Goal: Task Accomplishment & Management: Complete application form

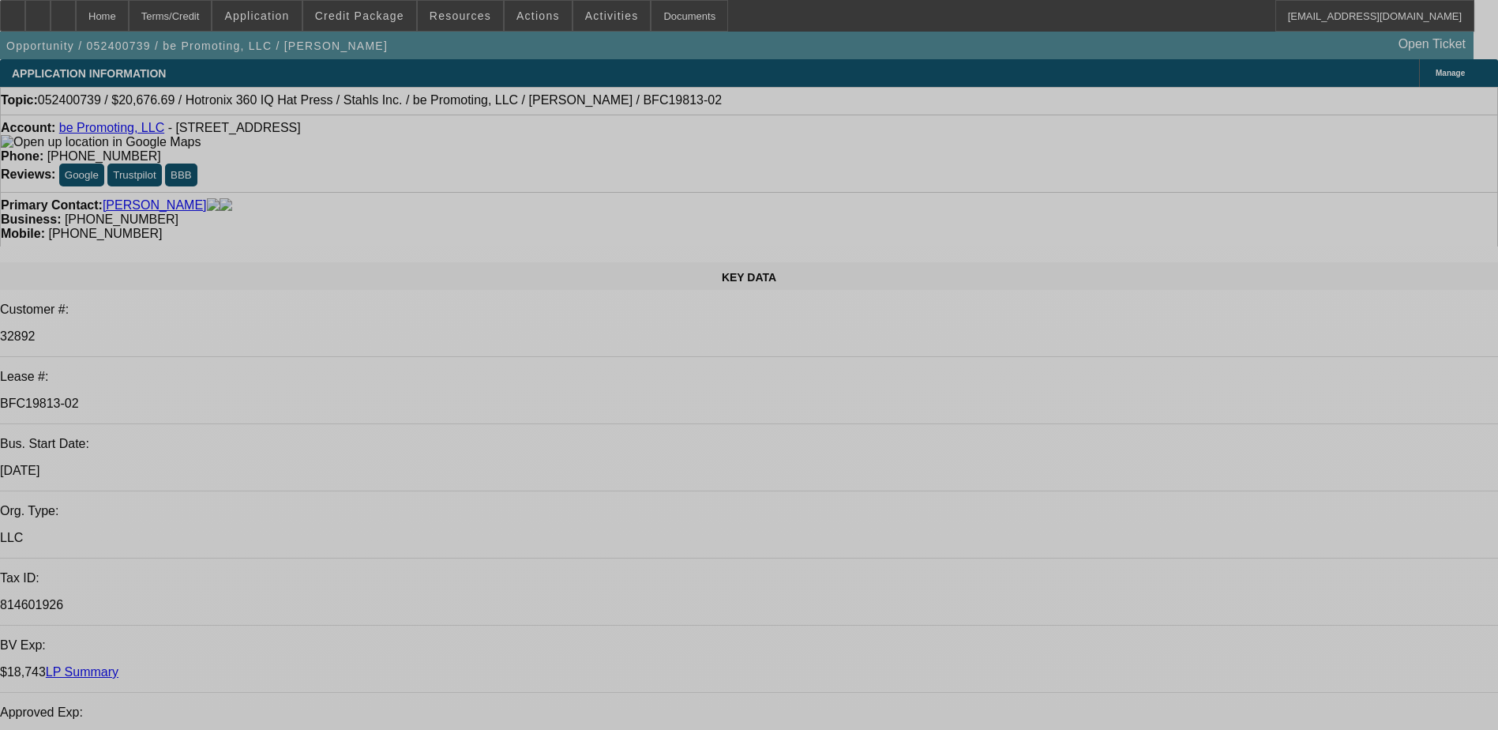
select select "0"
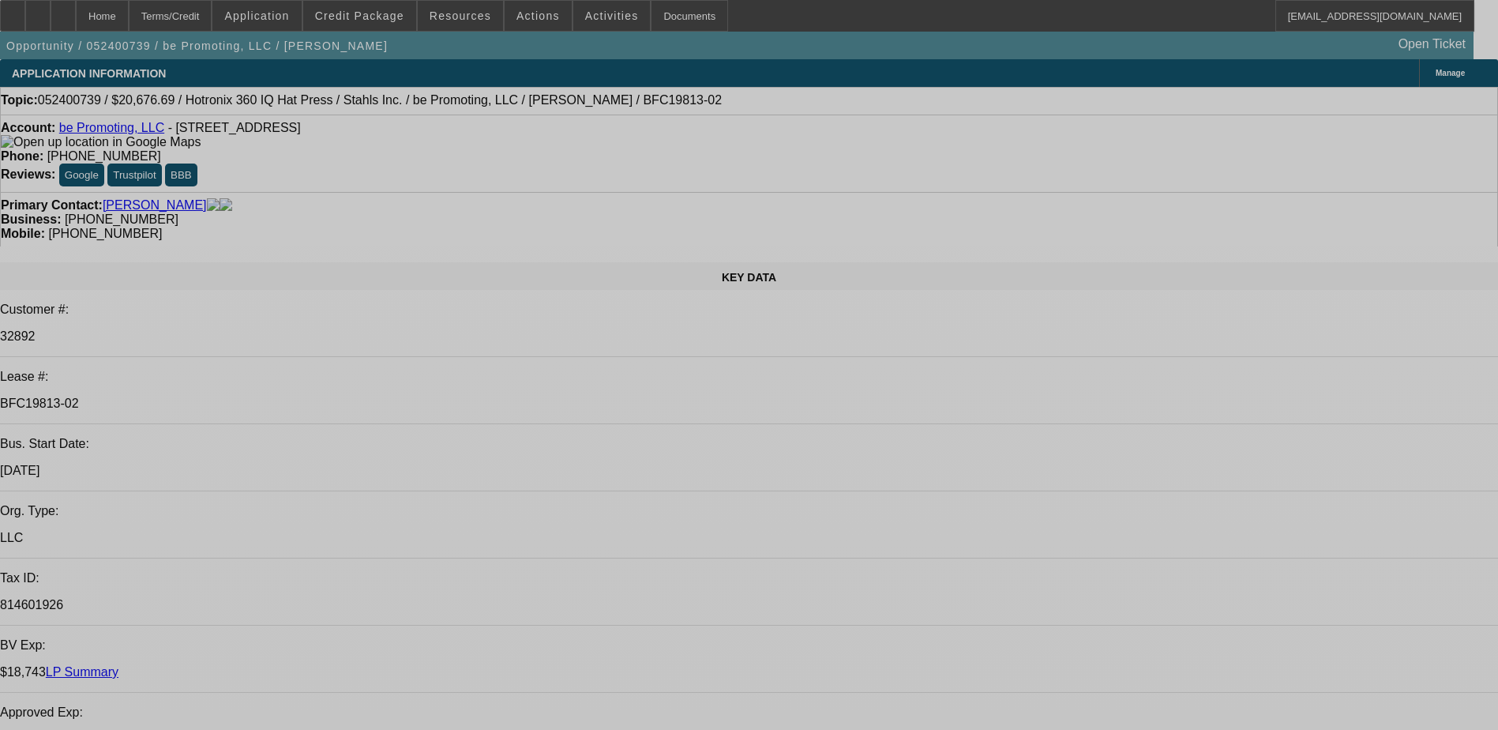
select select "0"
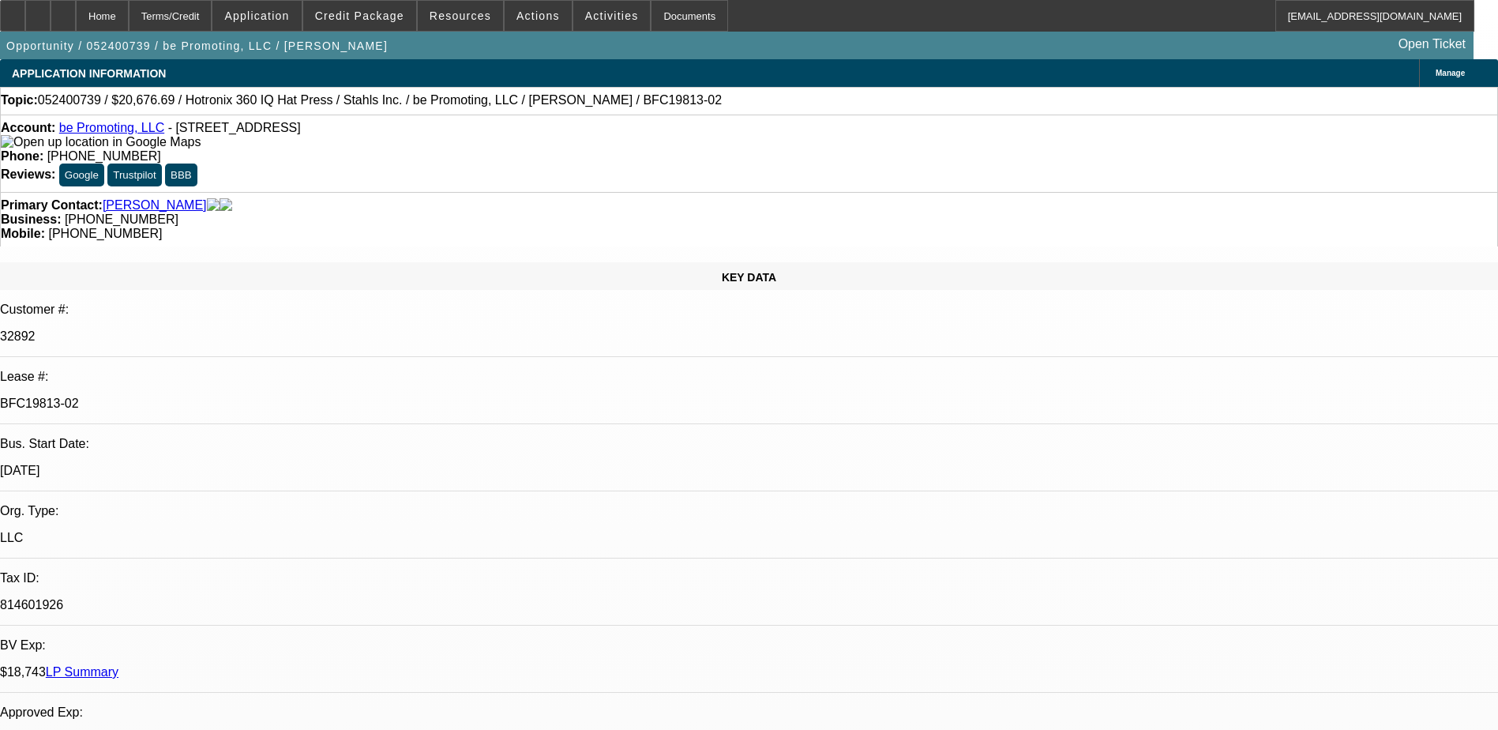
select select "0"
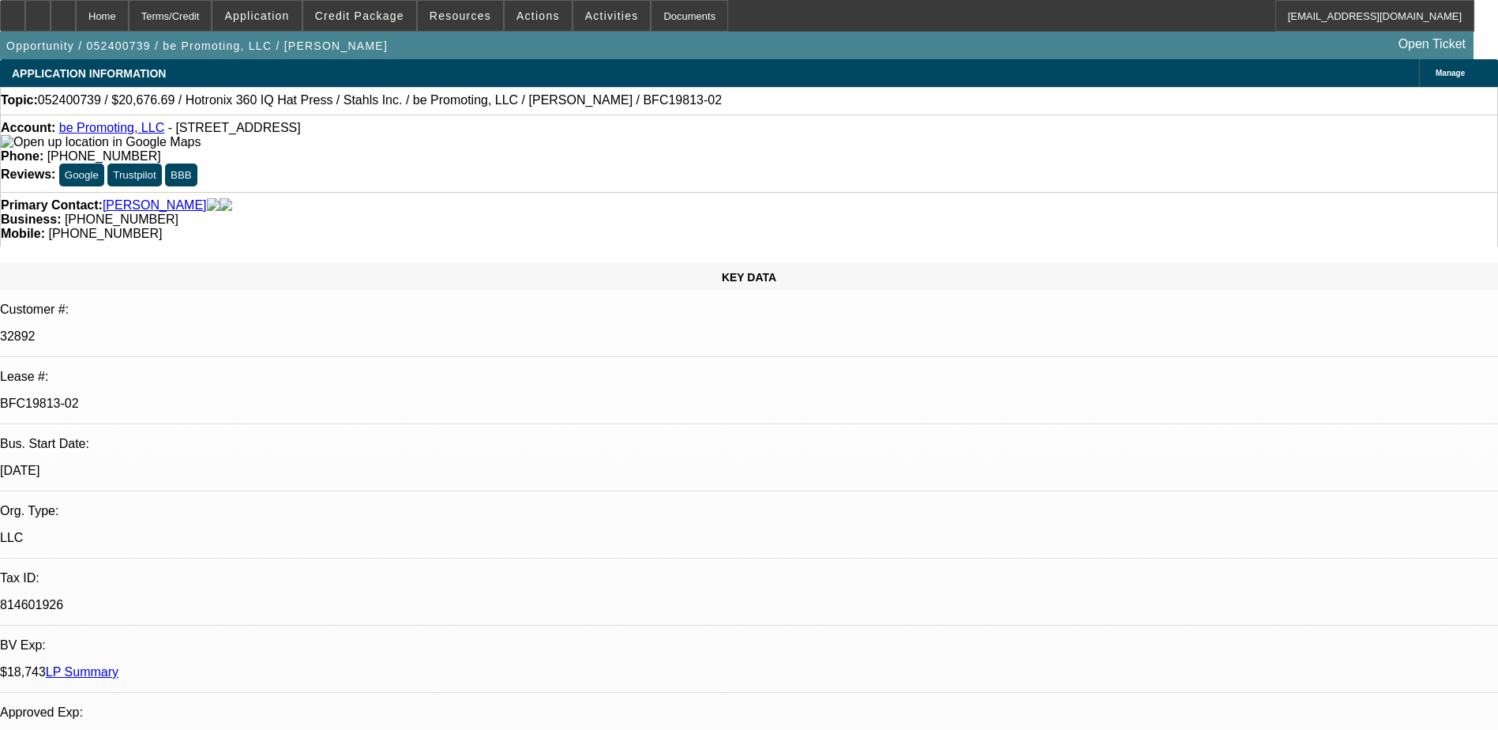
select select "0"
select select "1"
select select "6"
select select "1"
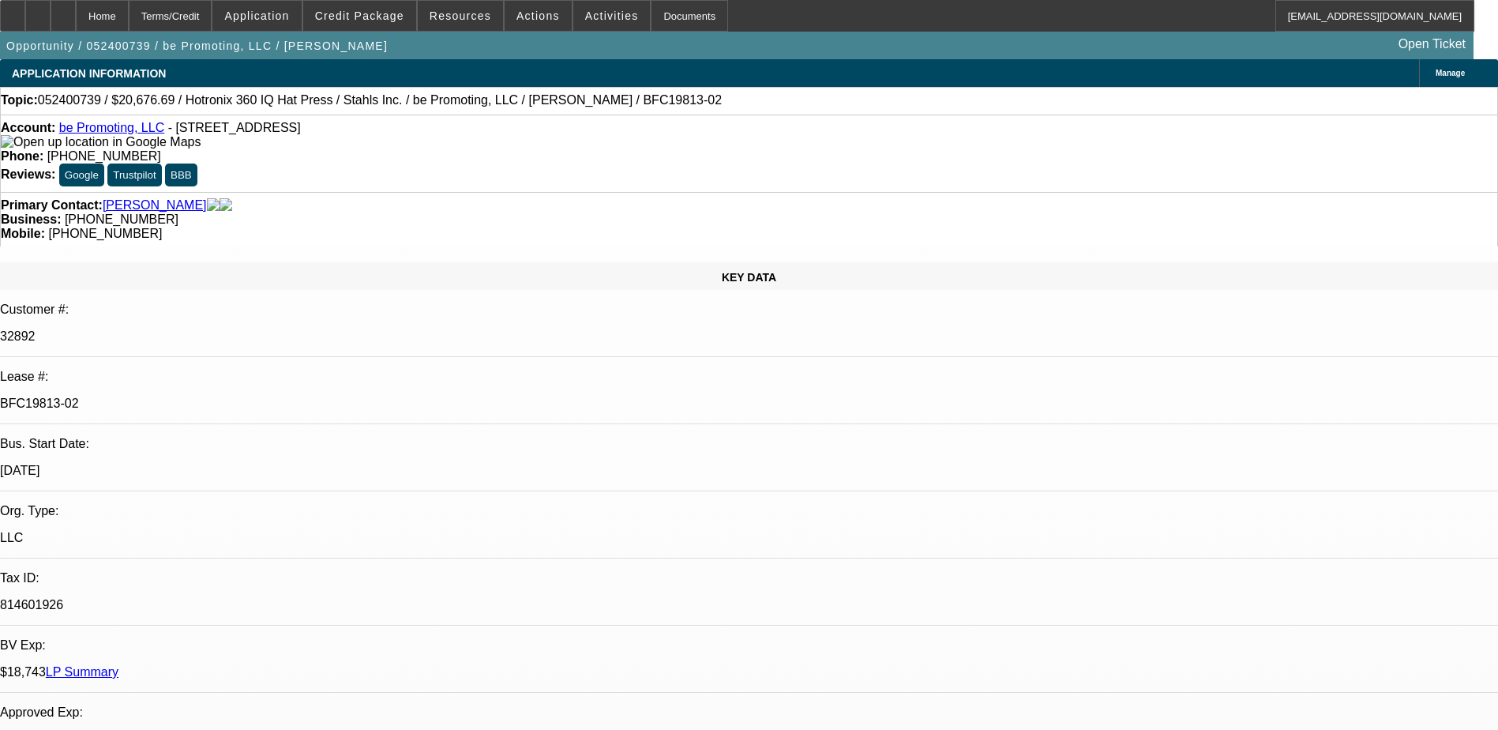
select select "1"
select select "6"
select select "1"
select select "6"
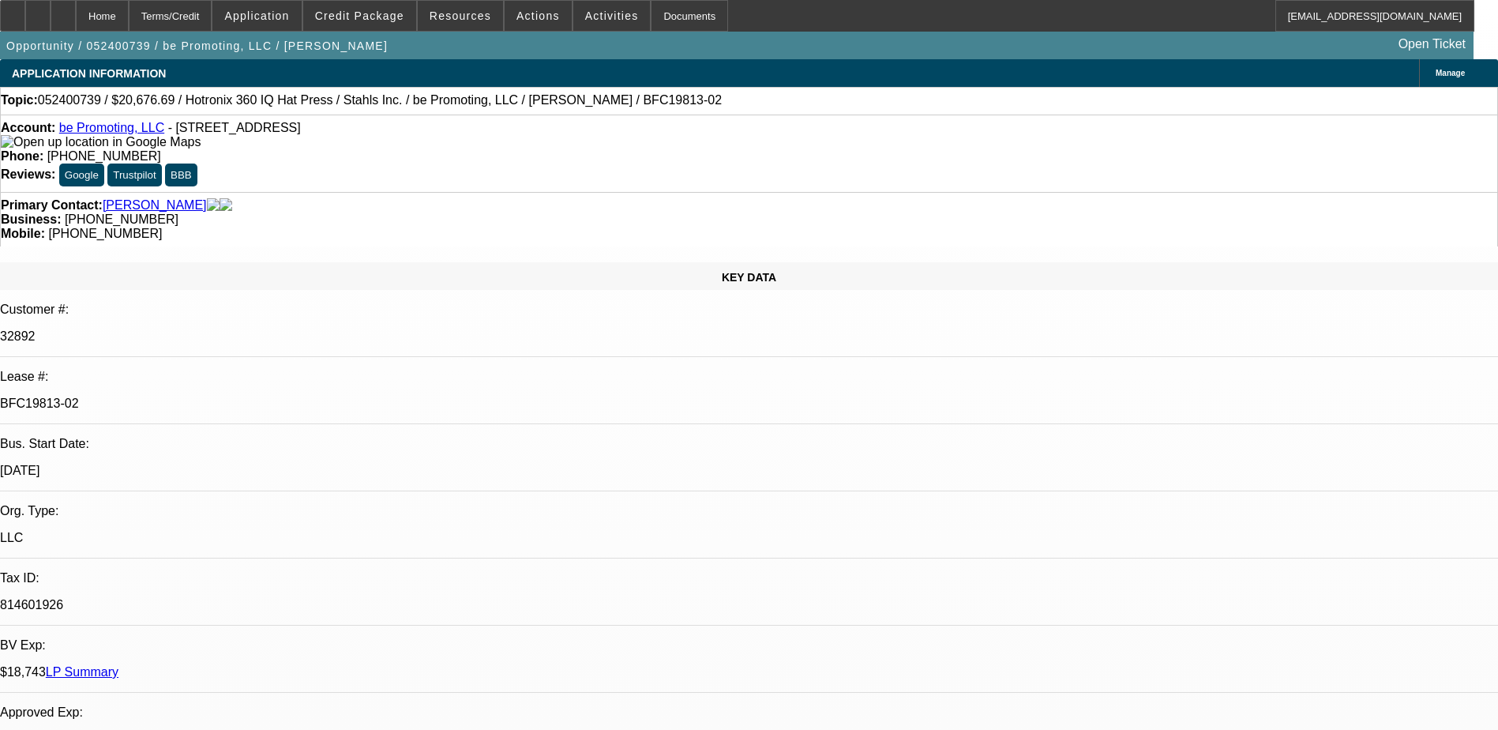
select select "1"
select select "6"
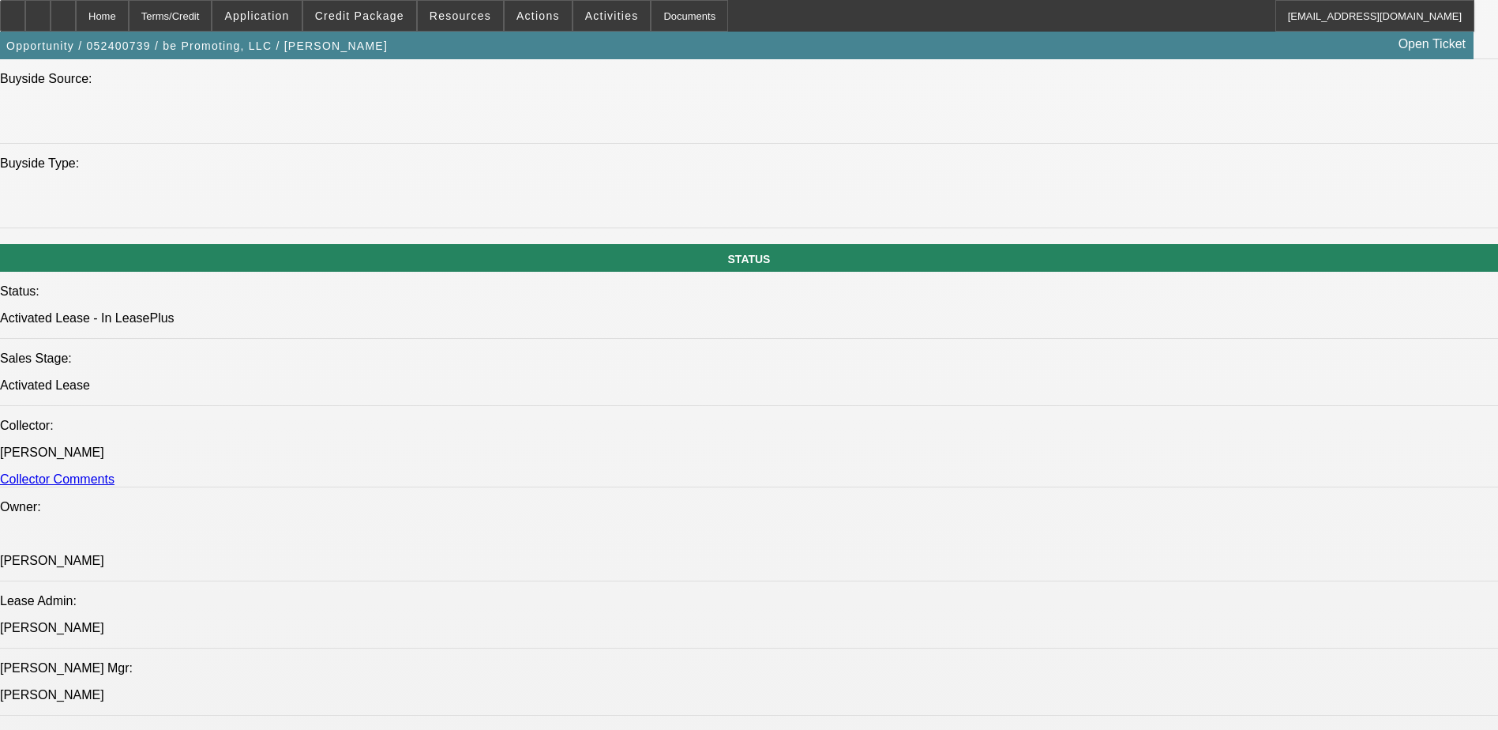
scroll to position [1659, 0]
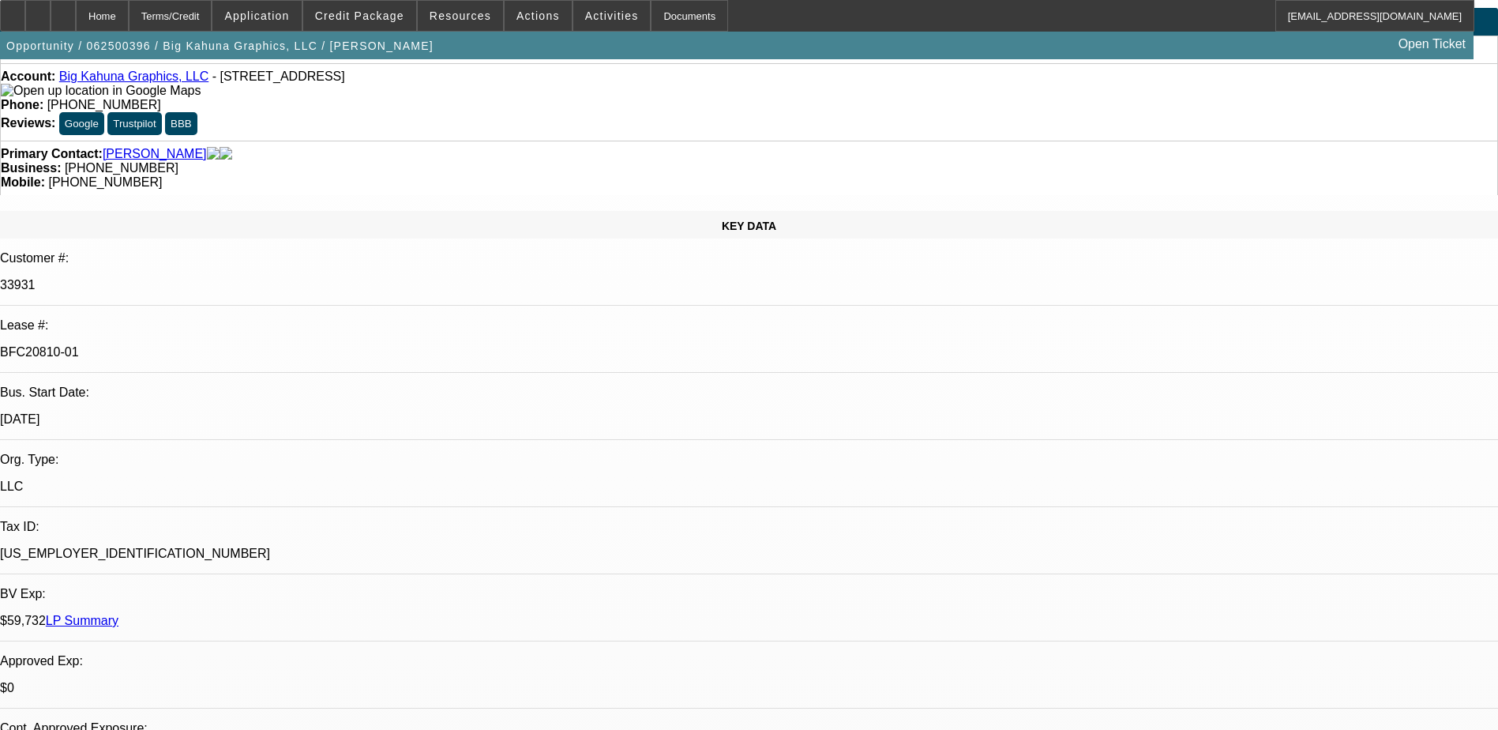
select select "0"
select select "2"
select select "0"
select select "2"
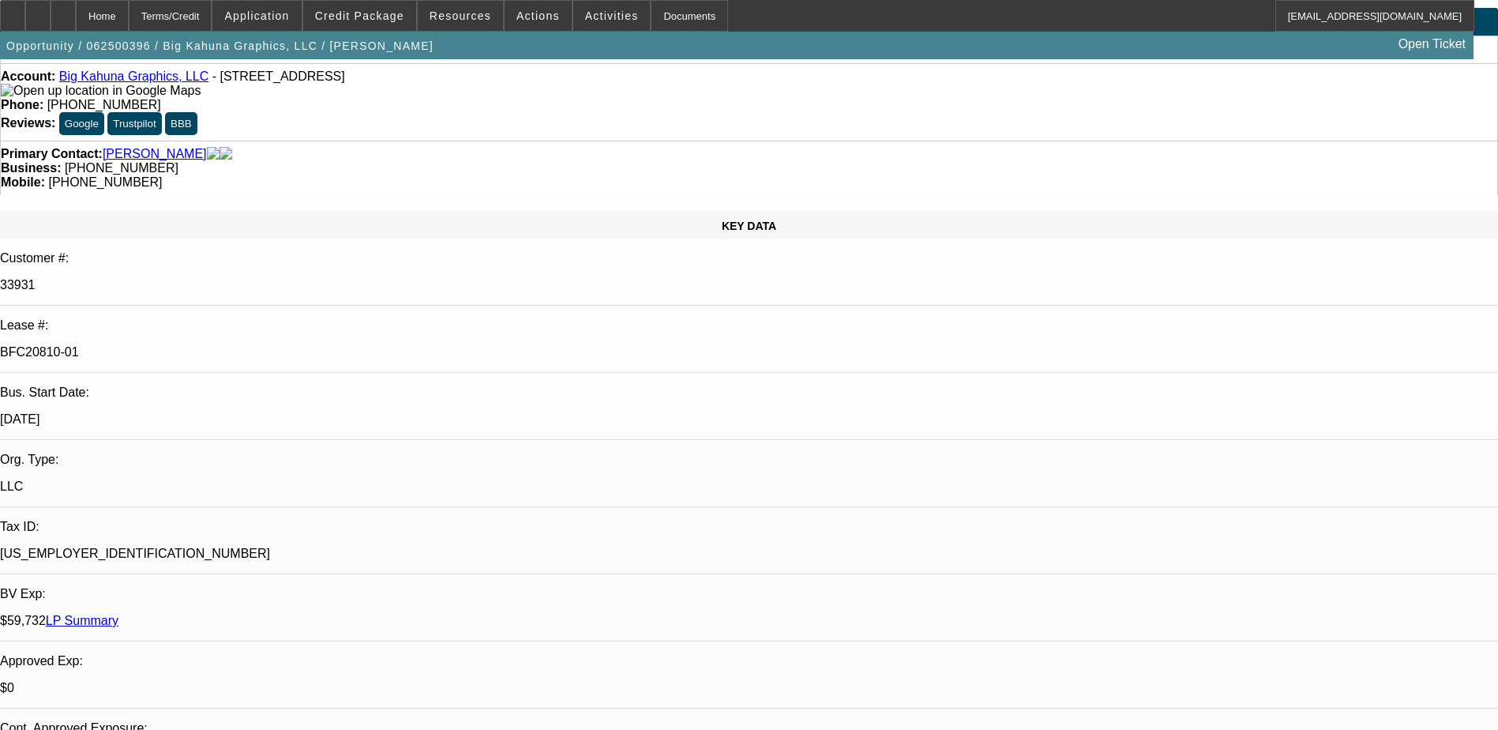
select select "0"
select select "2"
select select "0"
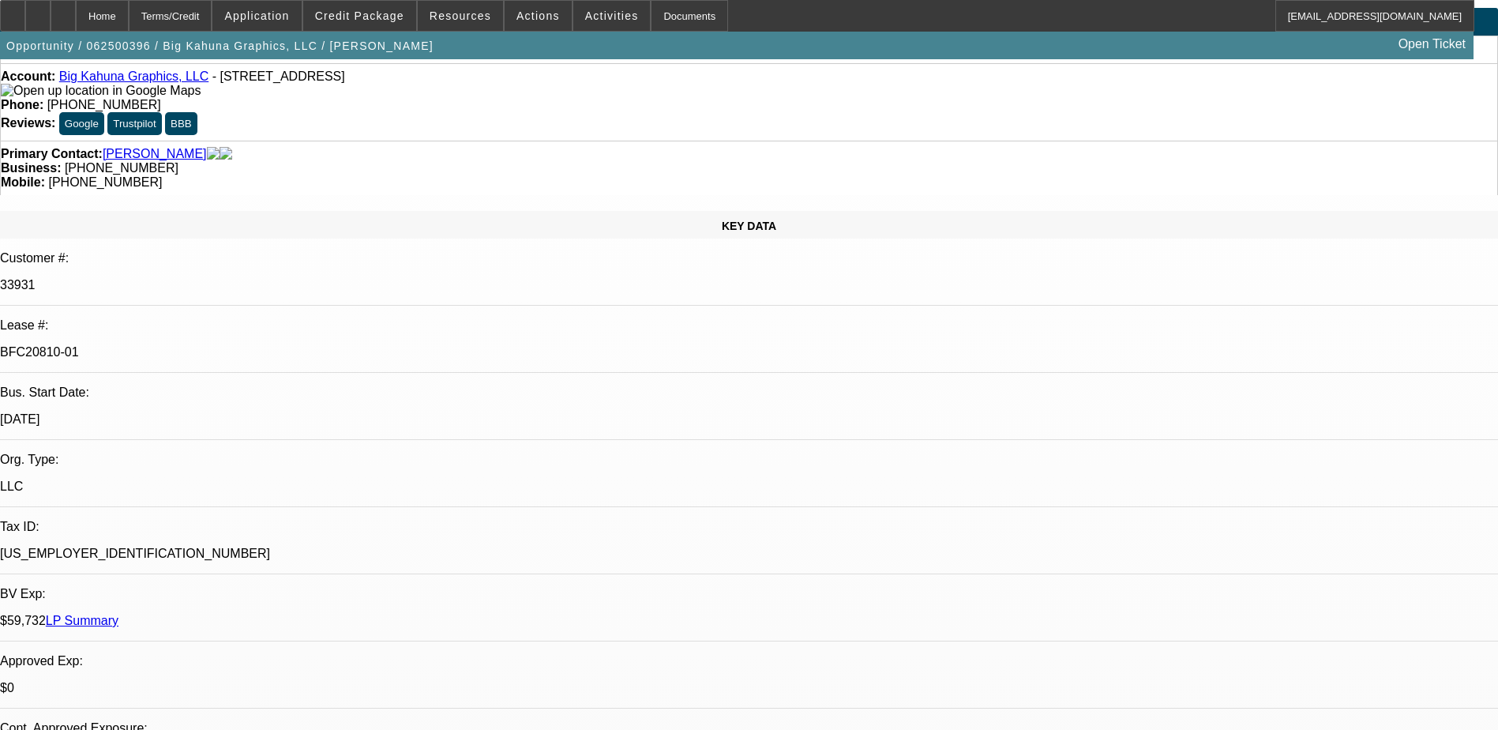
select select "2"
select select "0"
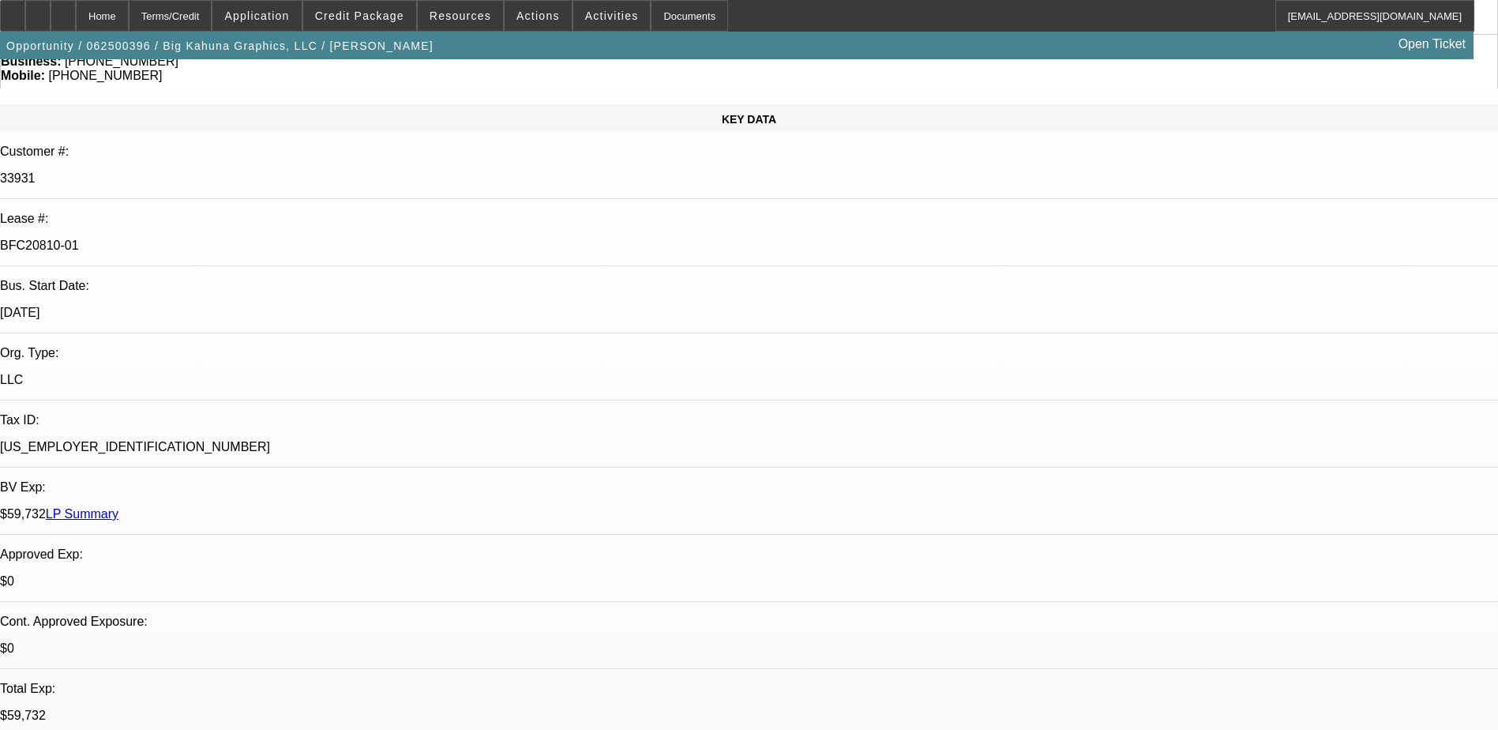
select select "1"
select select "2"
select select "6"
select select "1"
select select "2"
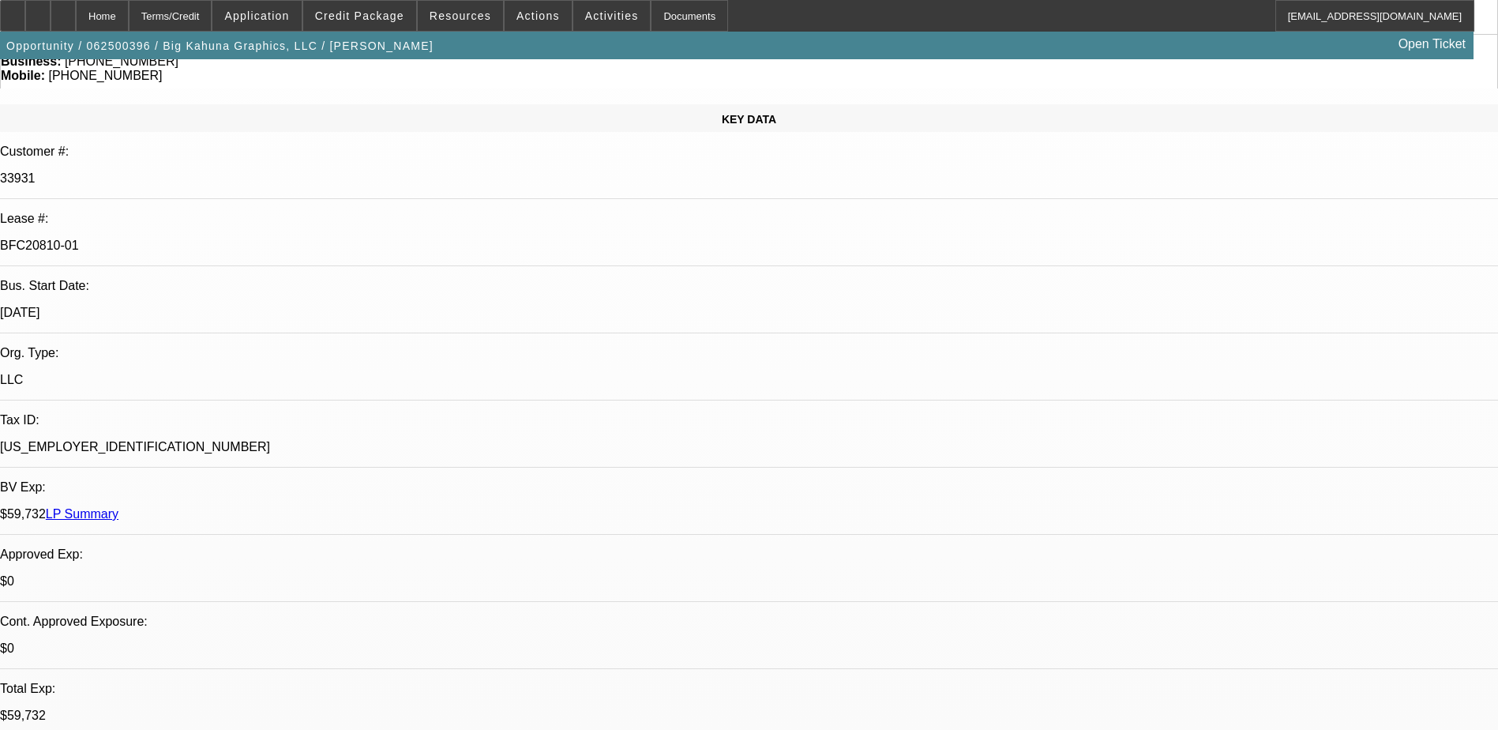
select select "6"
select select "1"
select select "2"
select select "6"
select select "1"
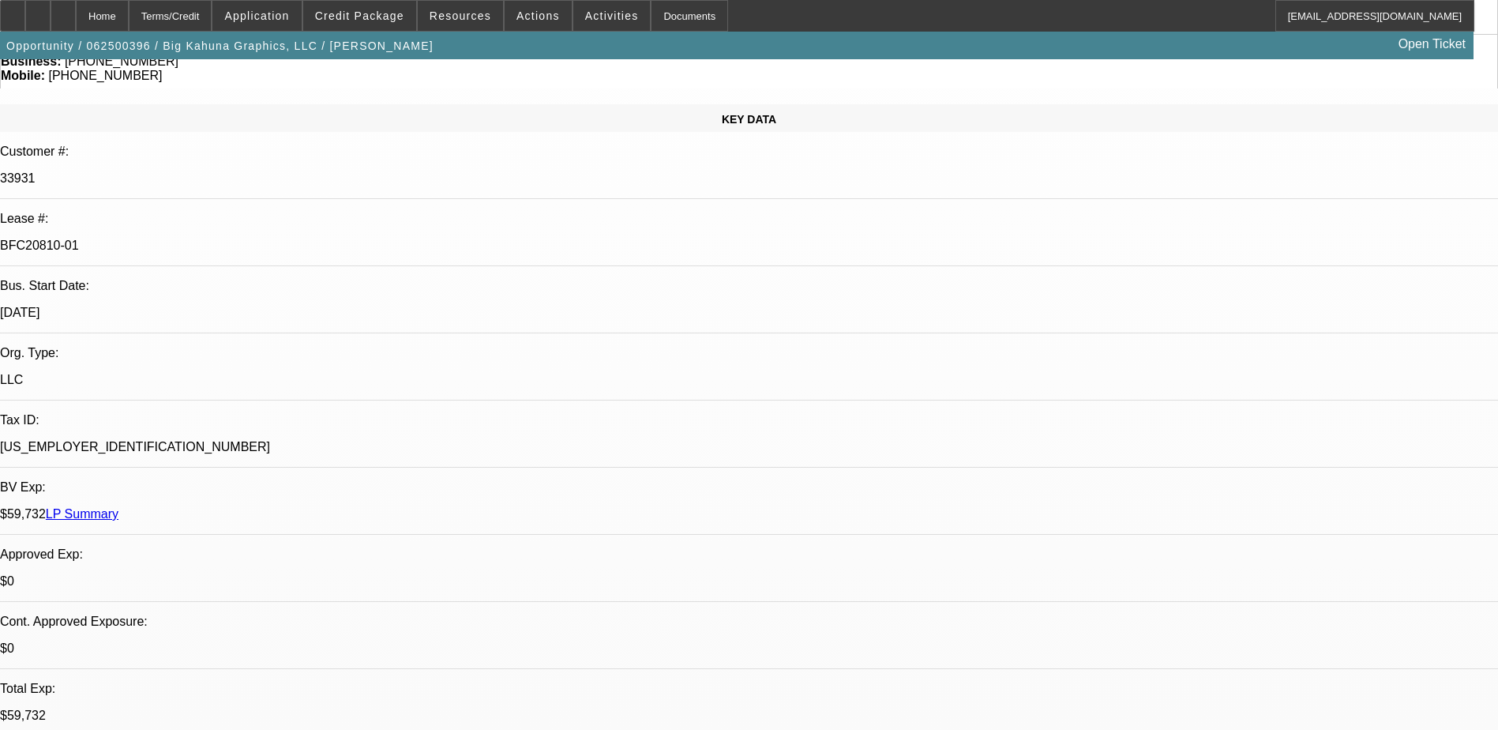
select select "2"
select select "6"
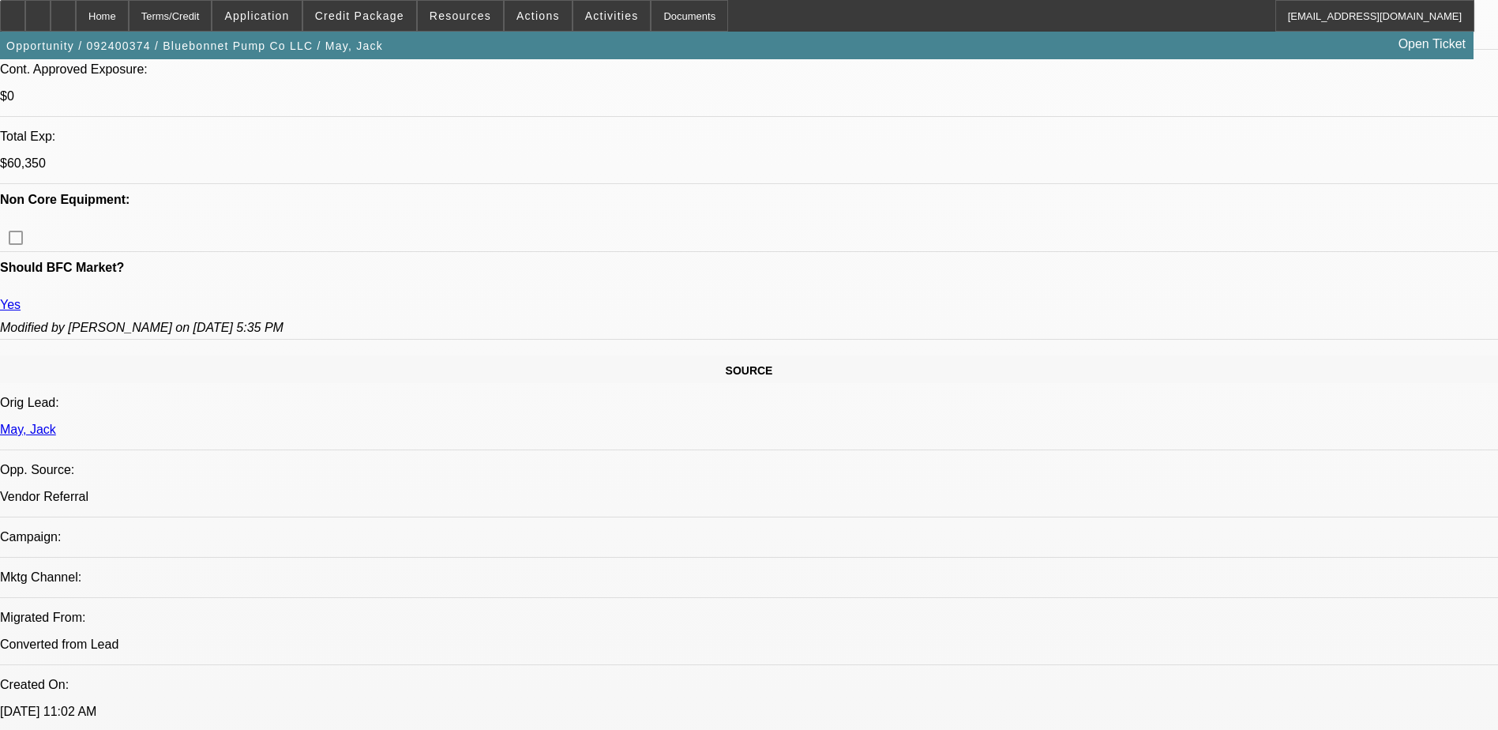
select select "0"
select select "2"
select select "0"
select select "0.1"
select select "2"
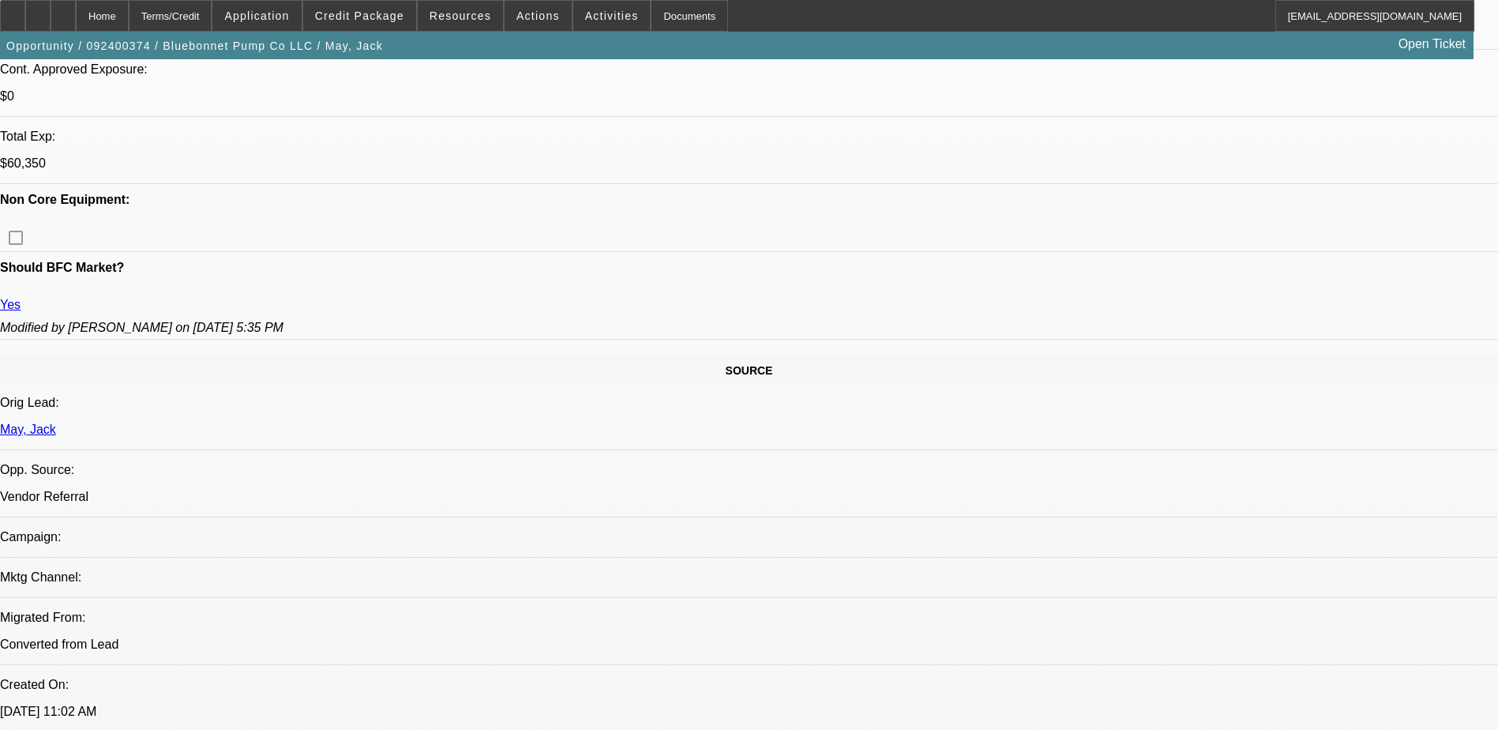
select select "0"
select select "0.1"
select select "2"
select select "0"
select select "0.1"
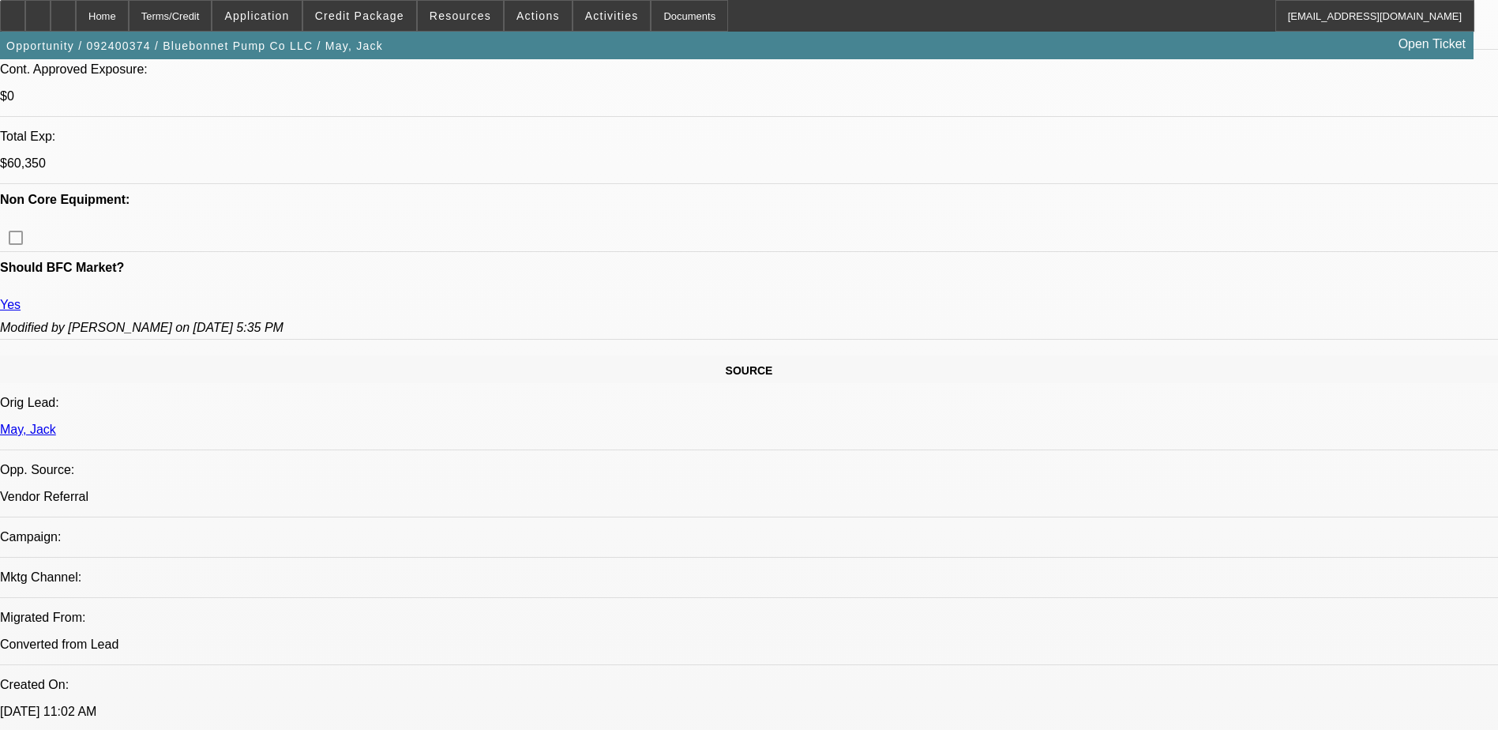
select select "2"
select select "0"
select select "1"
select select "2"
select select "6"
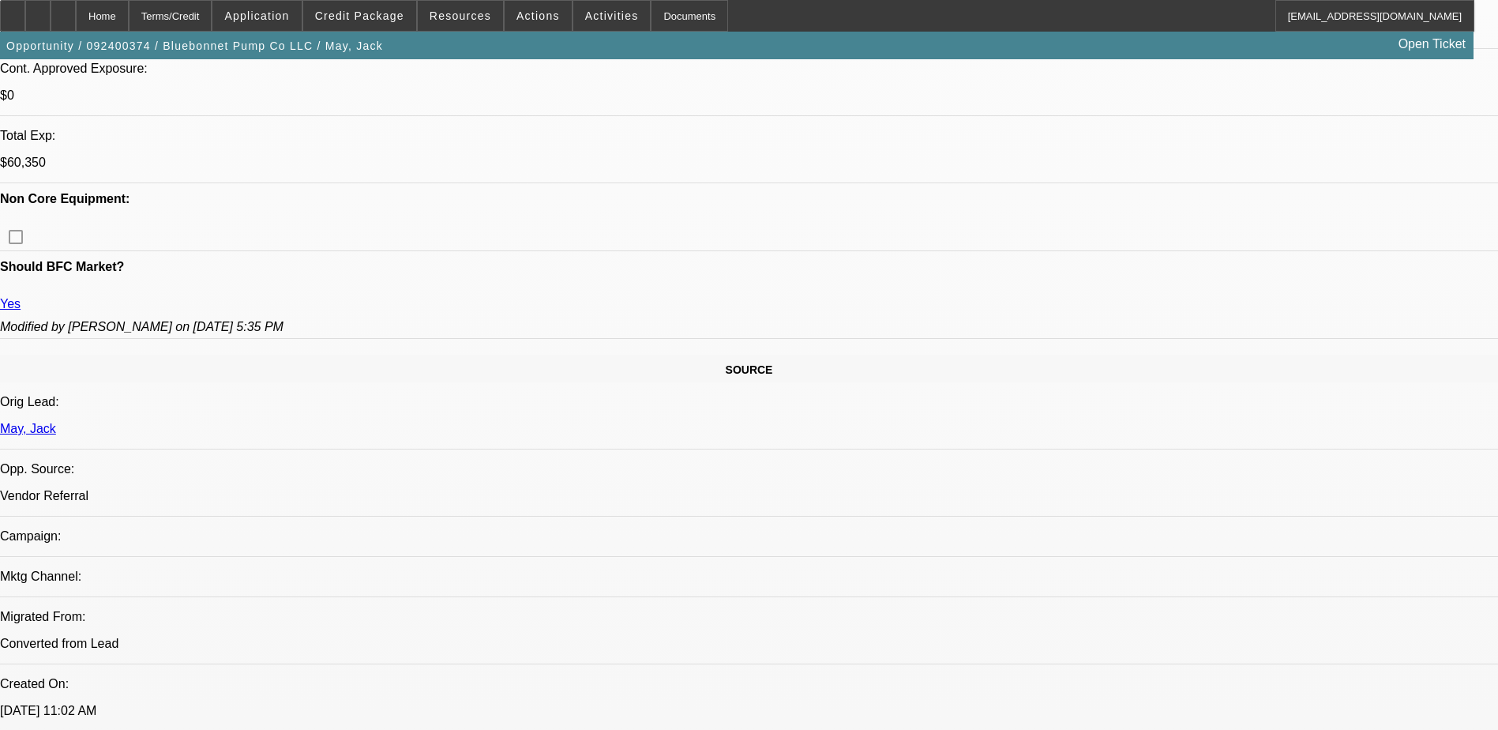
select select "1"
select select "2"
select select "6"
select select "1"
select select "2"
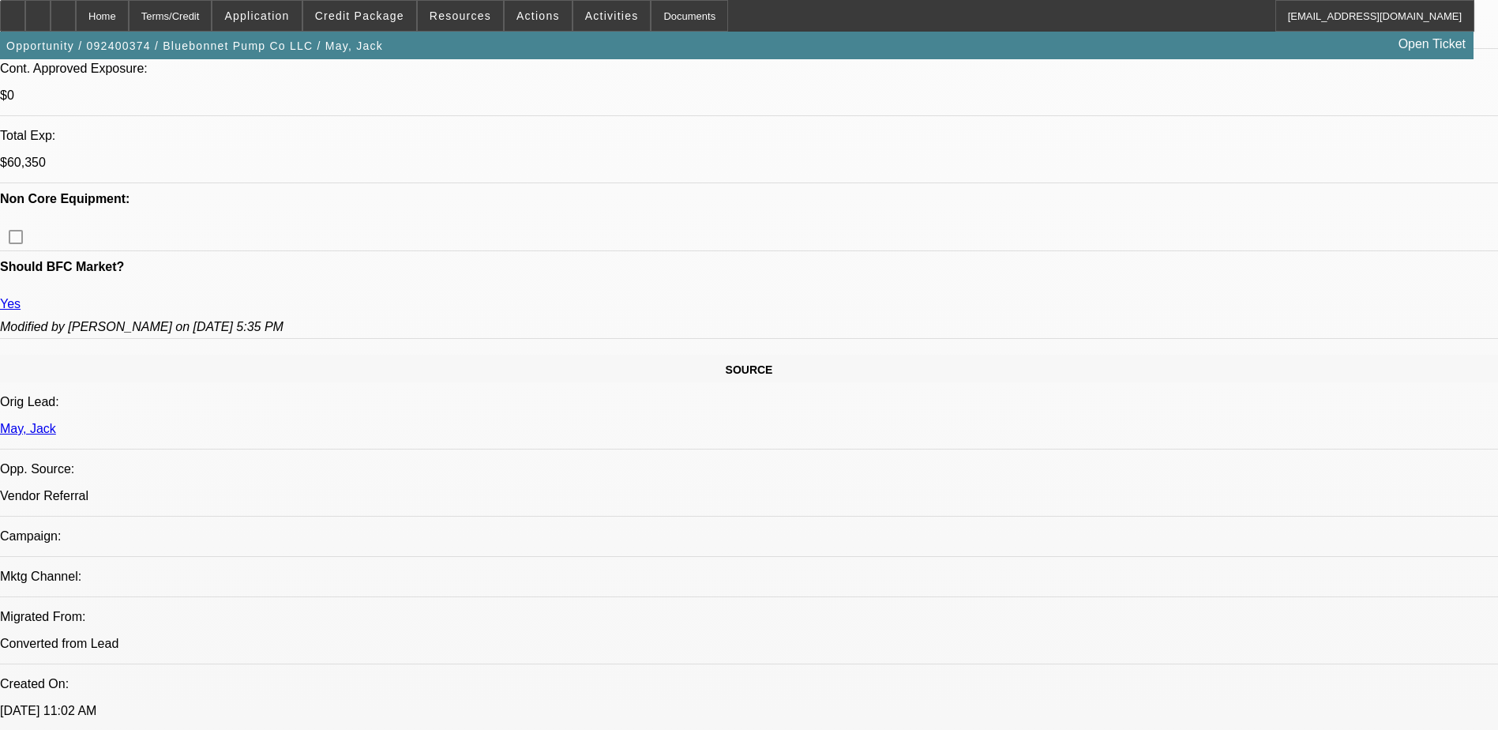
select select "6"
select select "1"
select select "2"
select select "6"
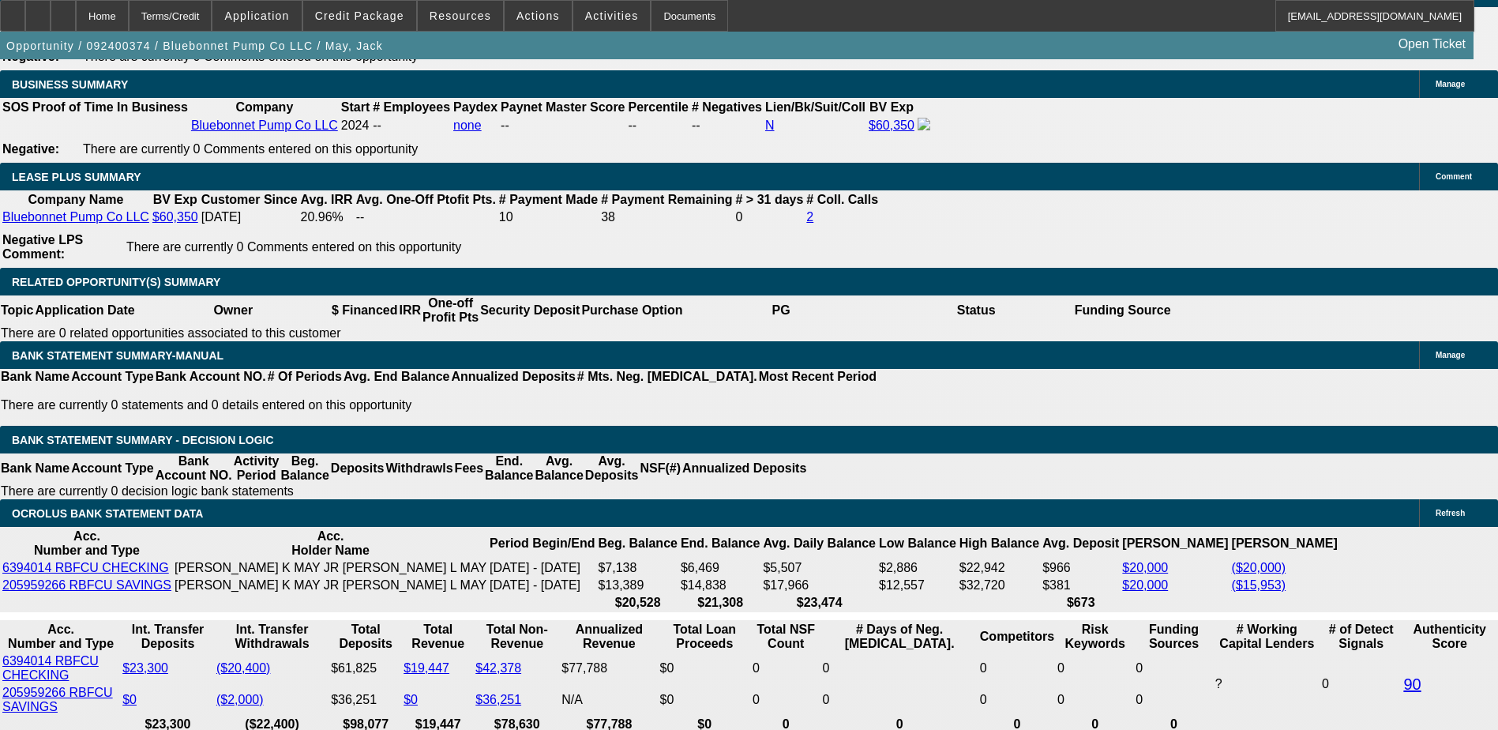
scroll to position [2607, 0]
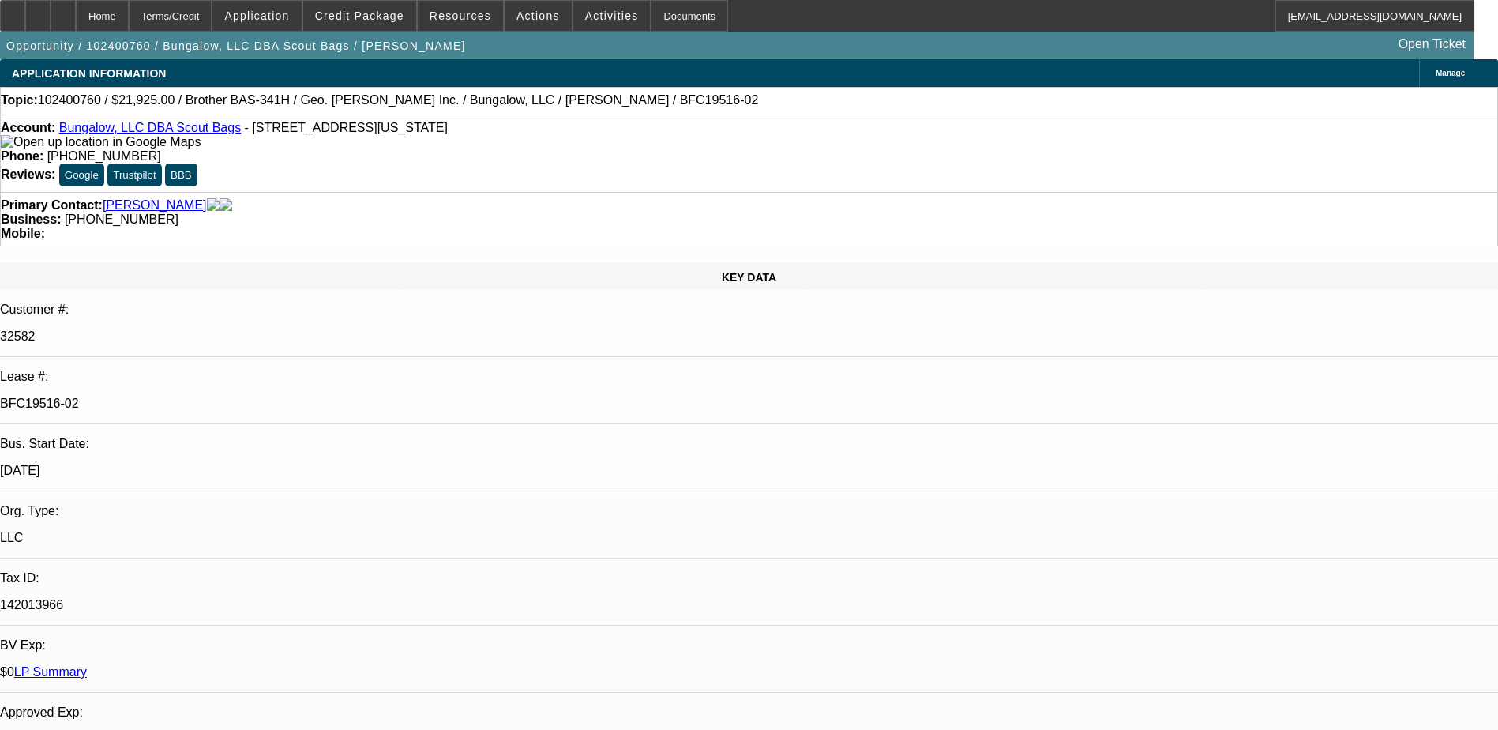
select select "0"
select select "2"
select select "0"
select select "2"
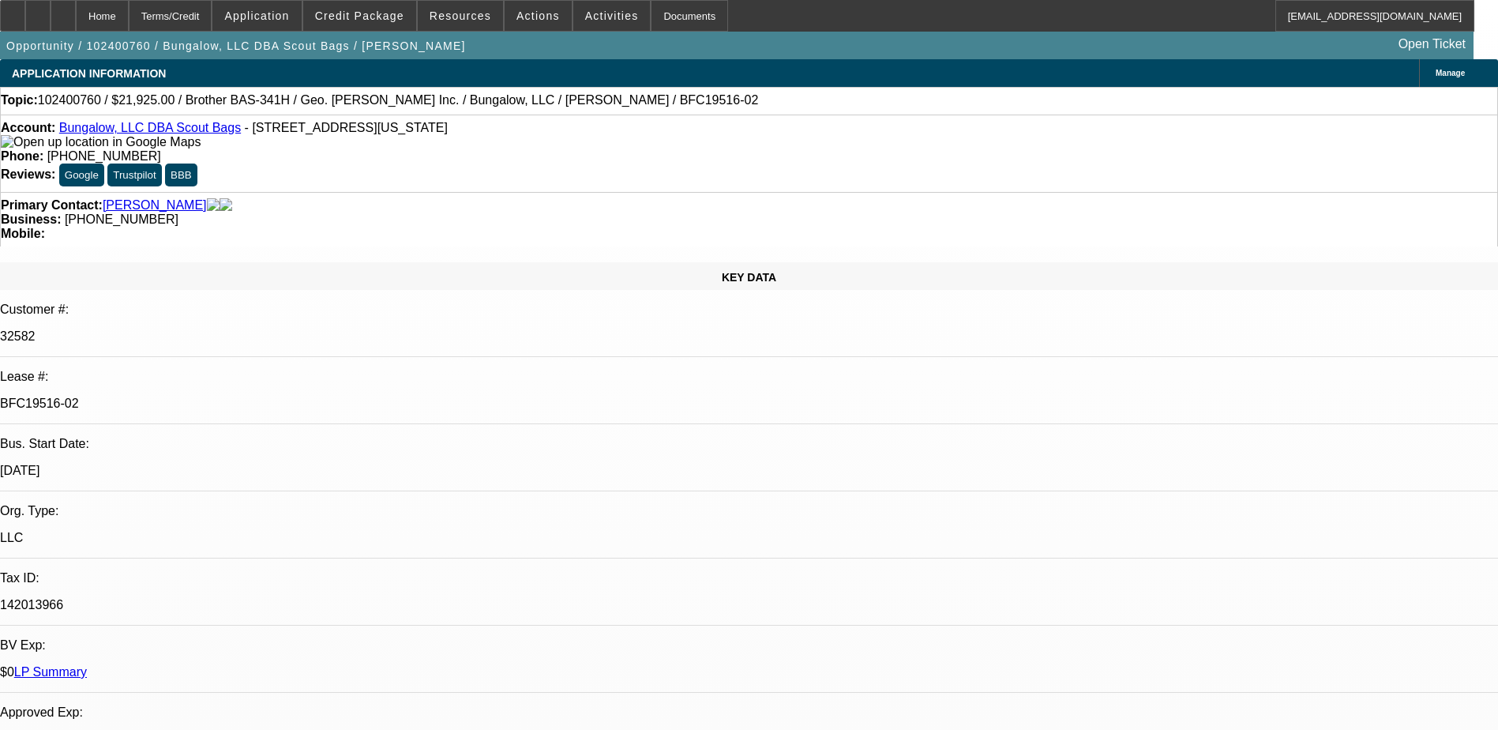
select select "0"
select select "2"
select select "0"
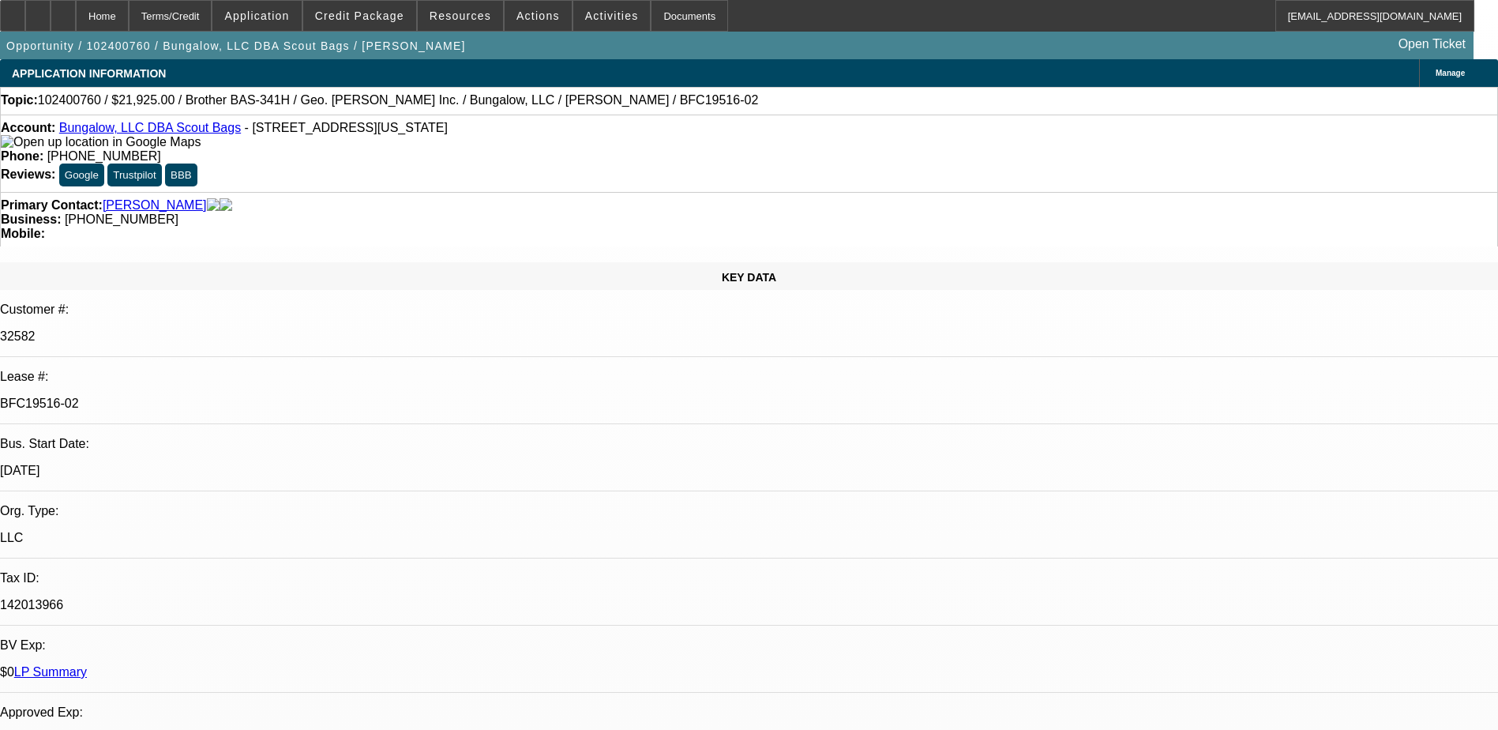
select select "0"
select select "1"
select select "2"
select select "6"
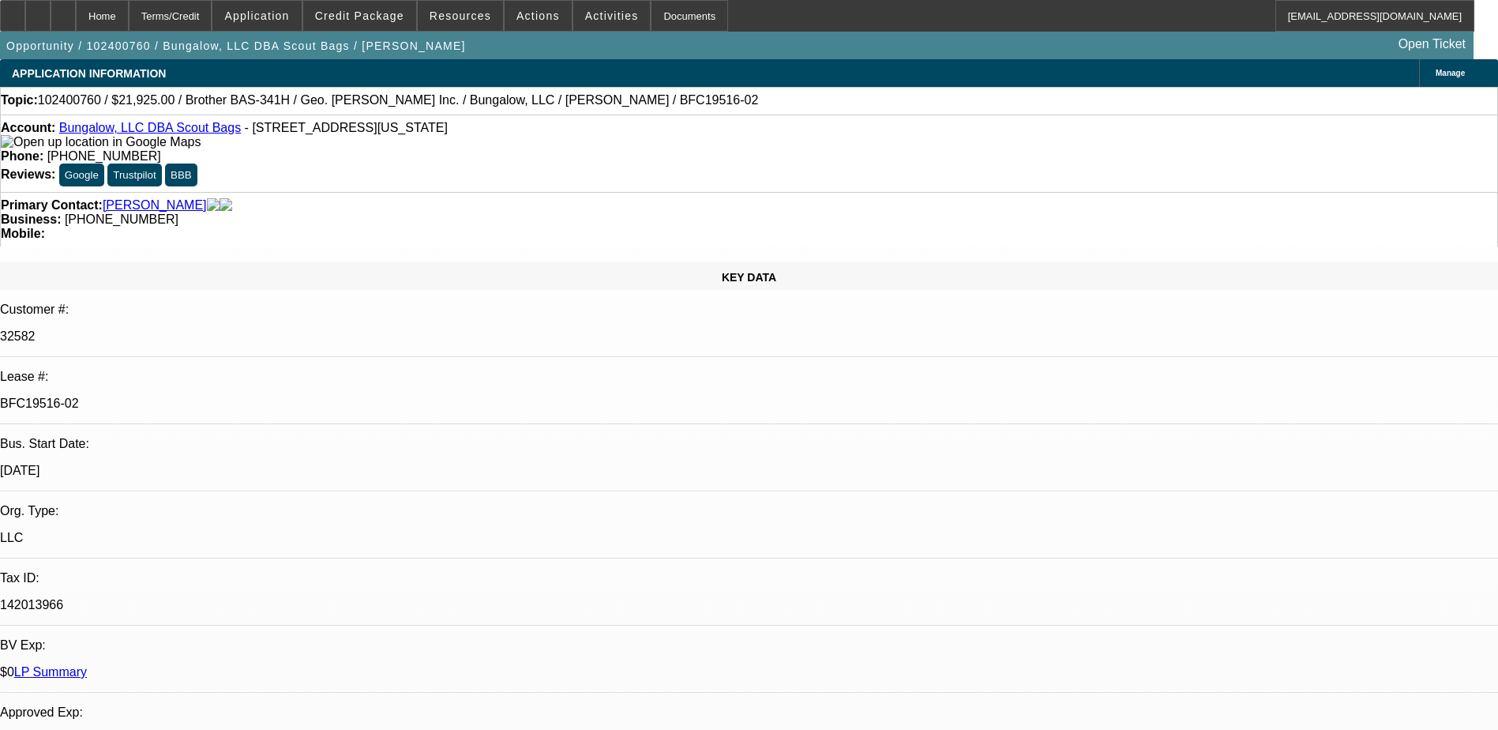
select select "1"
select select "2"
select select "6"
select select "1"
select select "2"
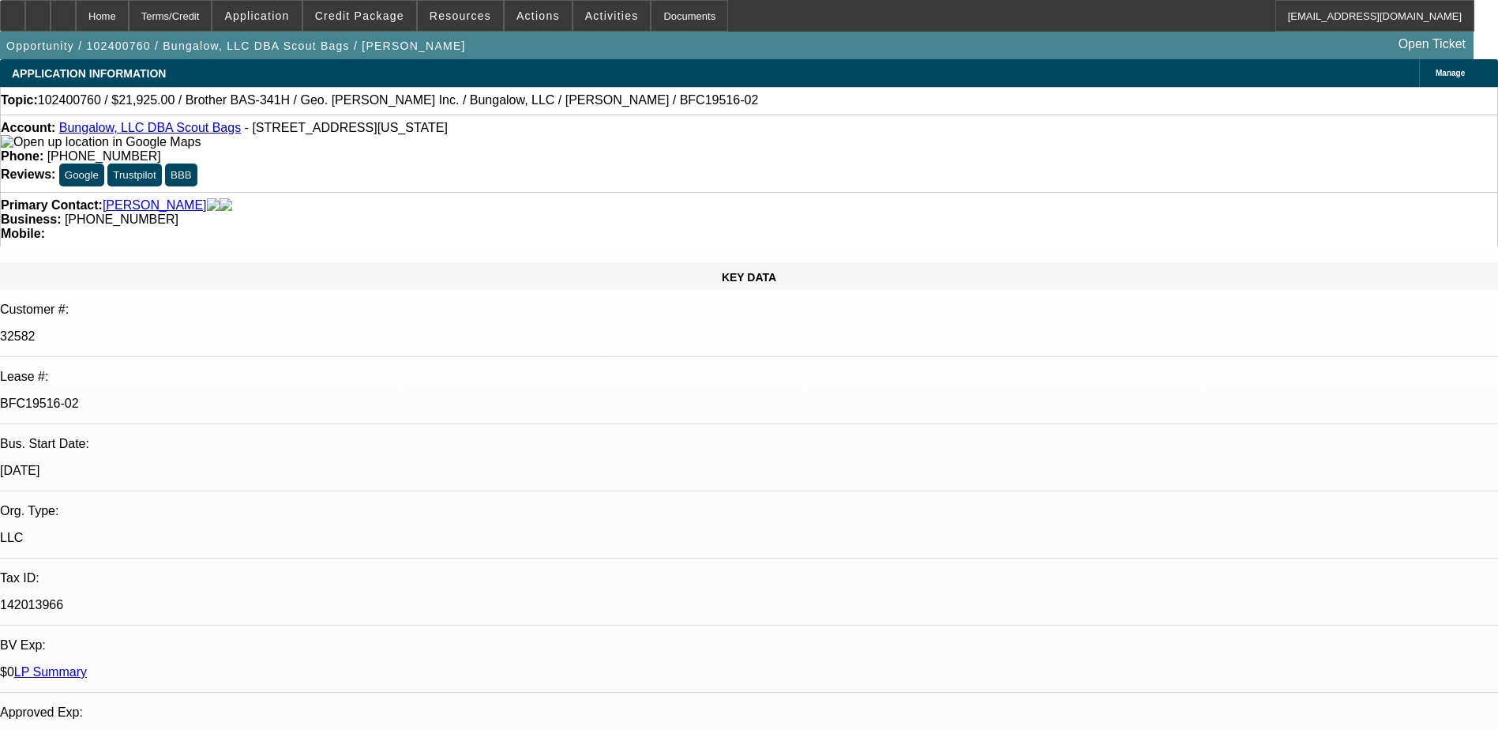
select select "6"
select select "1"
select select "6"
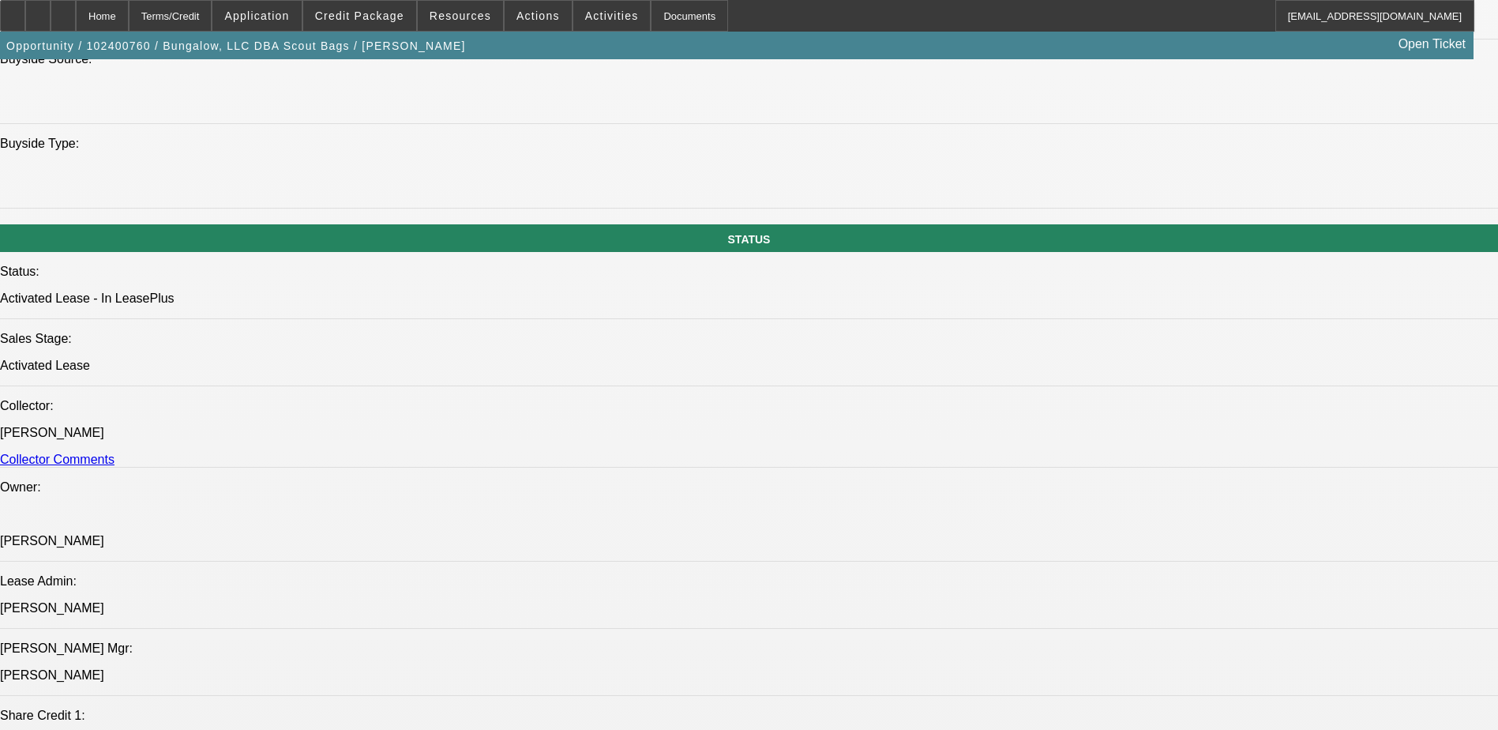
scroll to position [1738, 0]
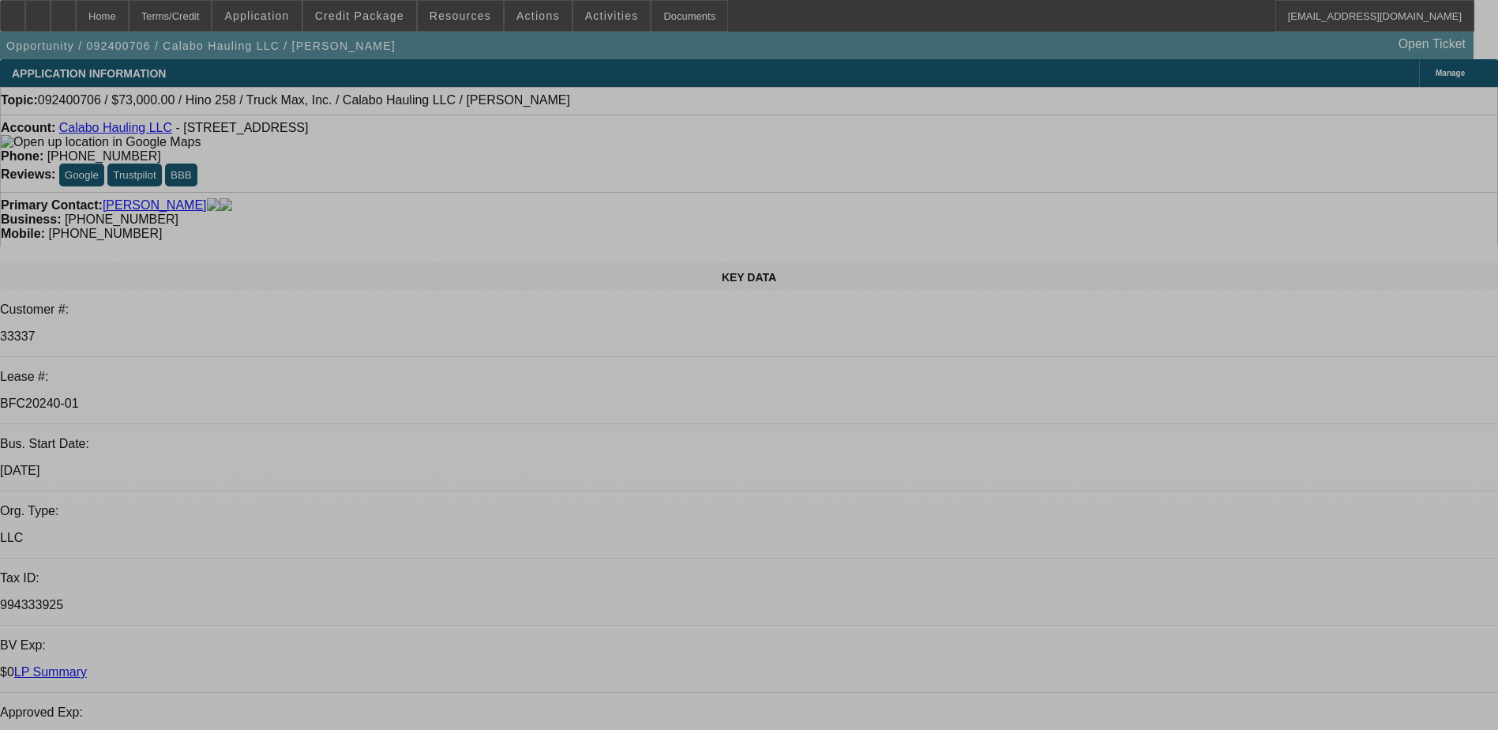
select select "0"
select select "2"
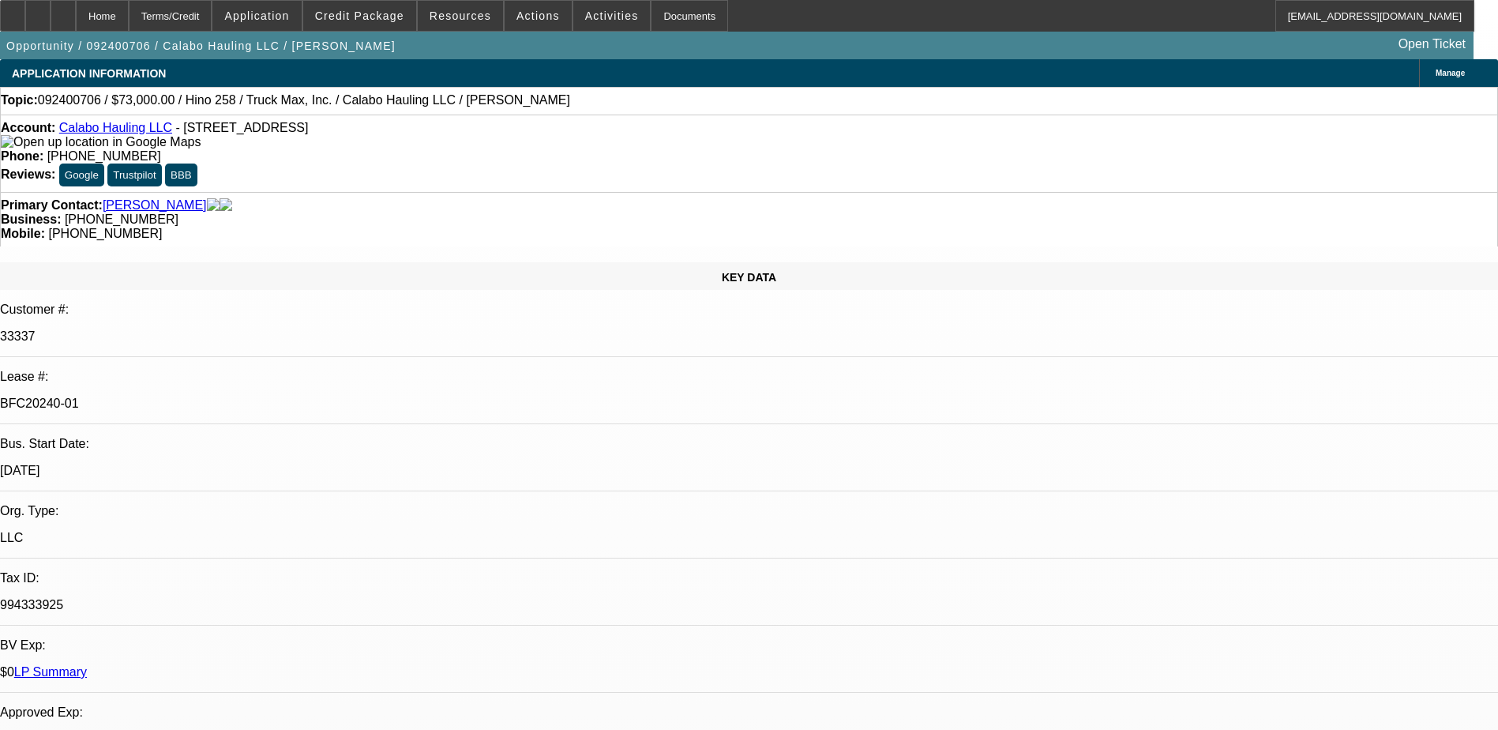
select select "0"
select select "2"
select select "0.1"
select select "0"
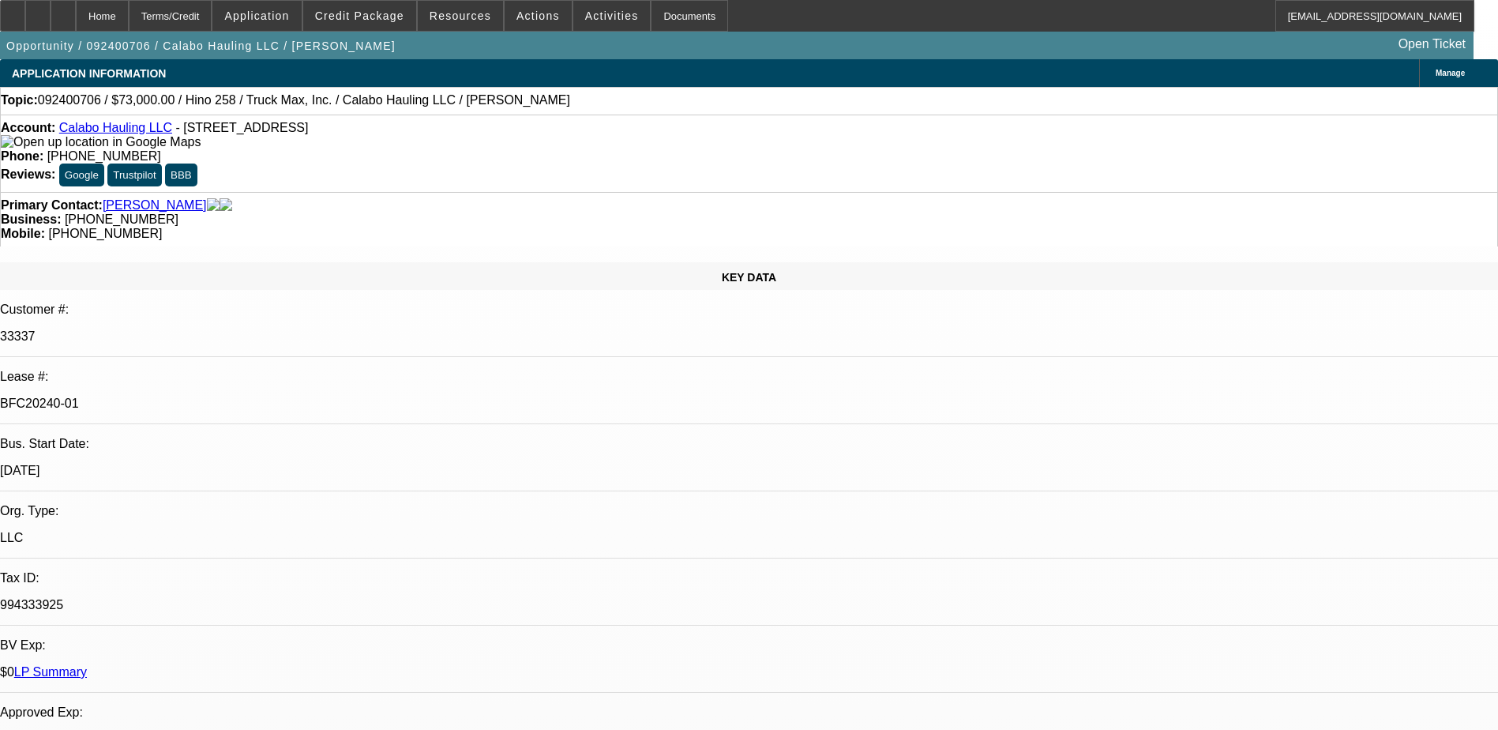
select select "2"
select select "0.1"
select select "0"
select select "2"
select select "0.1"
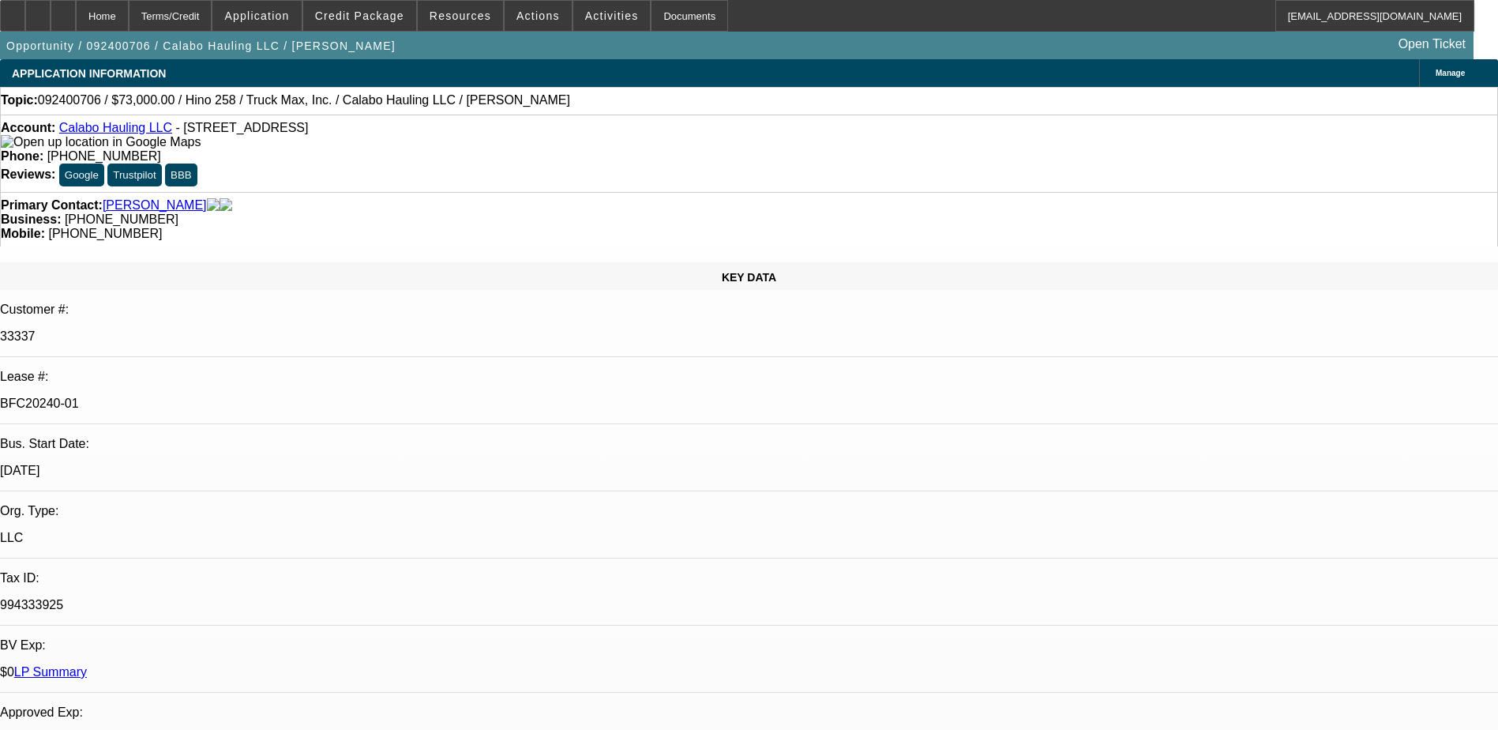
select select "1"
select select "2"
select select "6"
select select "1"
select select "2"
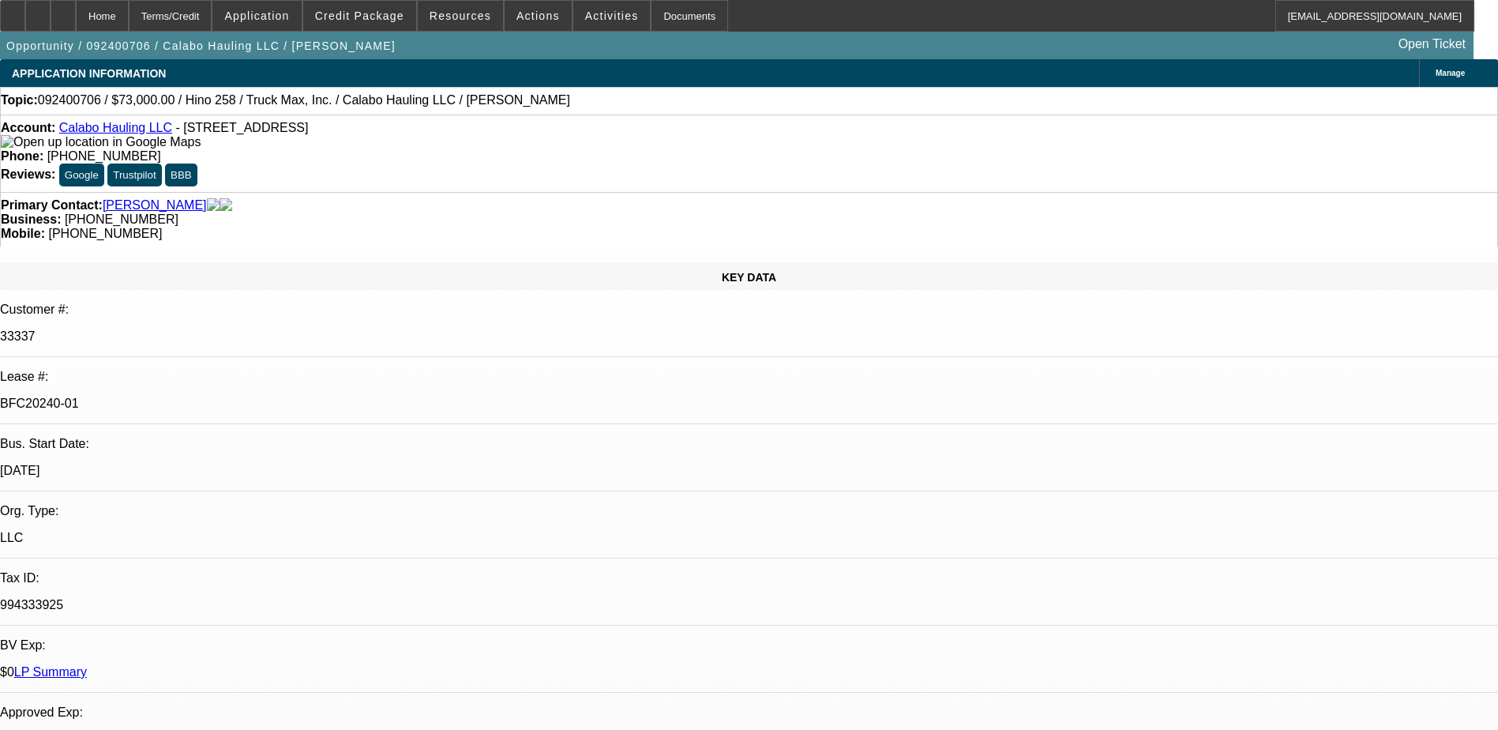
select select "4"
select select "1"
select select "2"
select select "4"
select select "1"
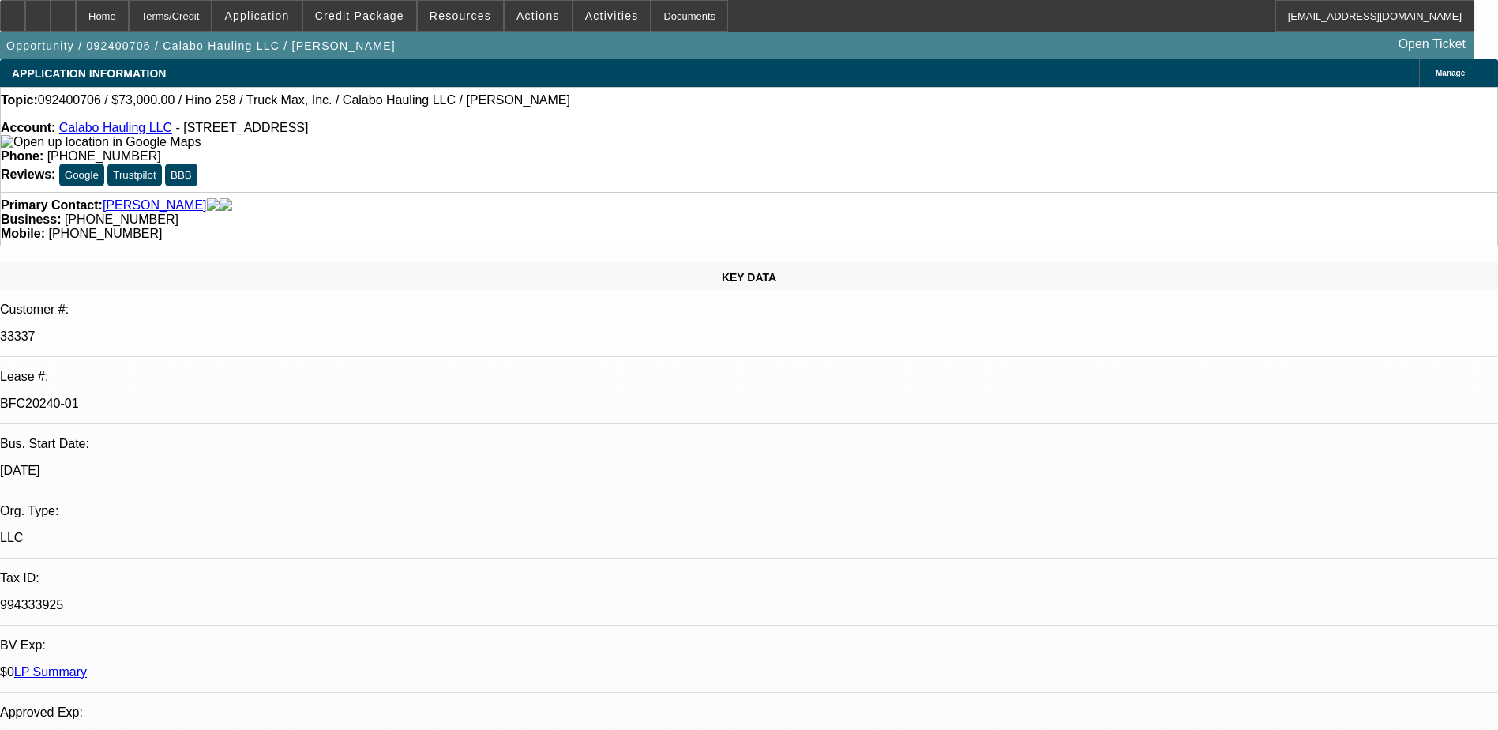
select select "2"
select select "4"
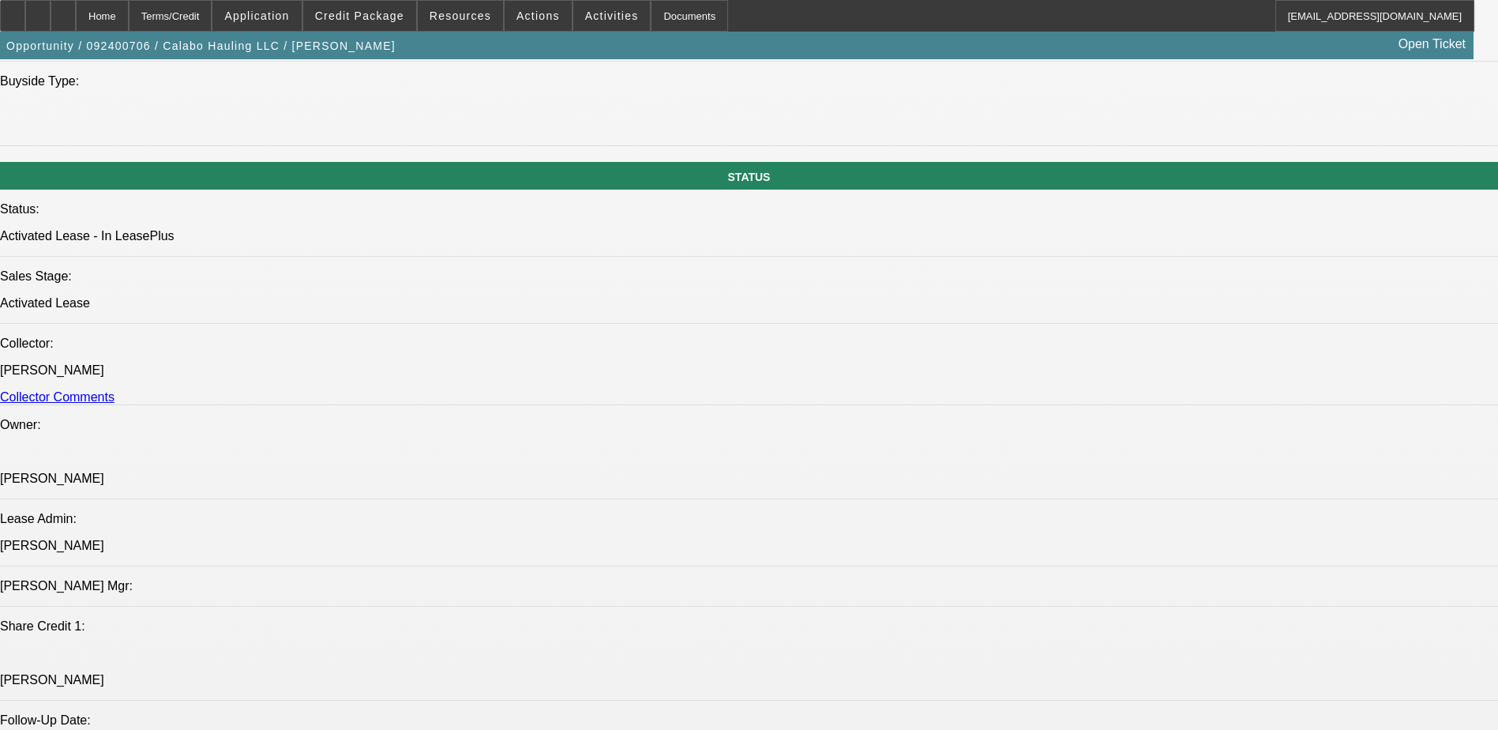
scroll to position [1659, 0]
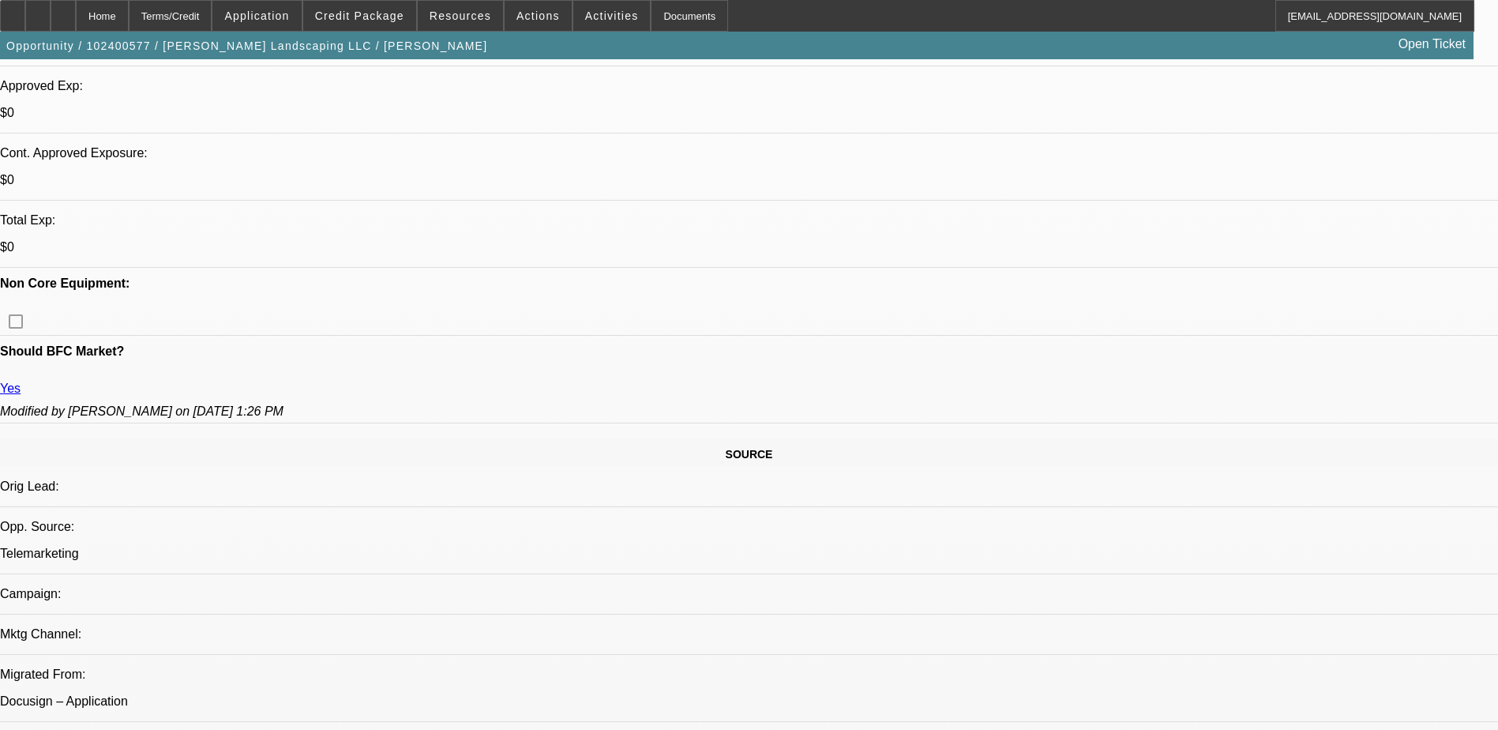
select select "0"
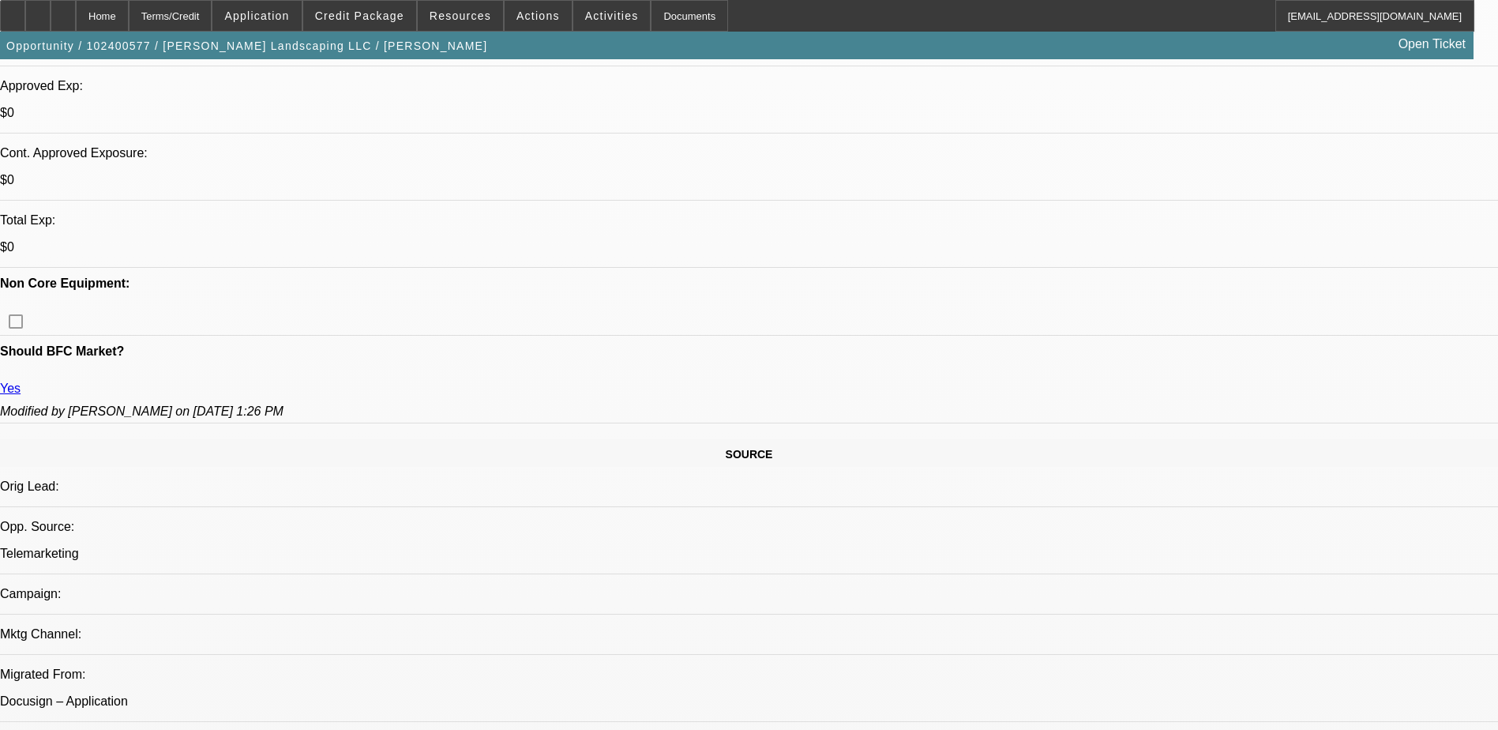
select select "0"
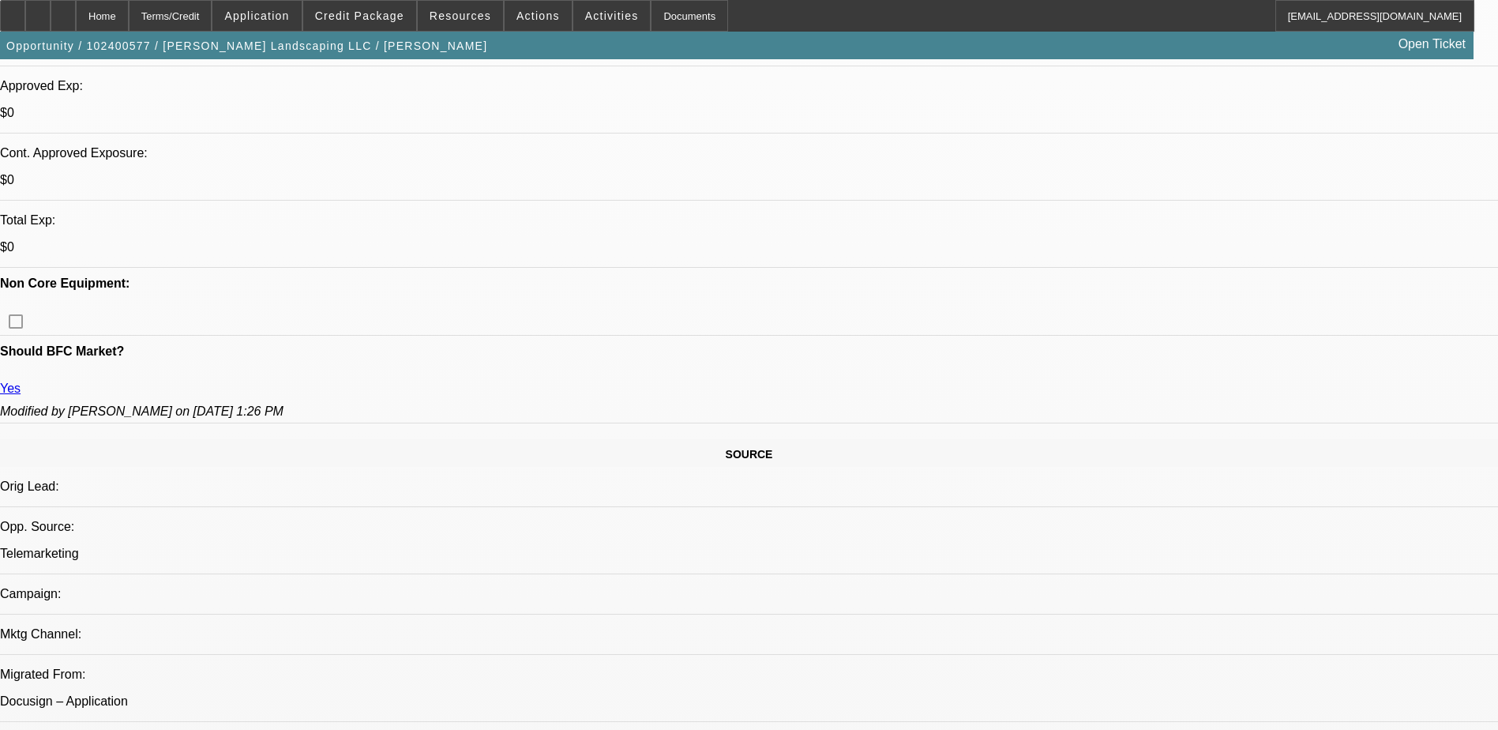
select select "0"
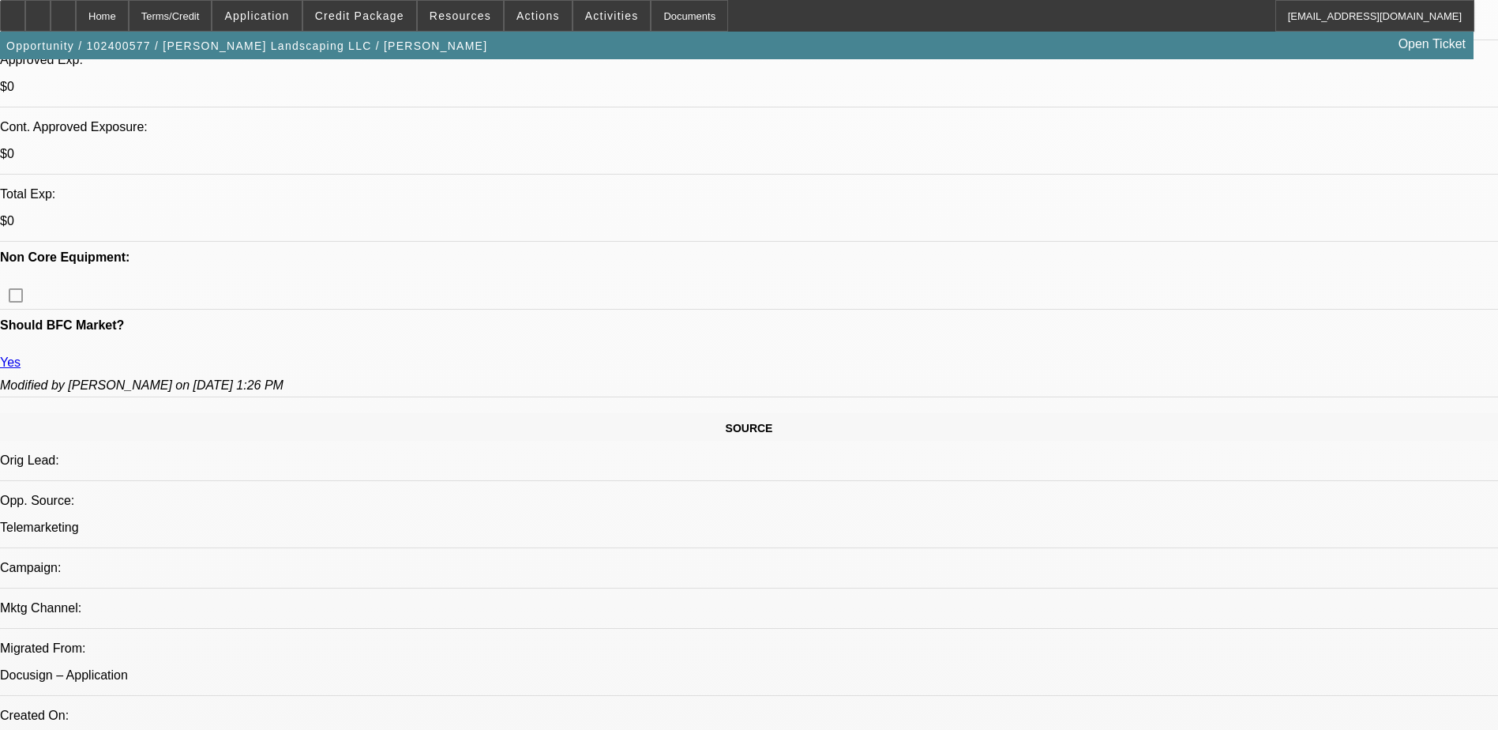
select select "1"
select select "6"
select select "1"
select select "2"
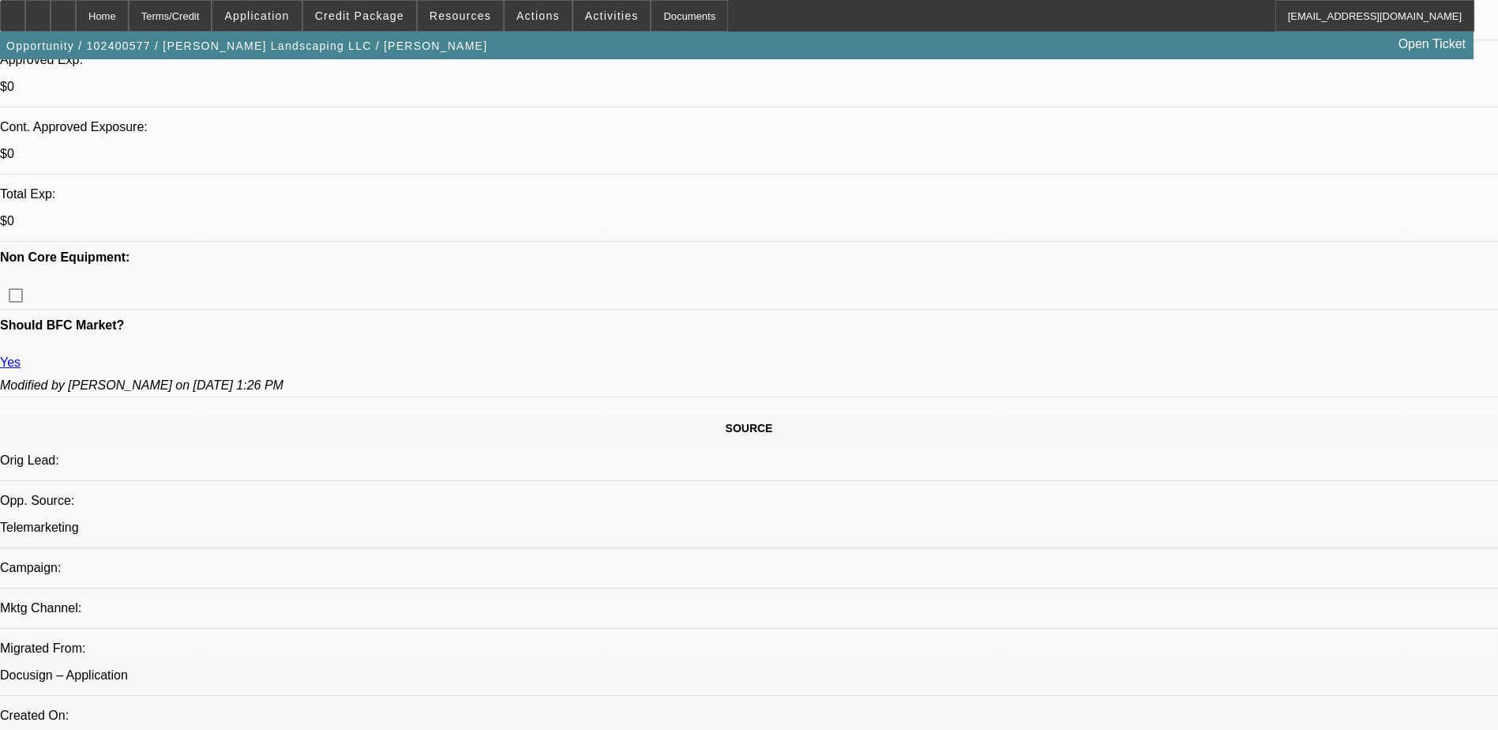
select select "6"
select select "1"
select select "6"
select select "1"
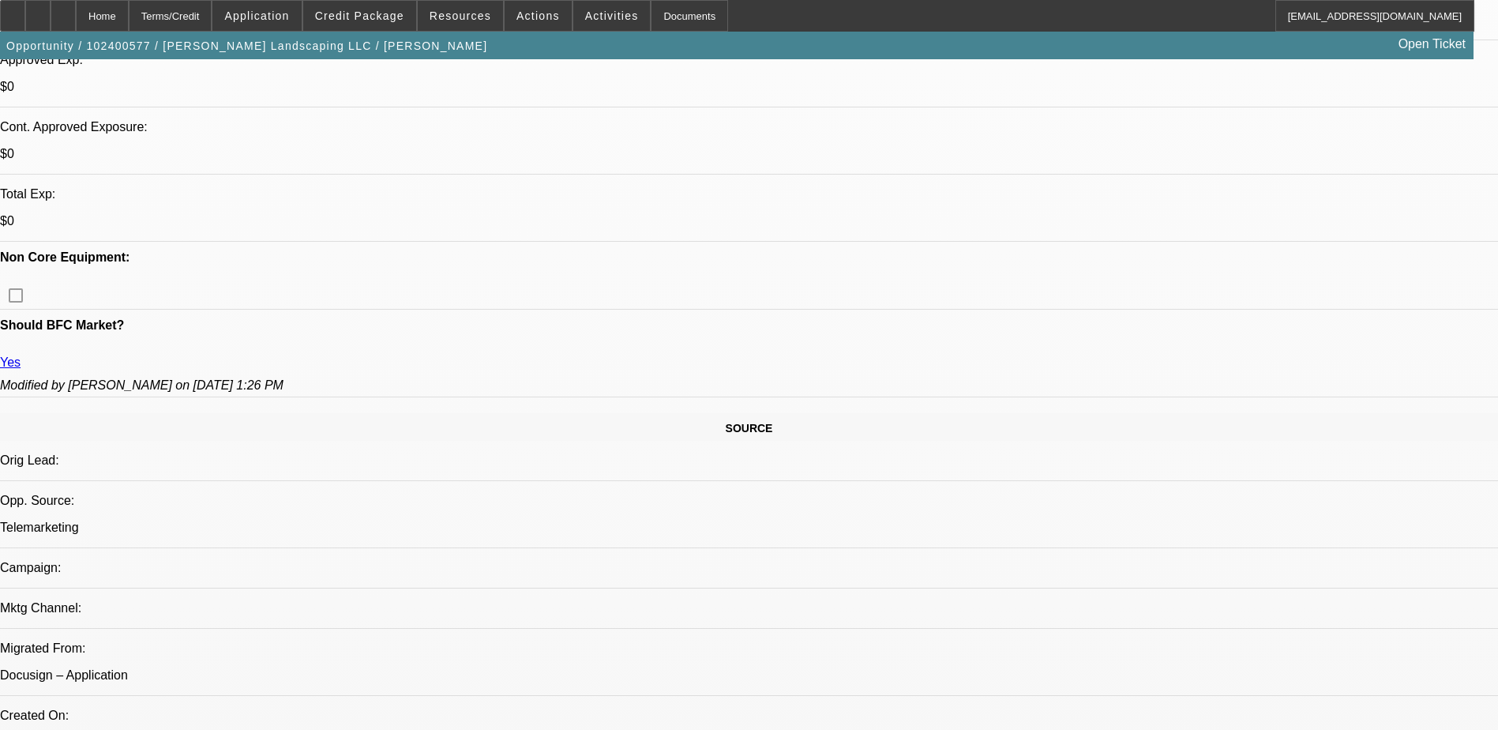
select select "1"
select select "6"
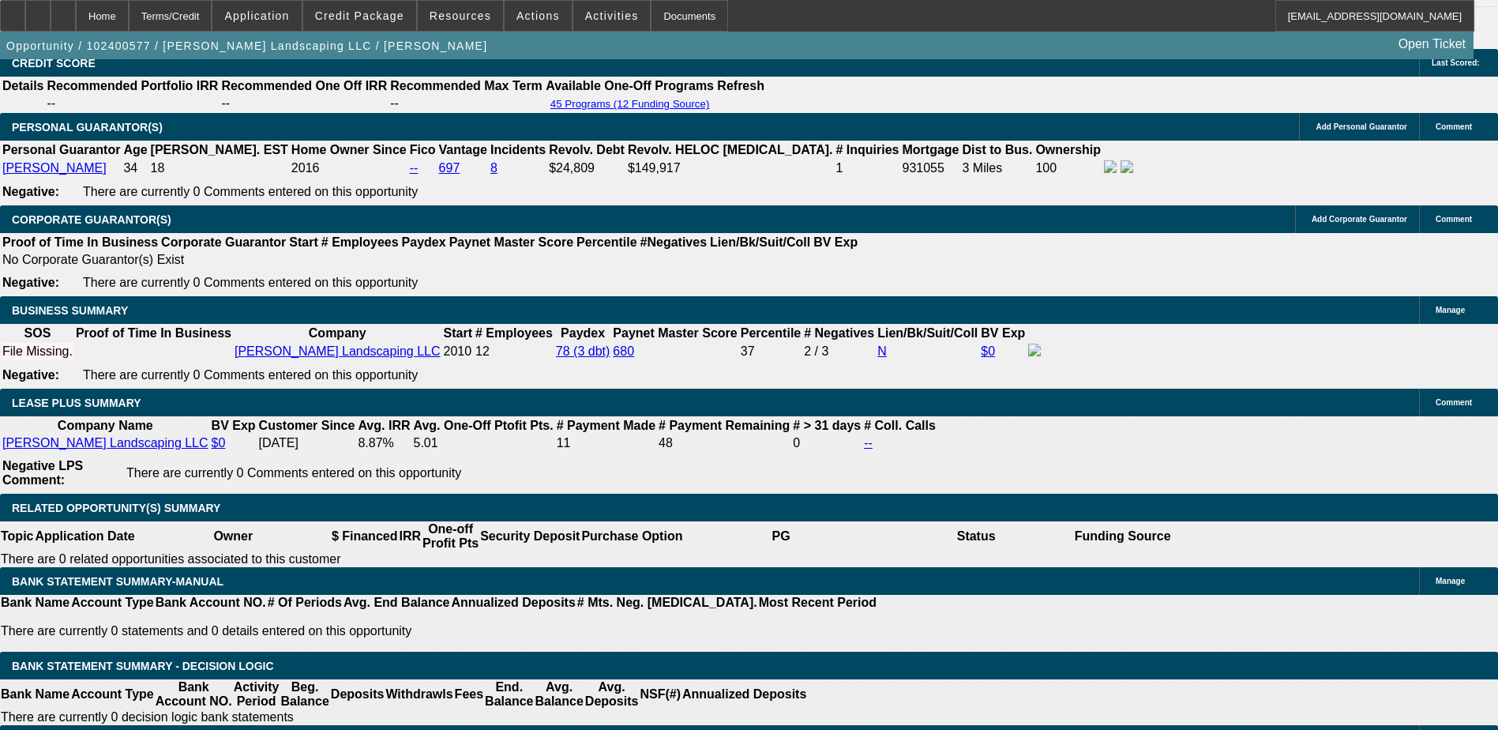
scroll to position [2449, 0]
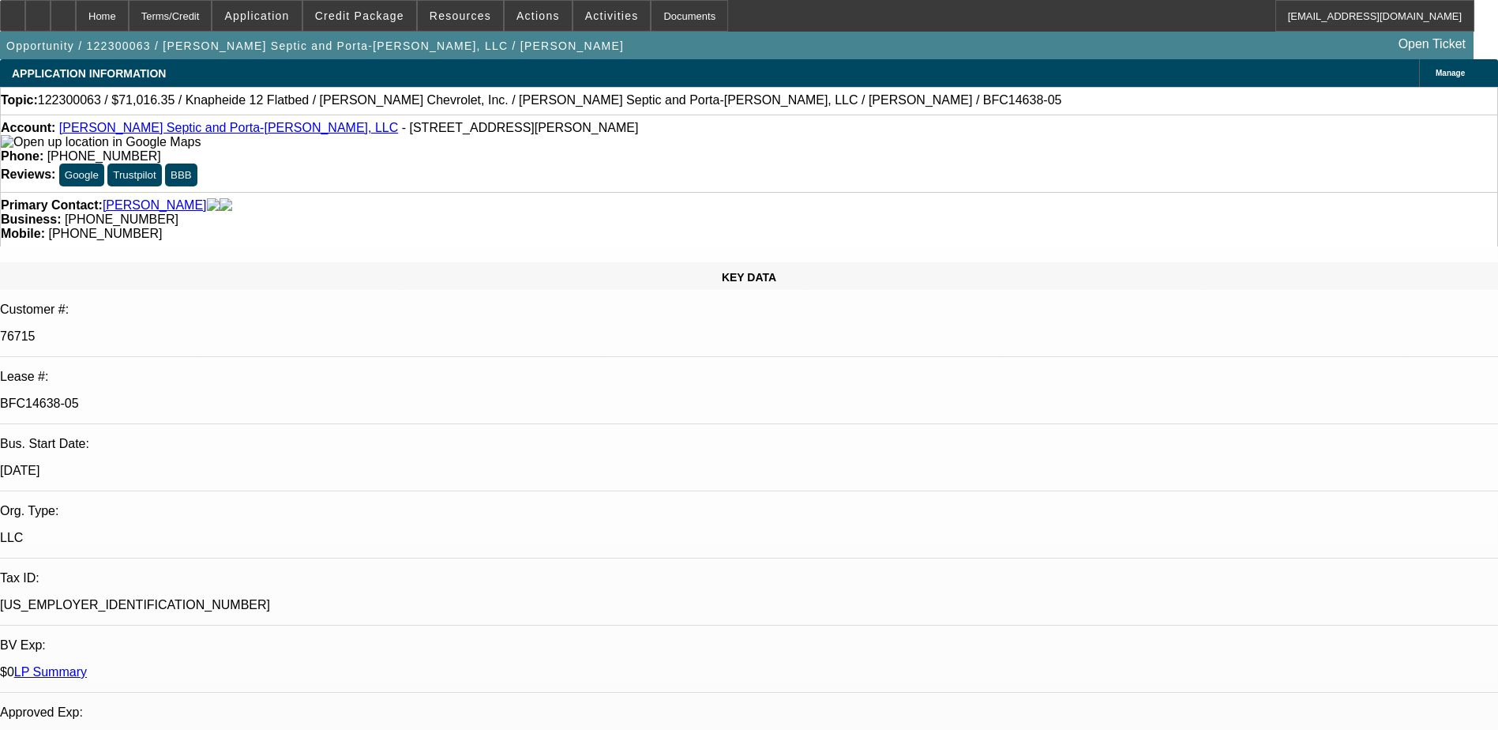
select select "0"
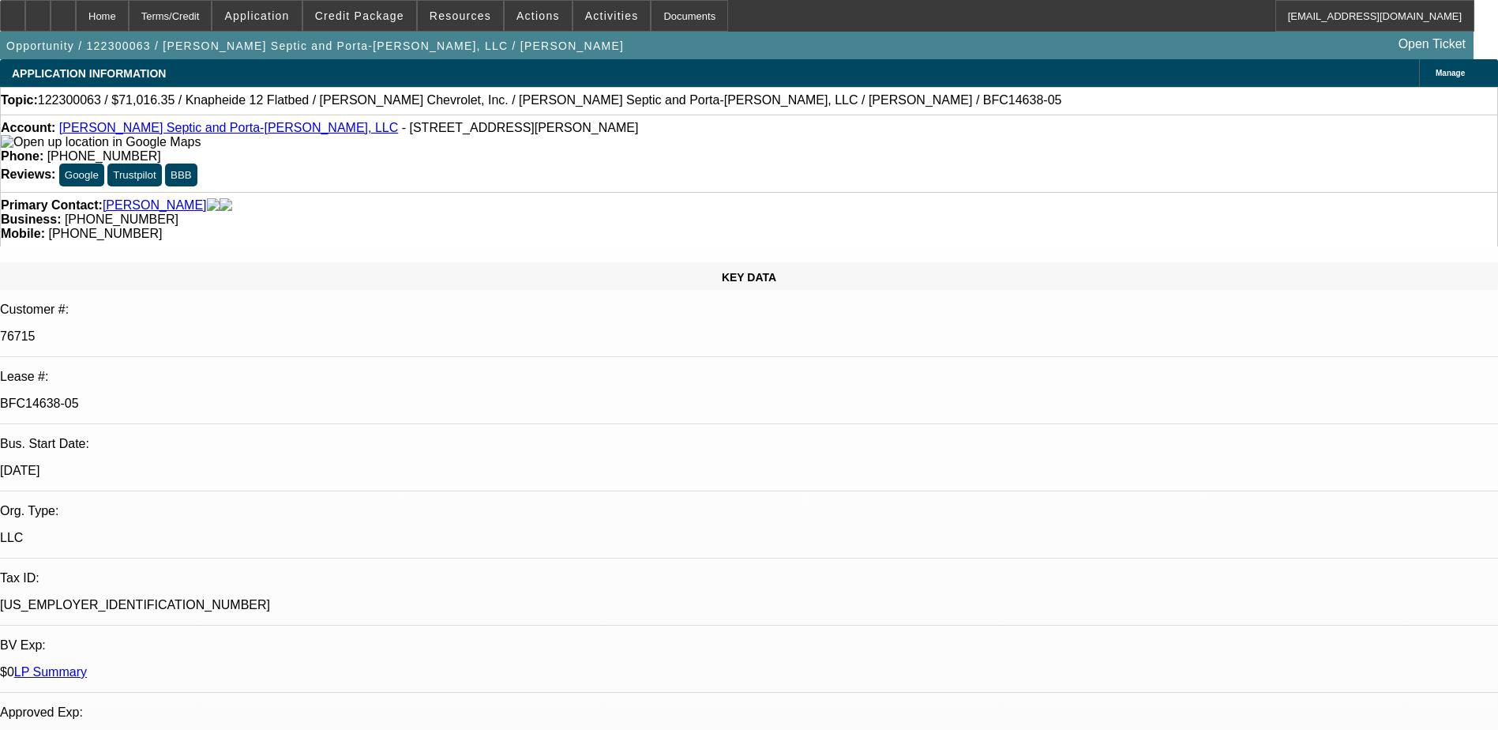
select select "0"
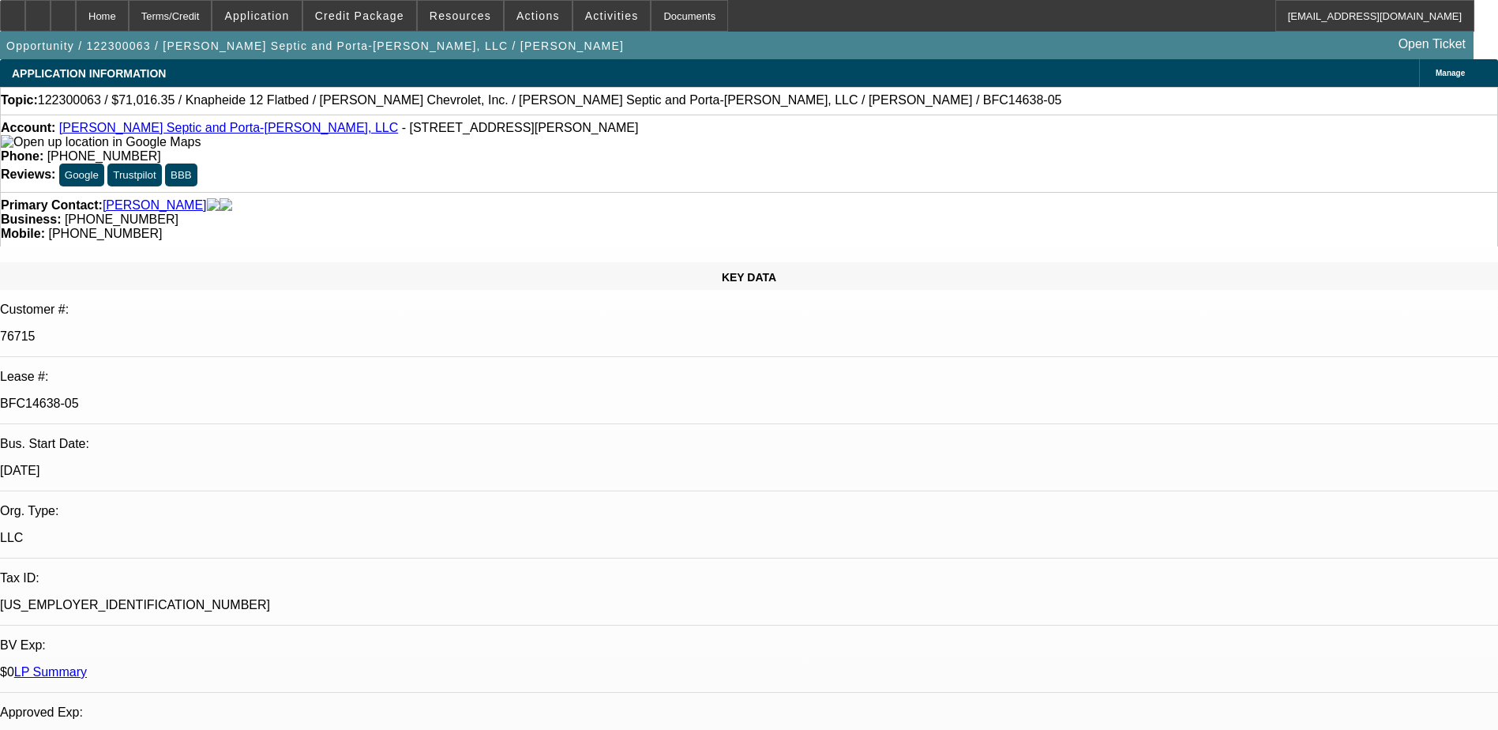
select select "0"
select select "1"
select select "3"
select select "6"
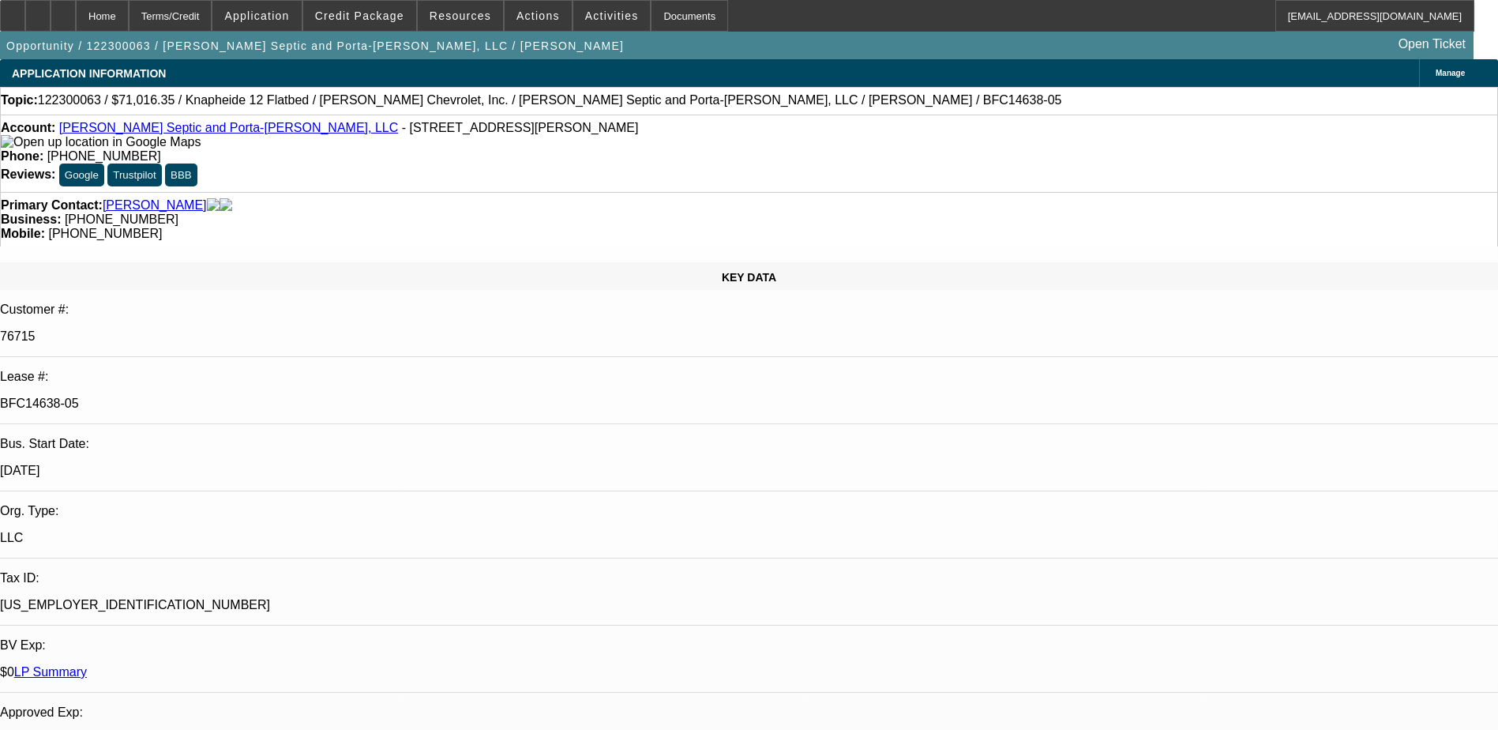
select select "1"
select select "3"
select select "6"
select select "1"
select select "3"
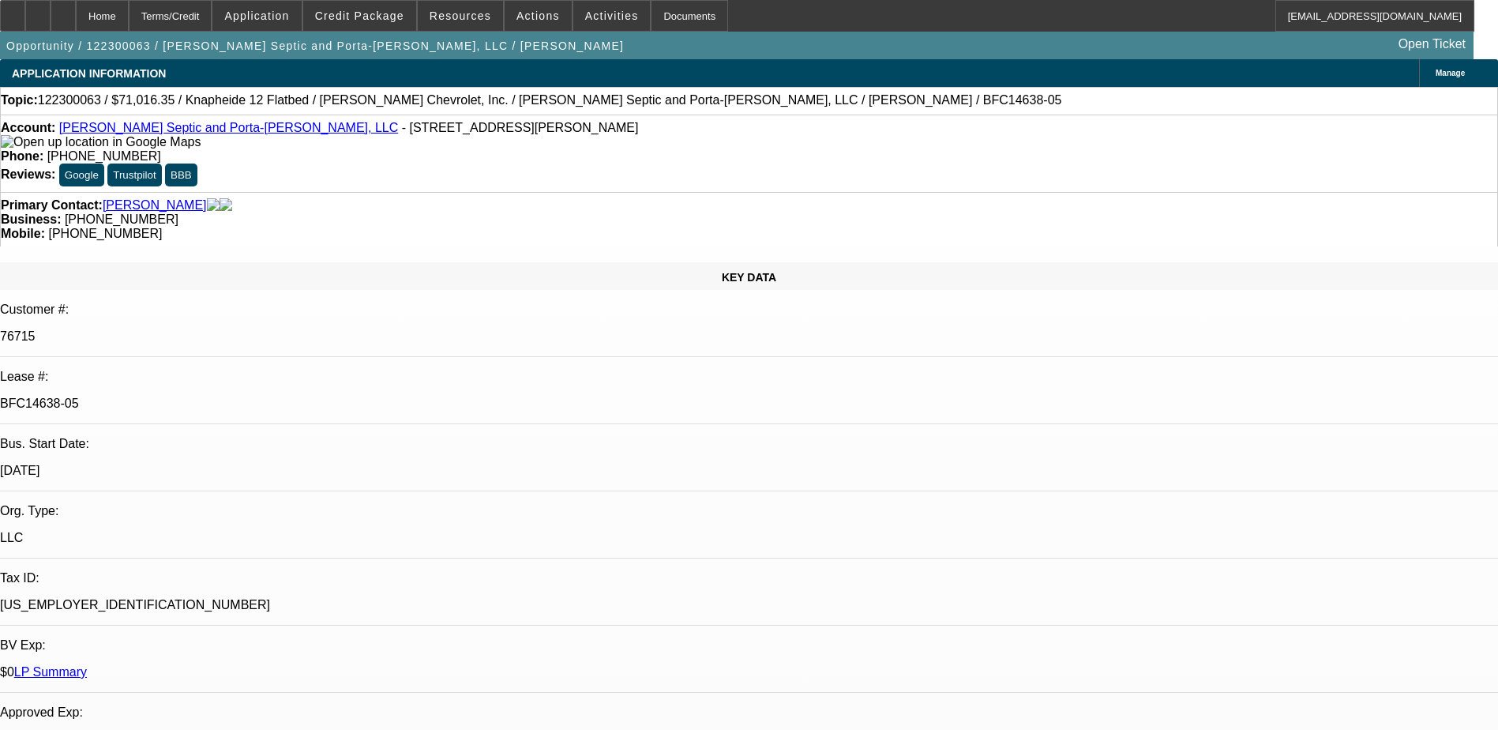
select select "6"
select select "1"
select select "6"
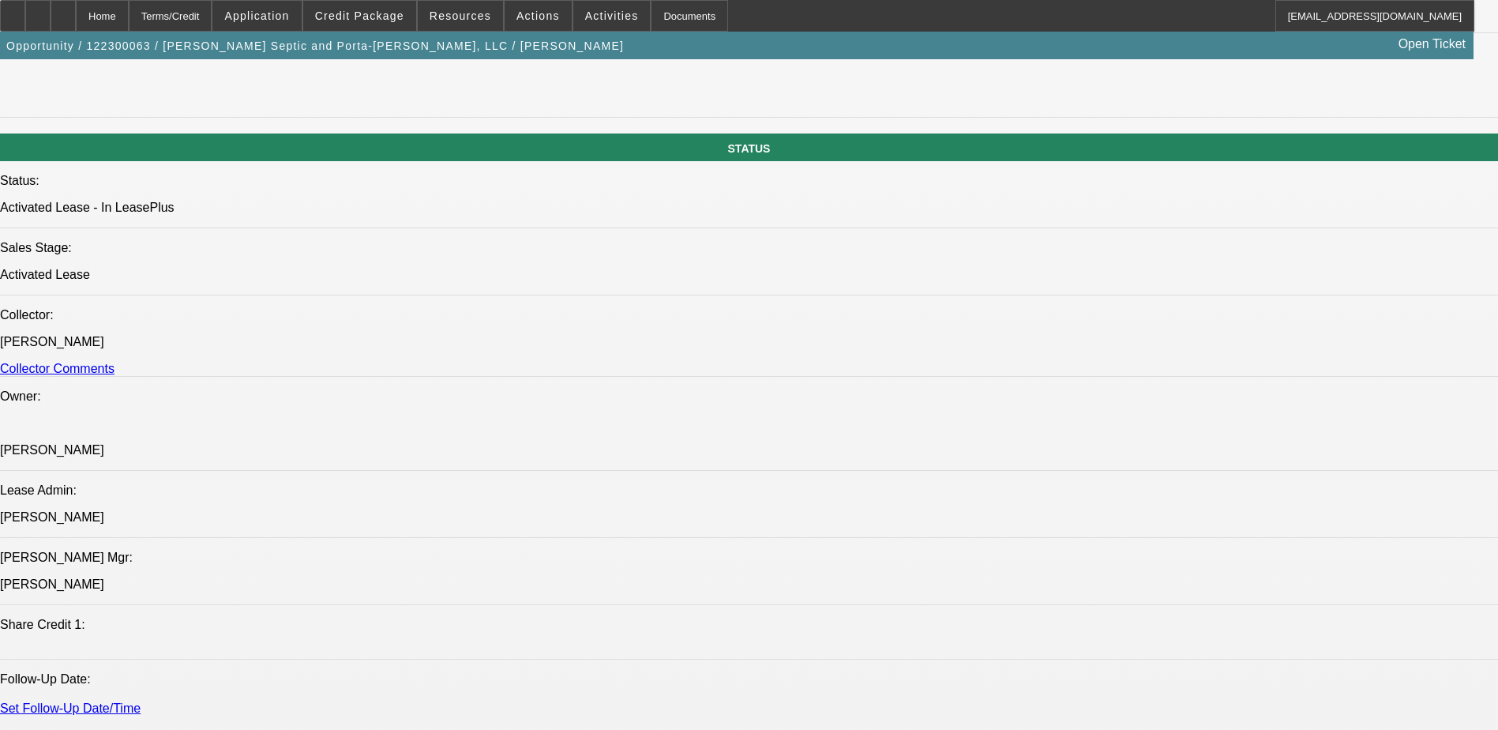
scroll to position [1738, 0]
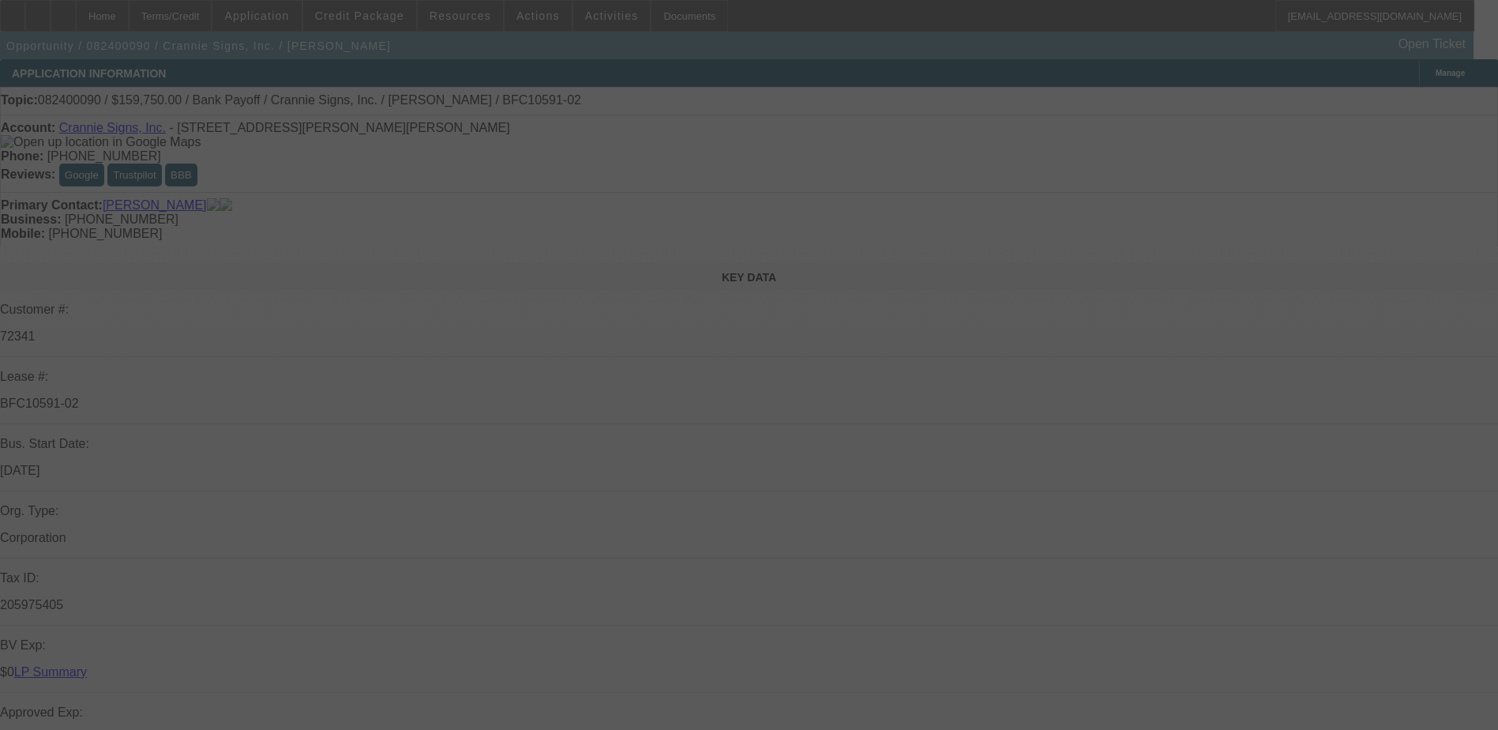
select select "0"
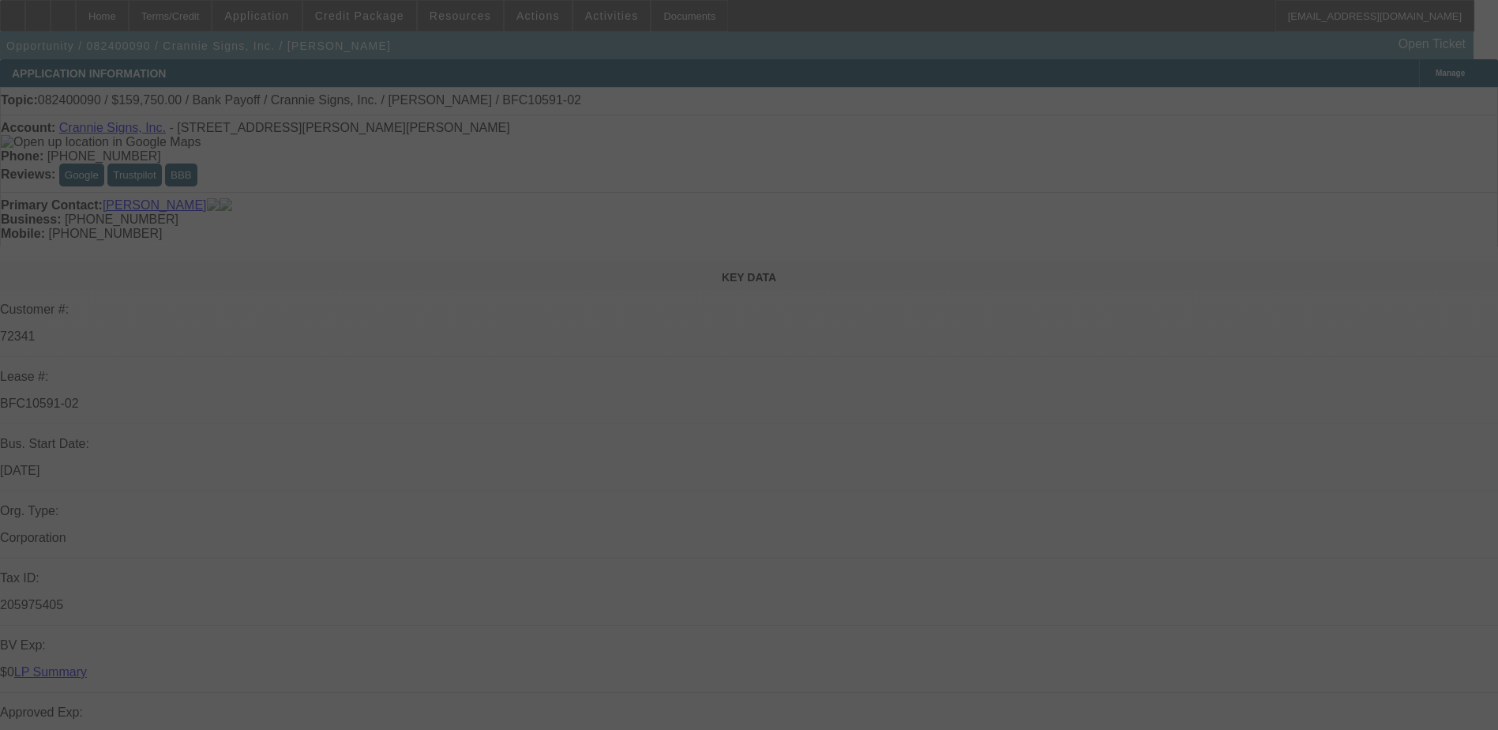
select select "0"
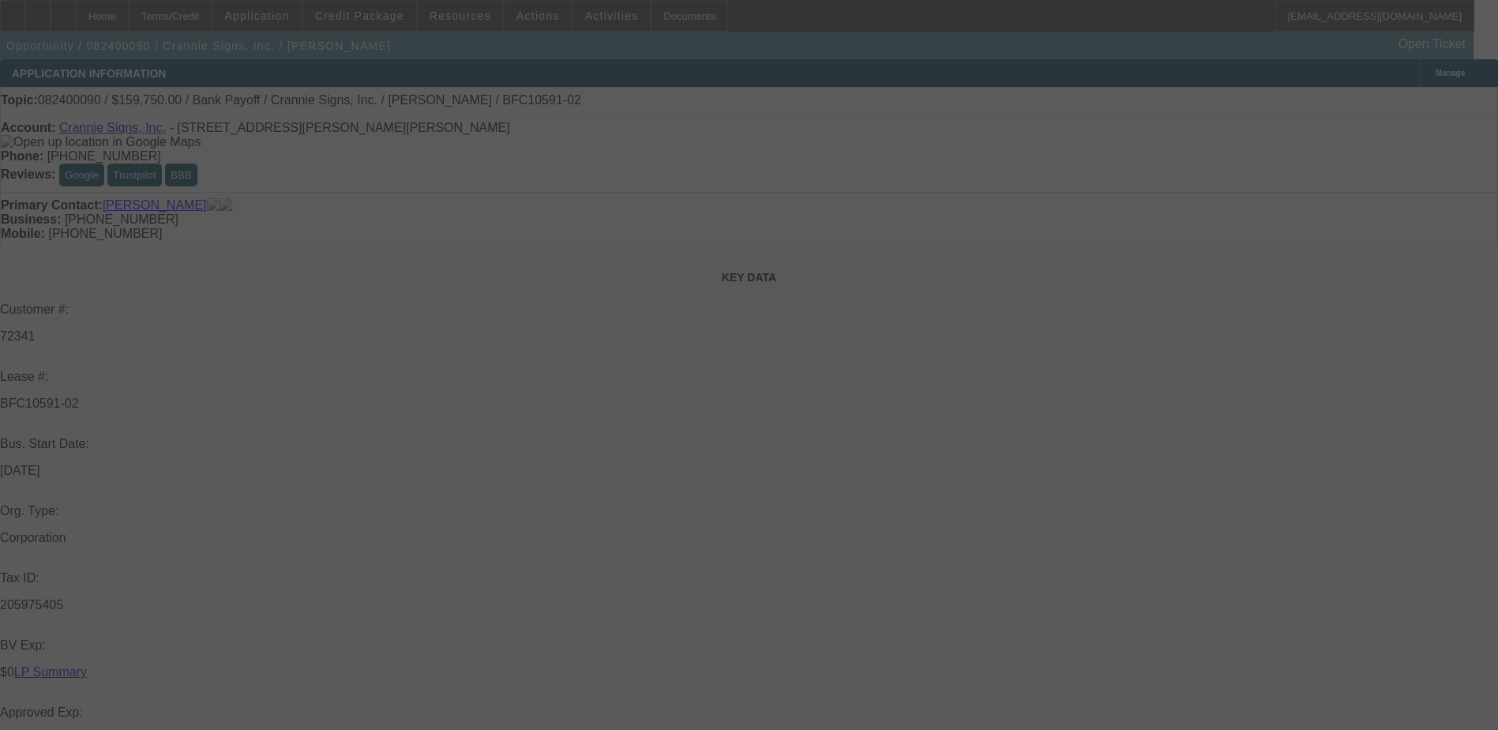
select select "0"
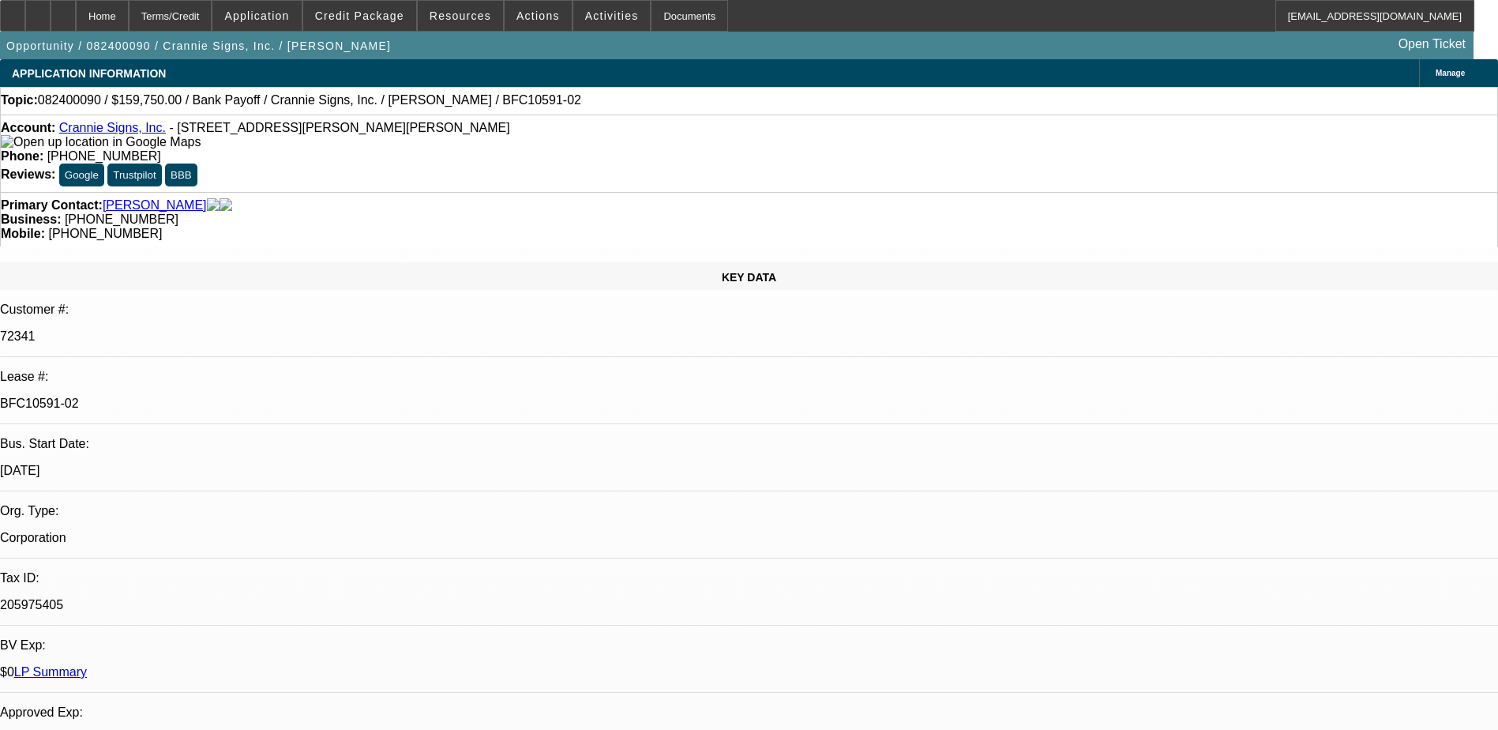
select select "1"
select select "6"
select select "1"
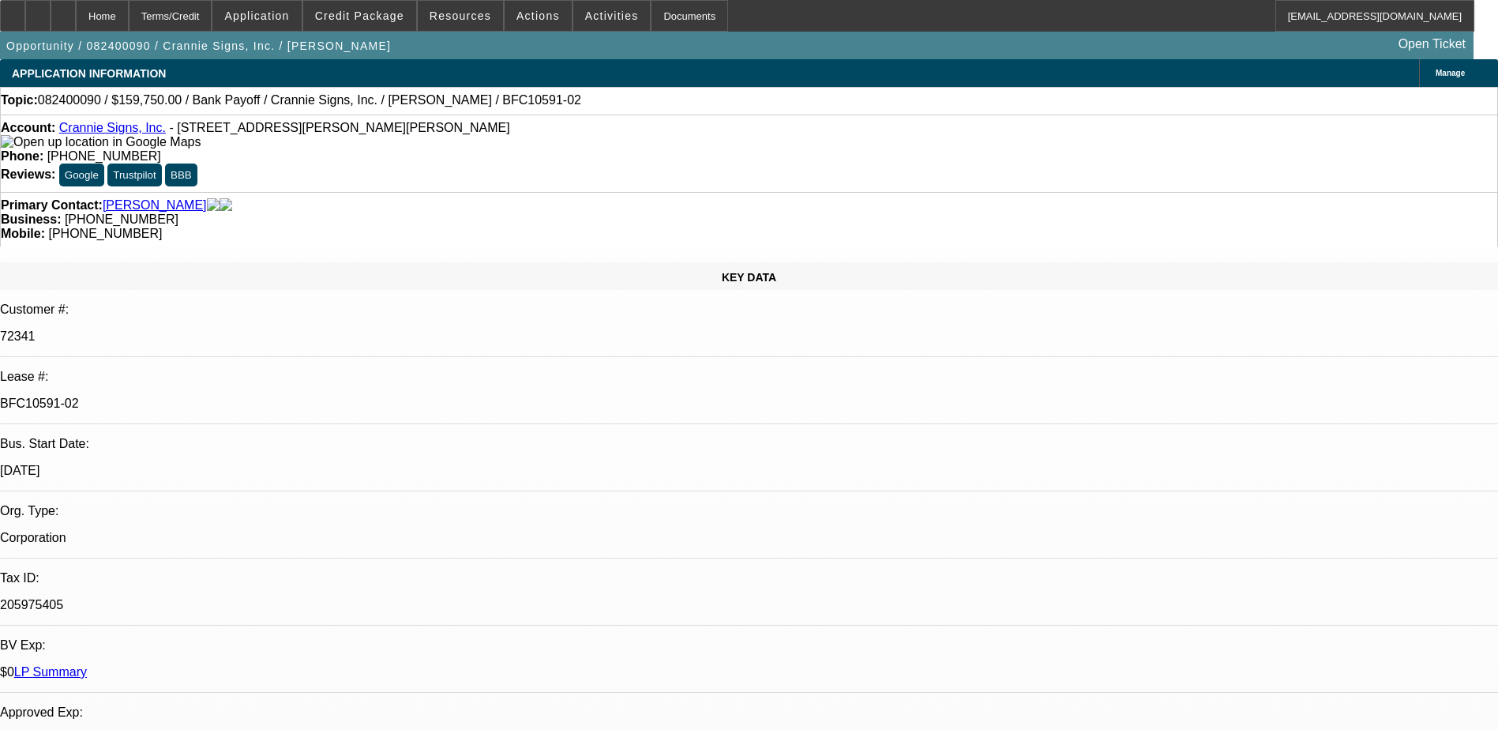
select select "6"
select select "1"
select select "6"
select select "1"
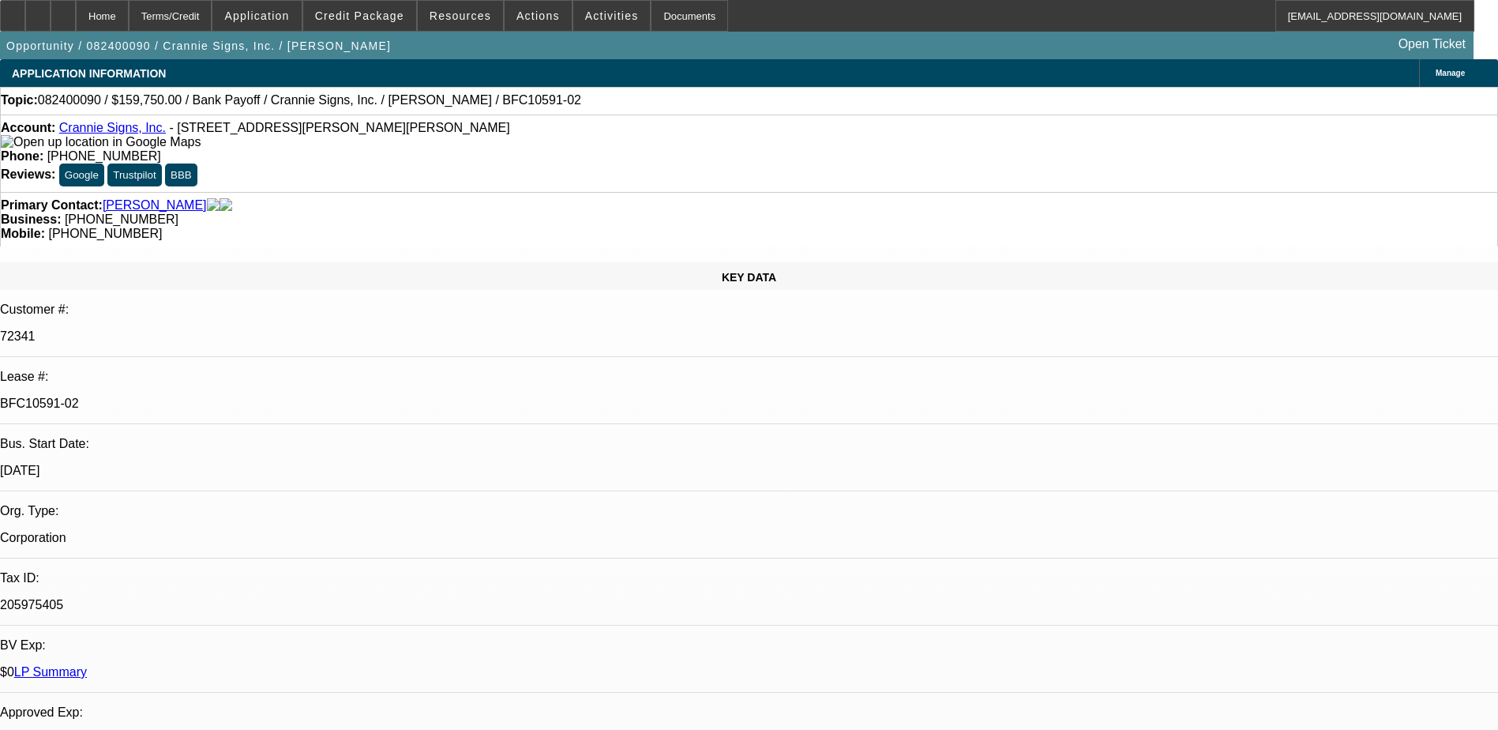
select select "3"
select select "6"
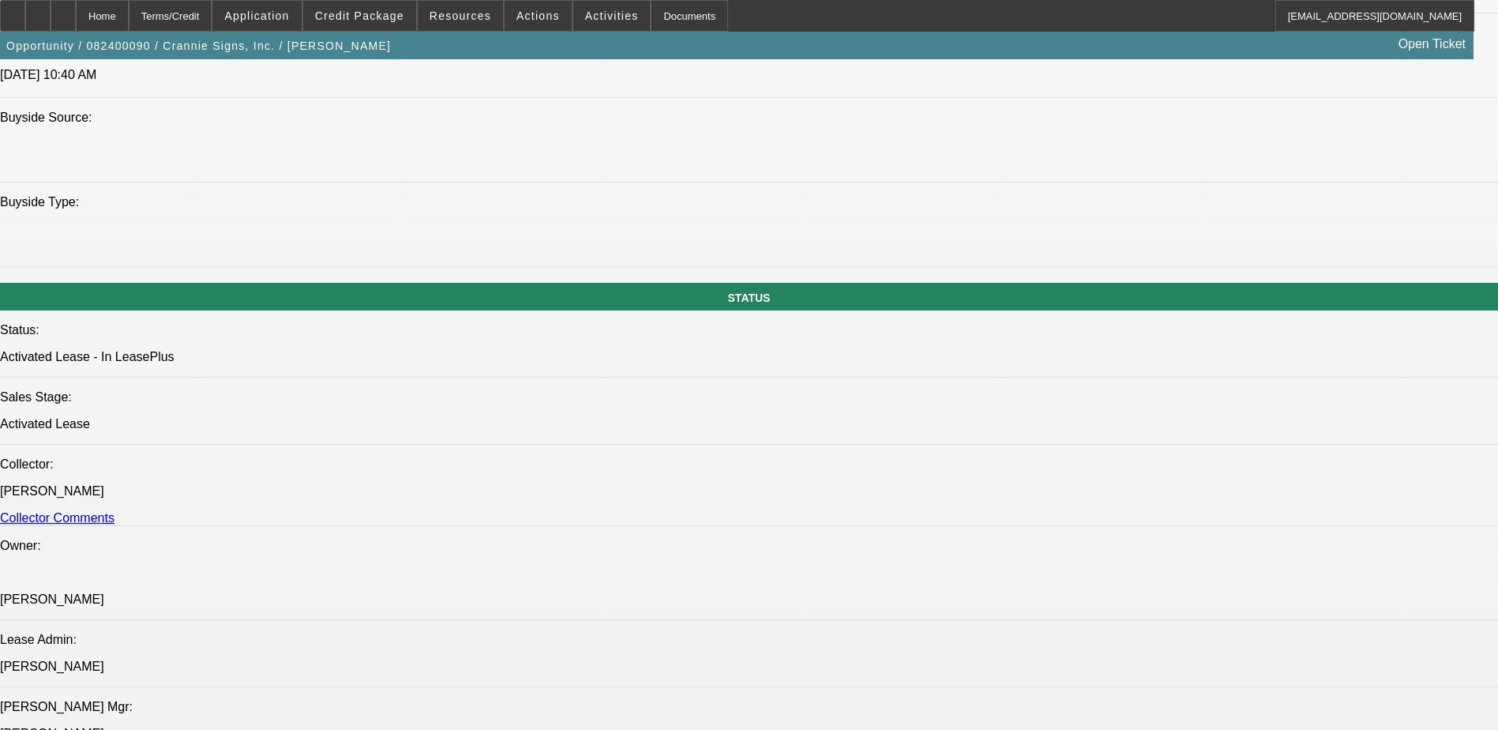
scroll to position [1501, 0]
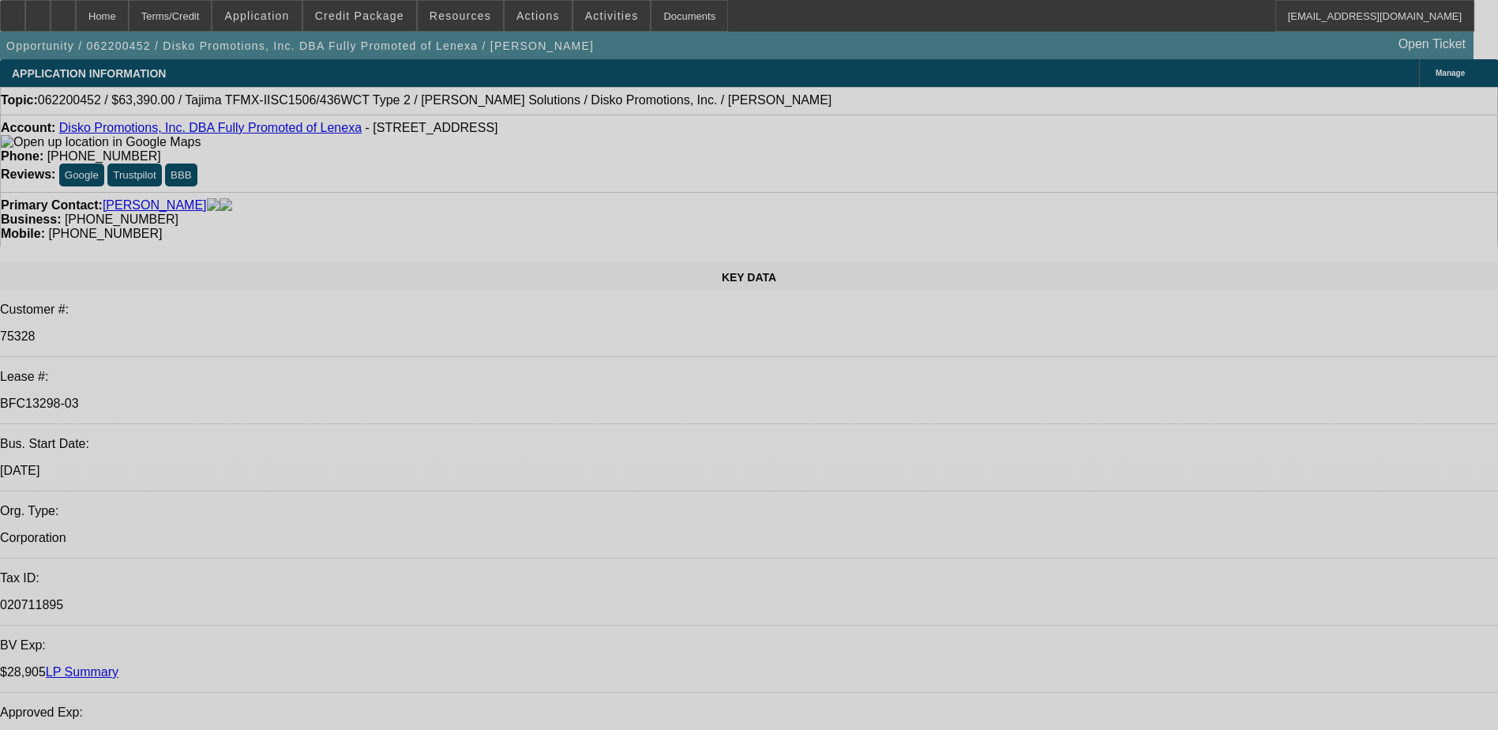
select select "0"
select select "2"
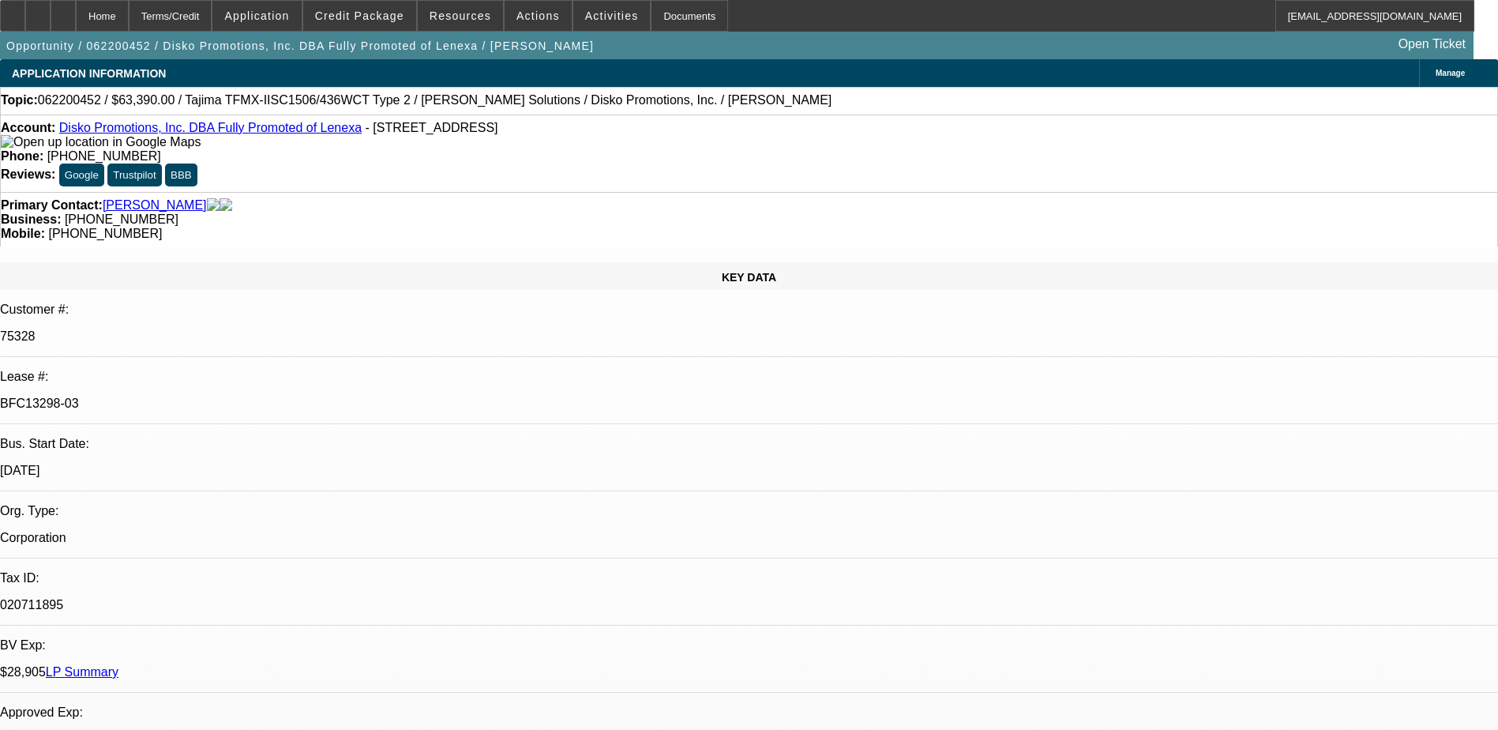
select select "0"
select select "2"
select select "0"
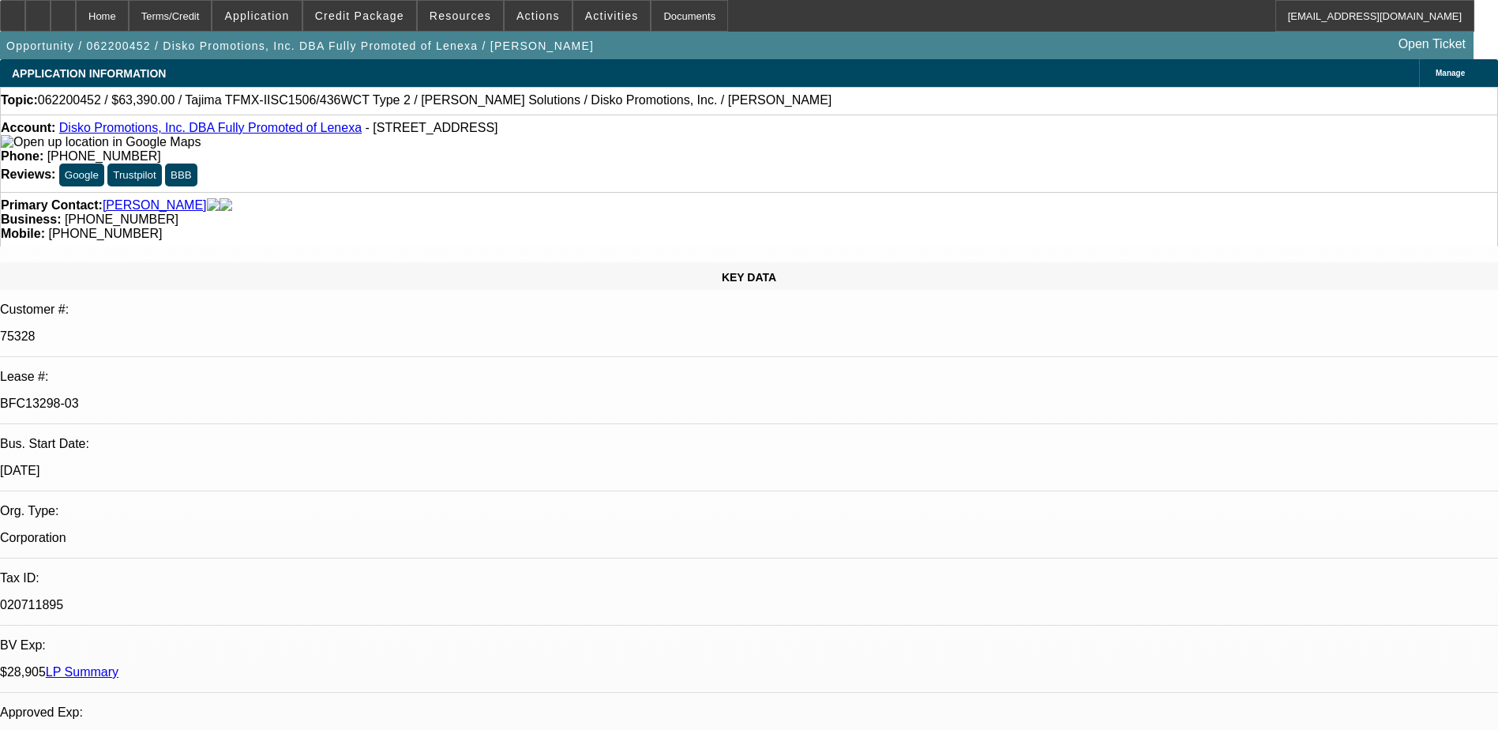
select select "0"
select select "2"
select select "0"
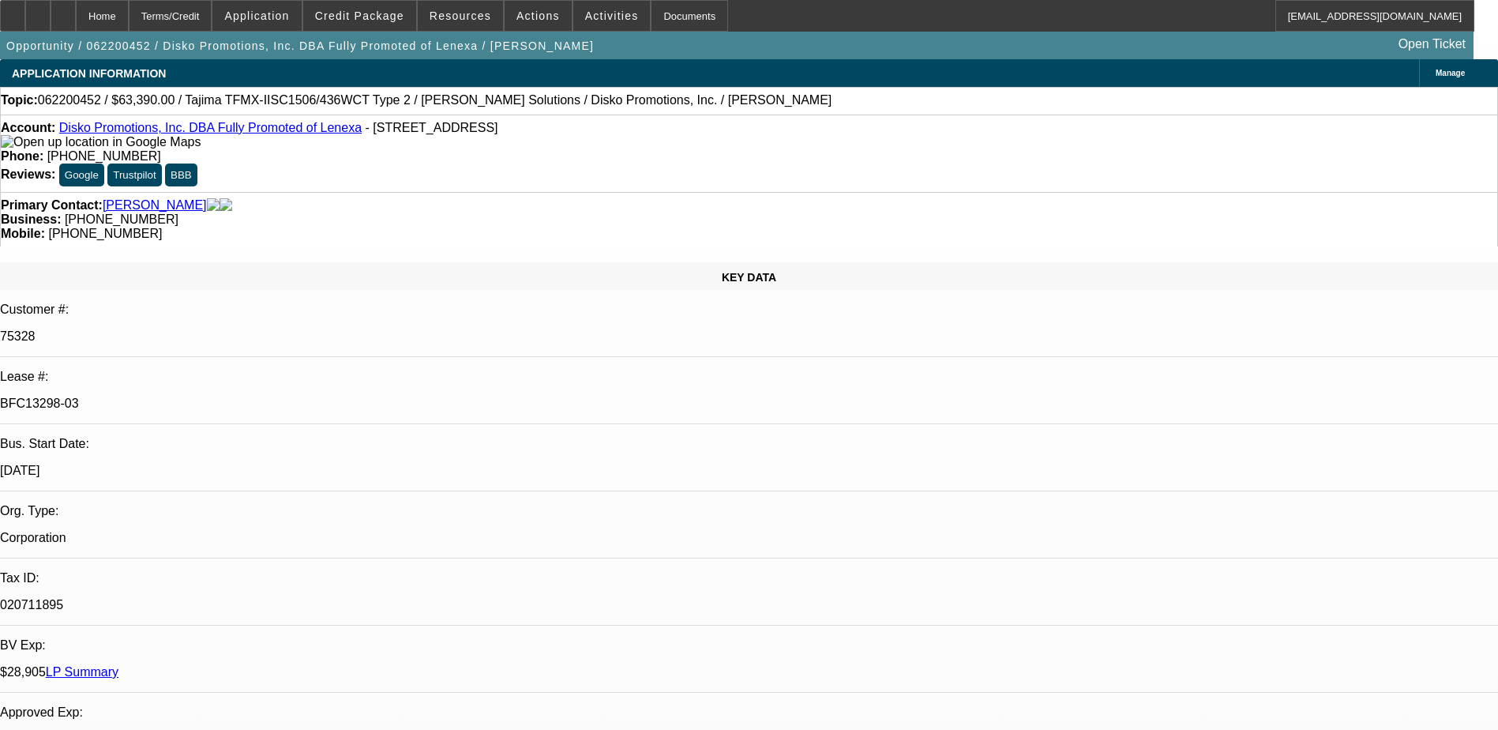
select select "1"
select select "2"
select select "1"
select select "2"
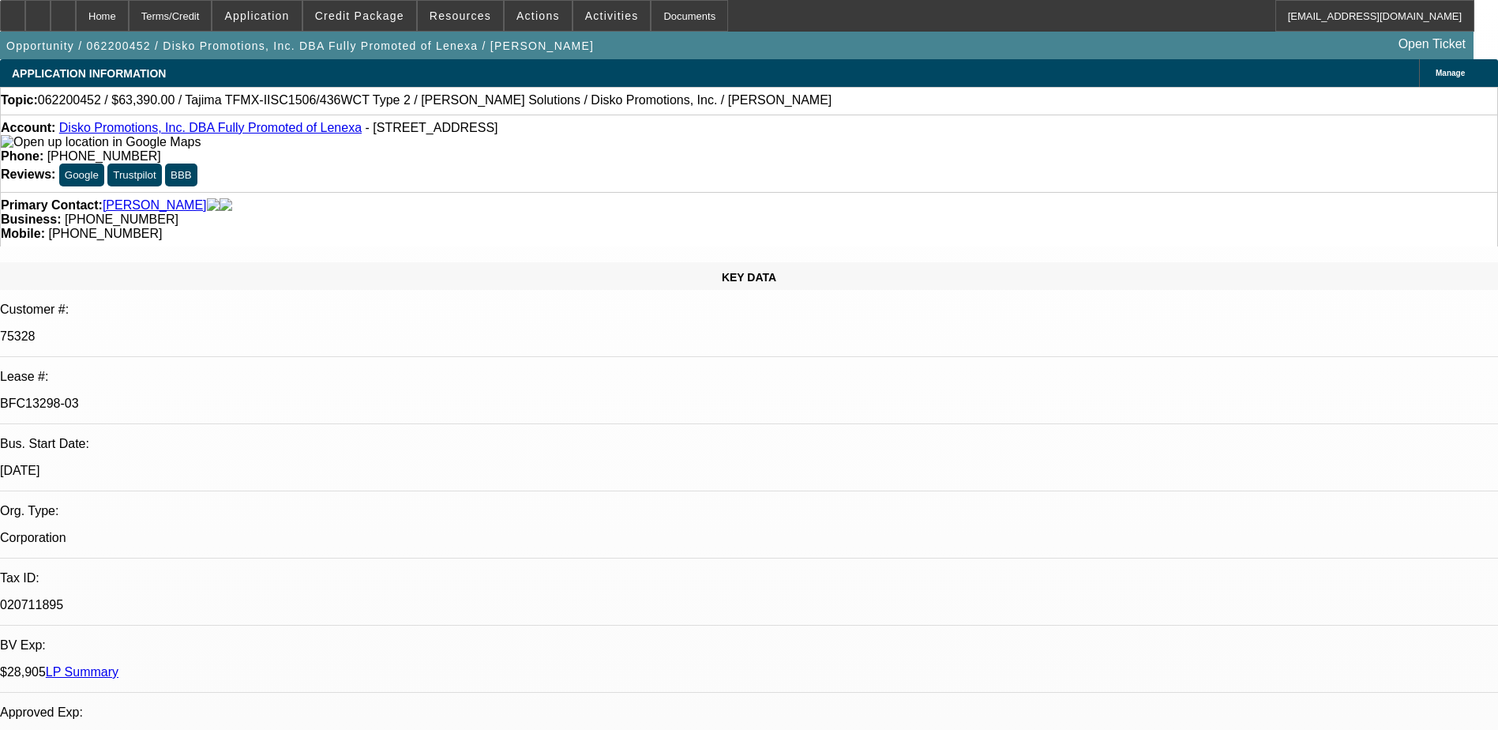
select select "2"
select select "1"
select select "6"
select select "1"
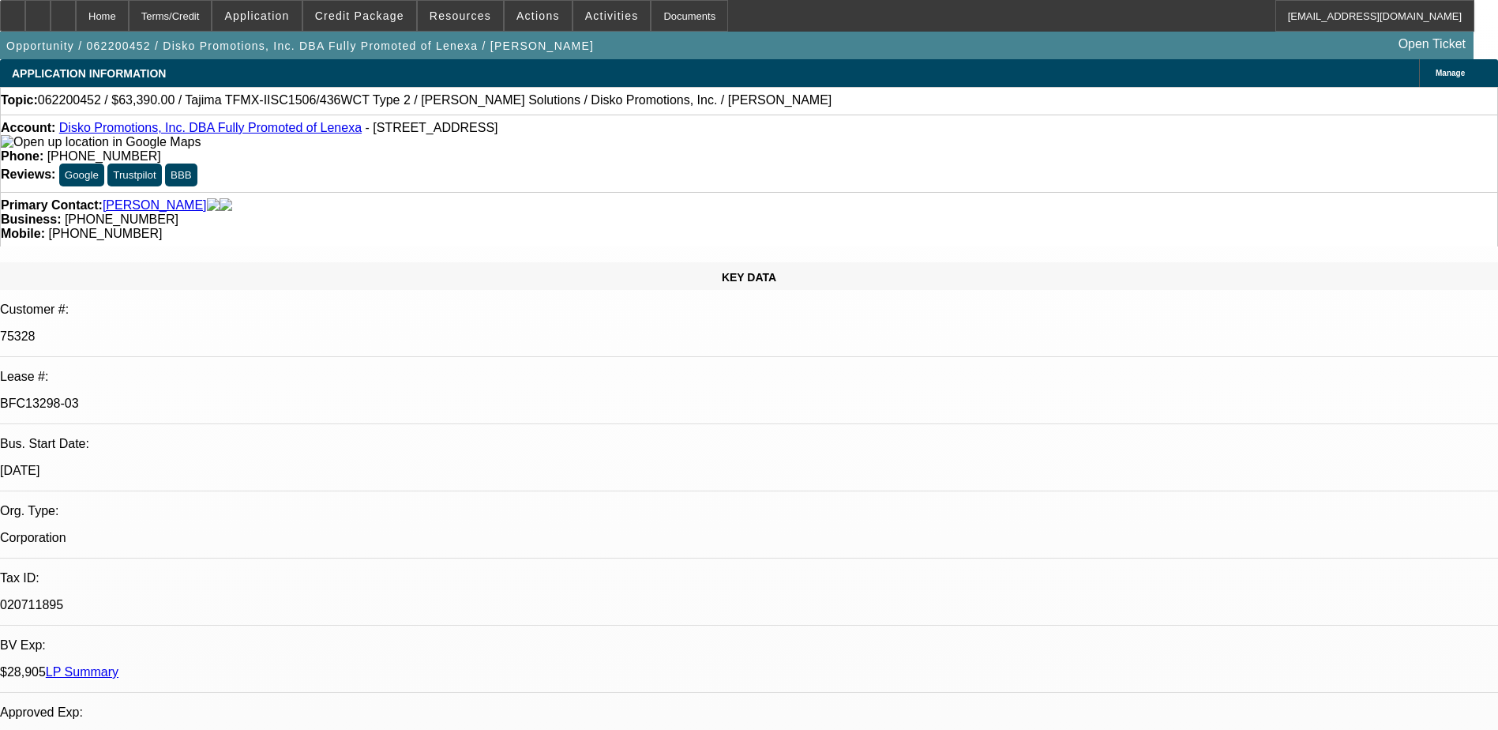
select select "2"
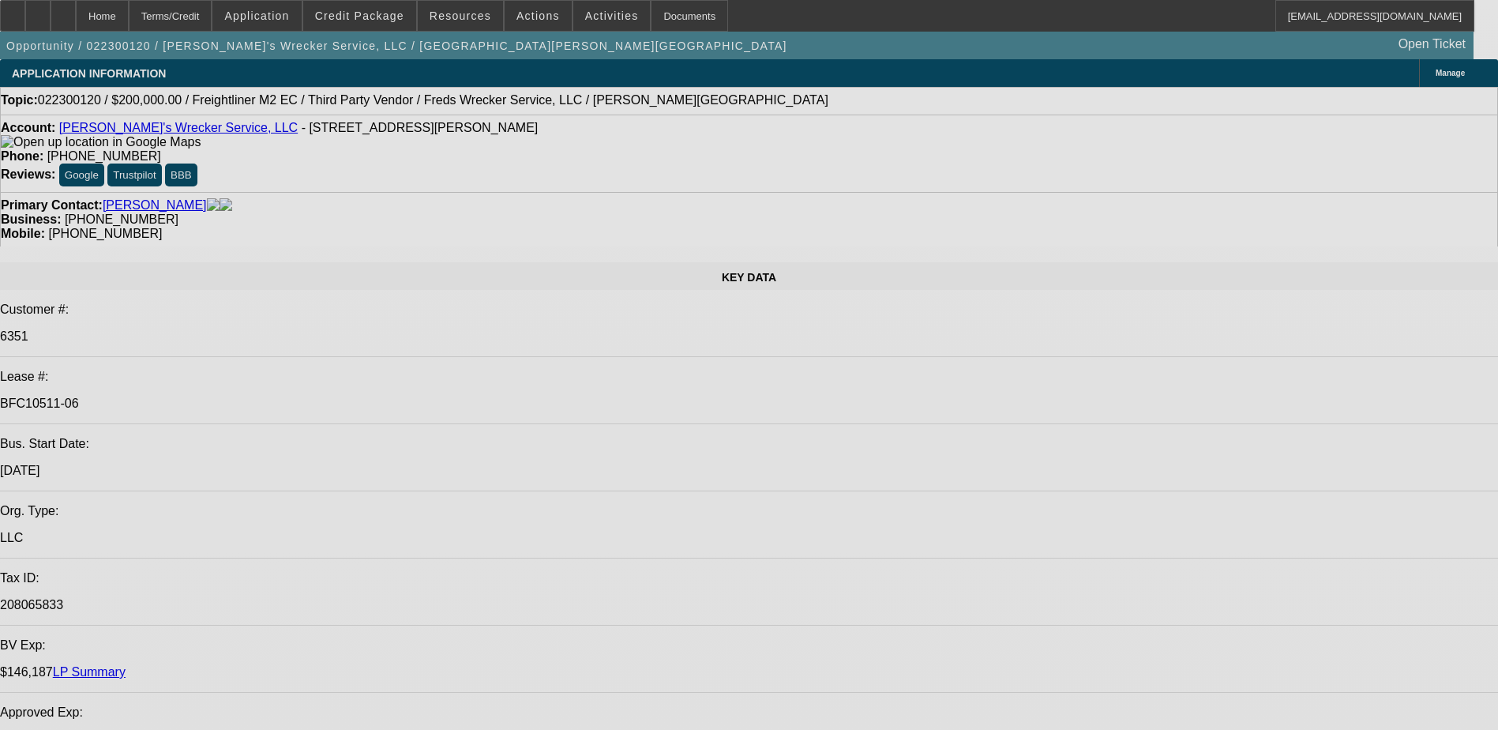
select select "0"
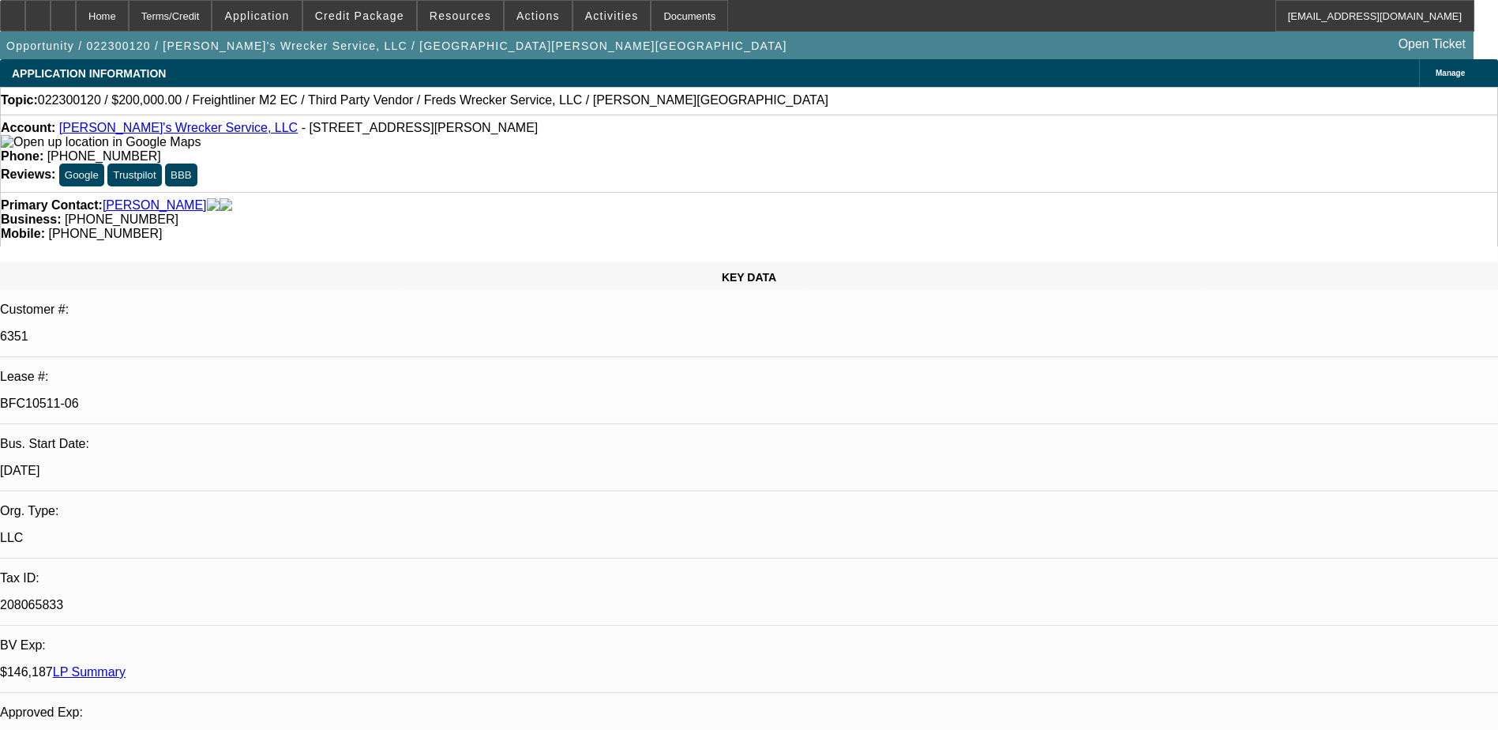
select select "0"
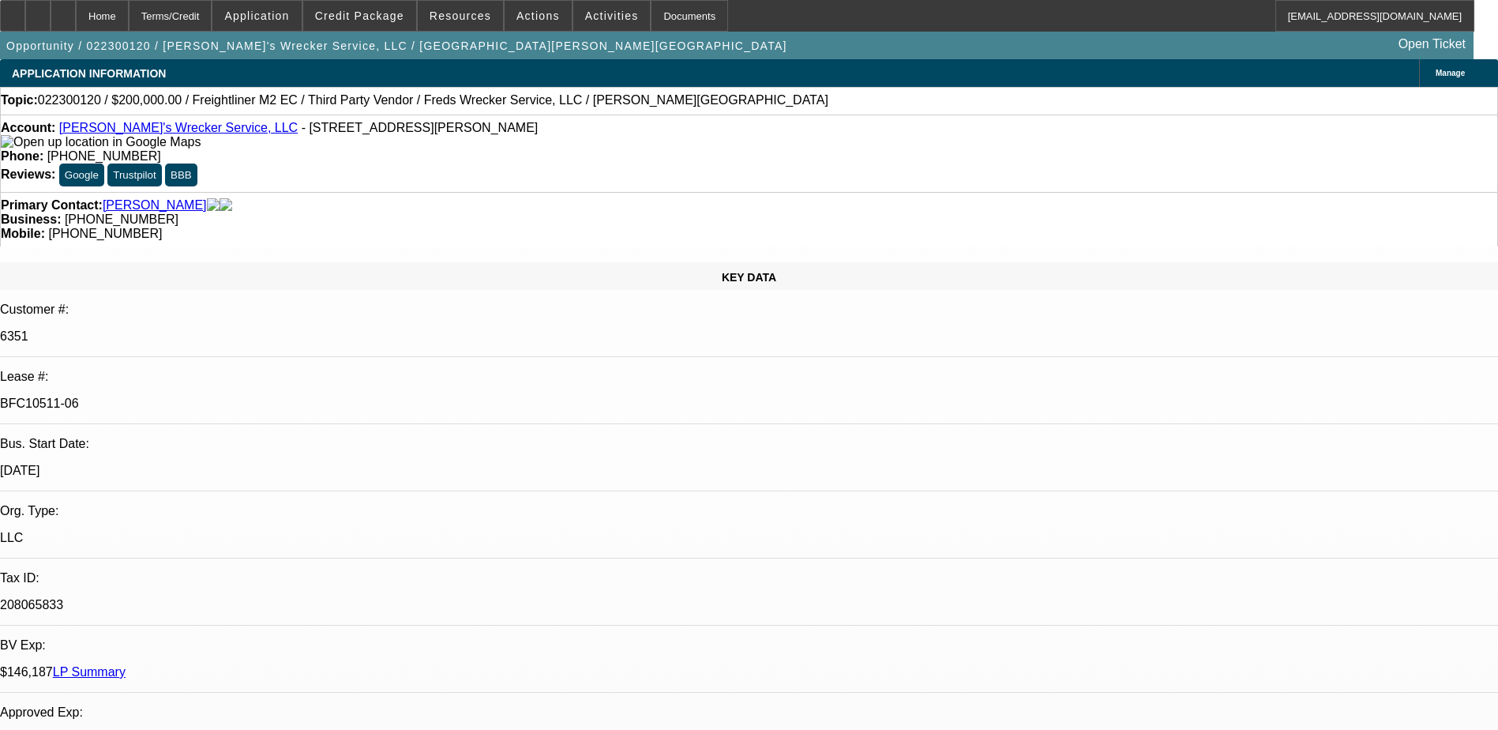
select select "0"
select select "1"
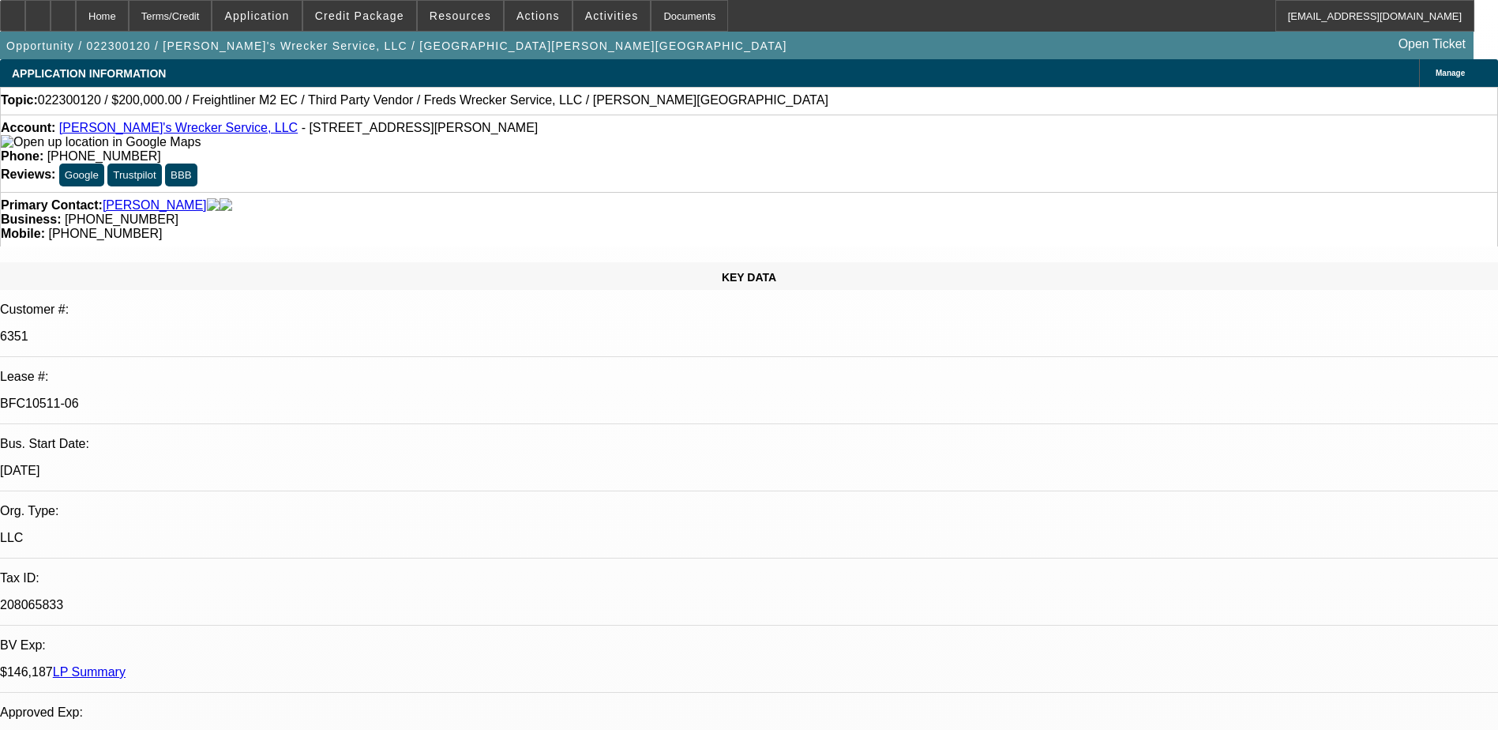
select select "2"
select select "6"
select select "1"
select select "2"
select select "6"
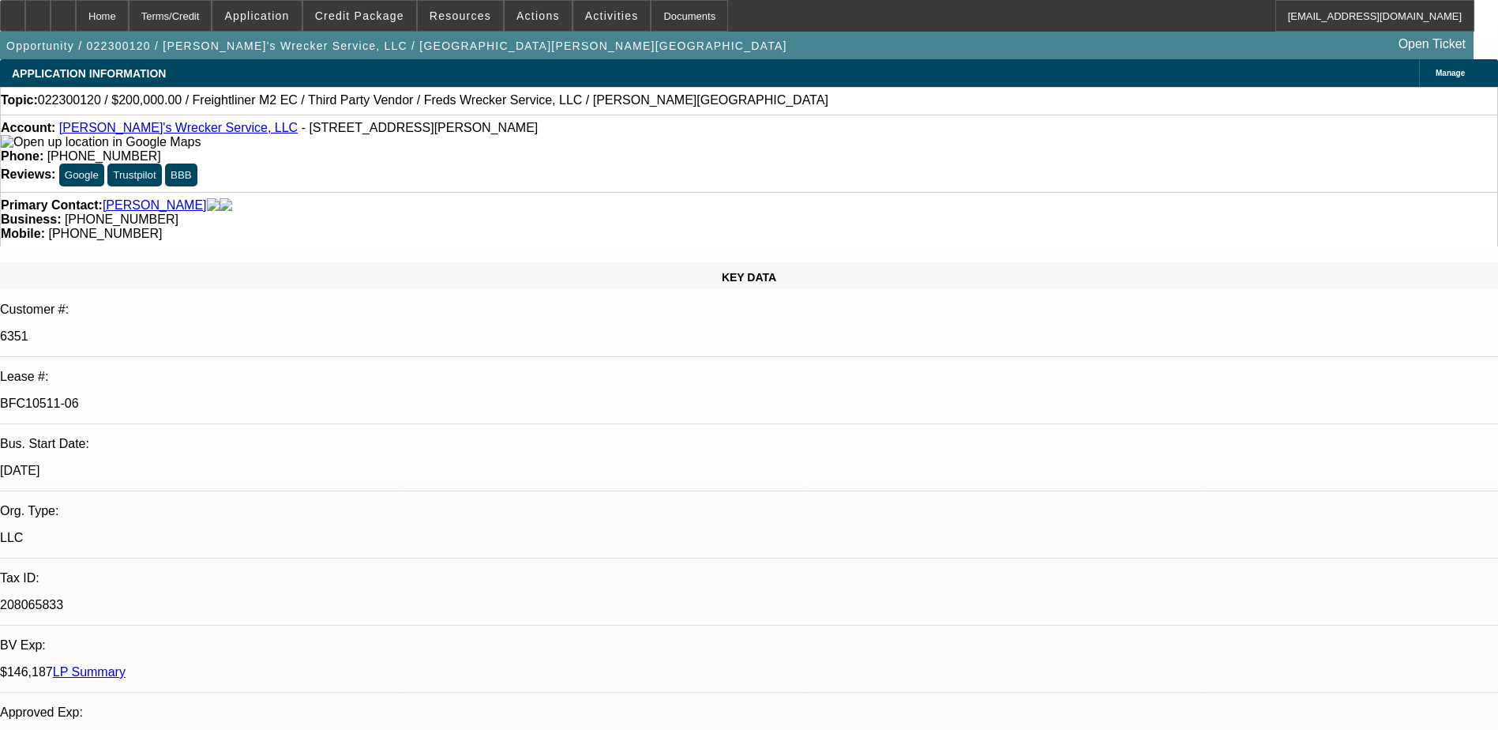
select select "1"
select select "3"
select select "6"
select select "1"
select select "2"
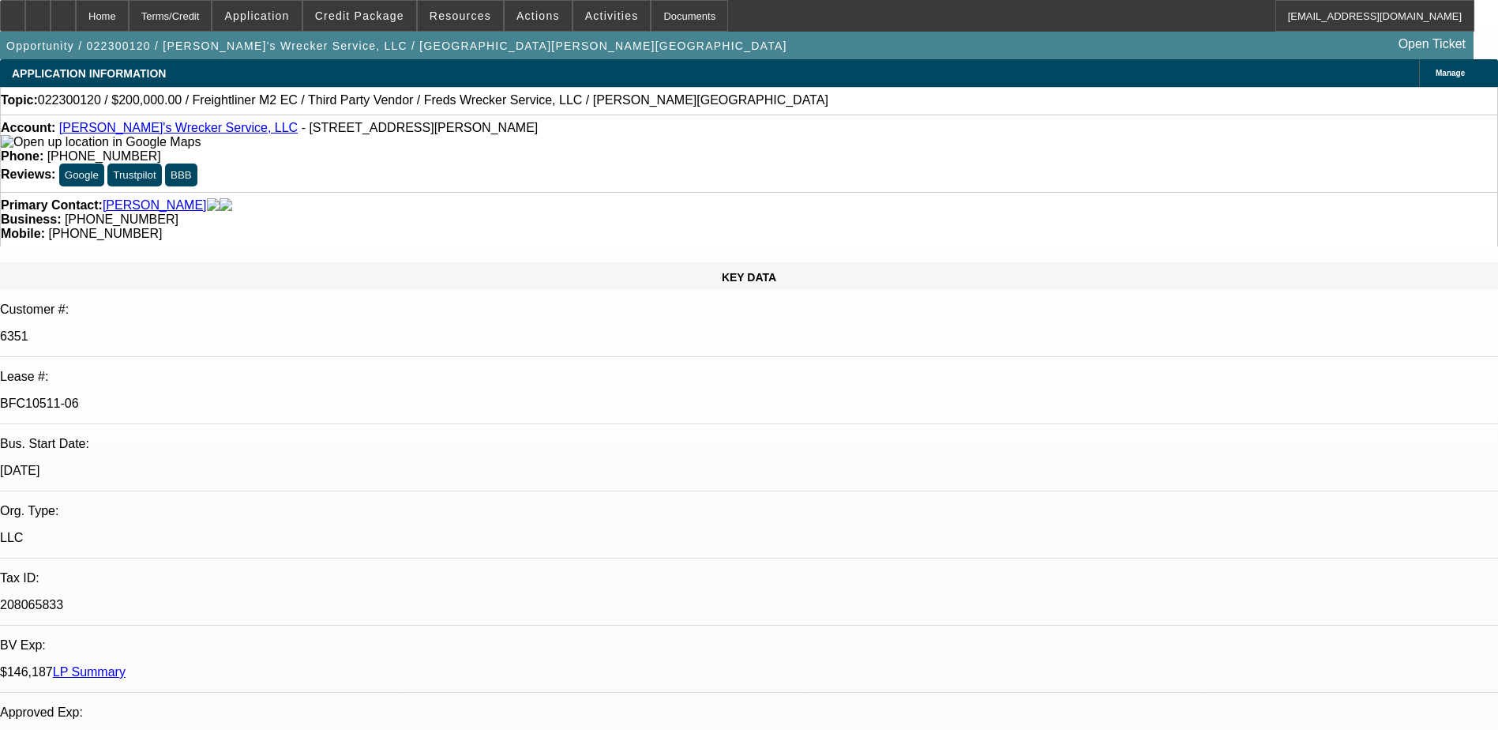
select select "6"
click at [306, 262] on div "KEY DATA Customer #: 6351 Lease #: BFC10511-06 Bus. Start Date: 12/1/06 Org. Ty…" at bounding box center [749, 655] width 1498 height 787
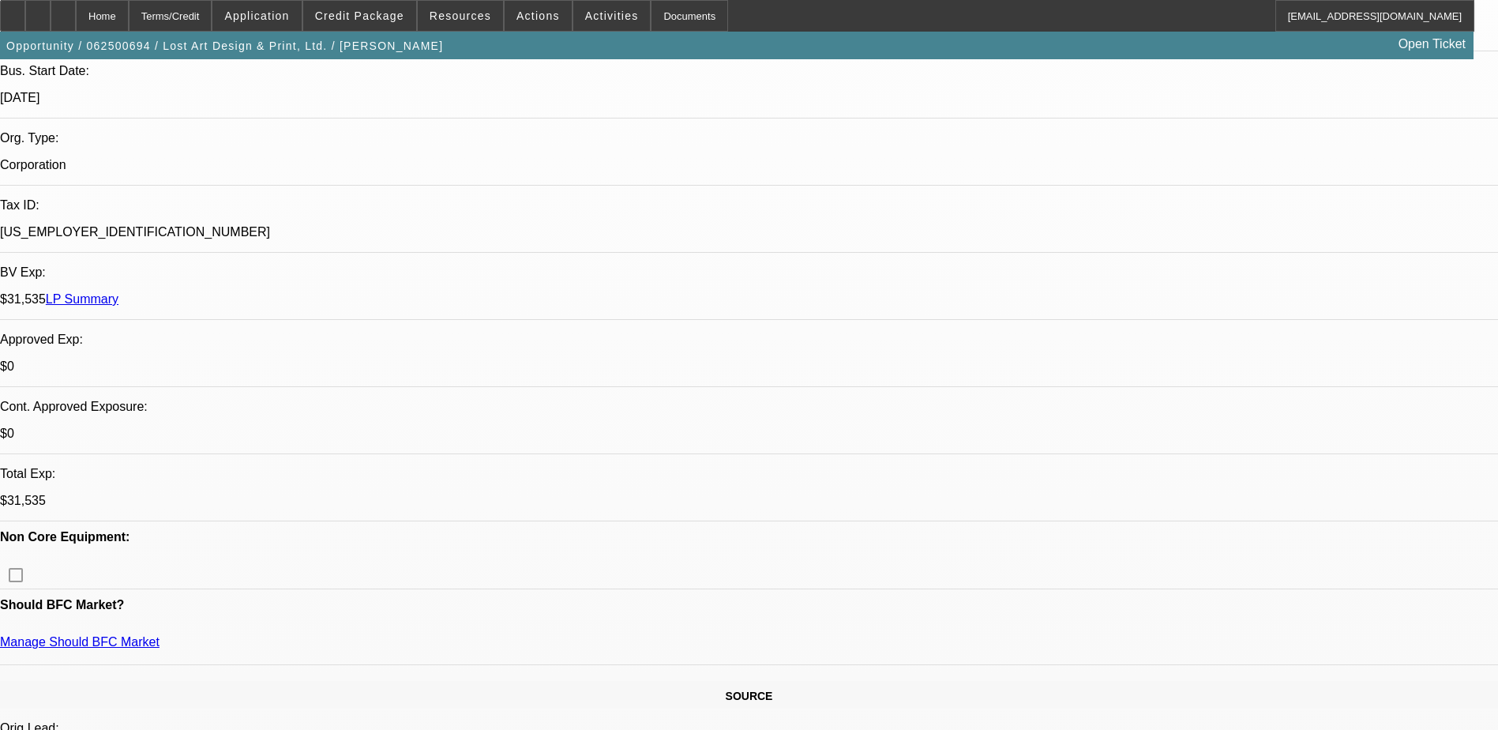
select select "0"
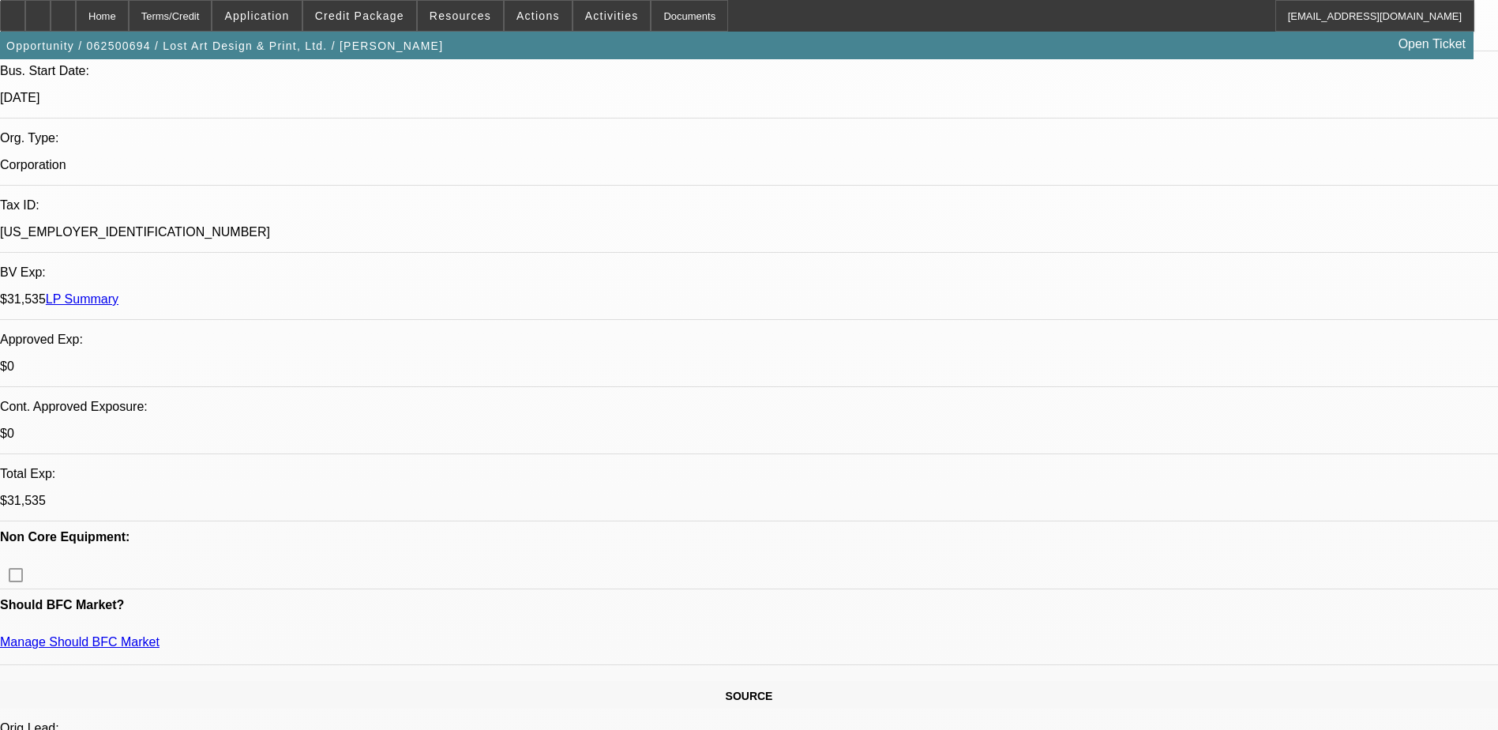
select select "0"
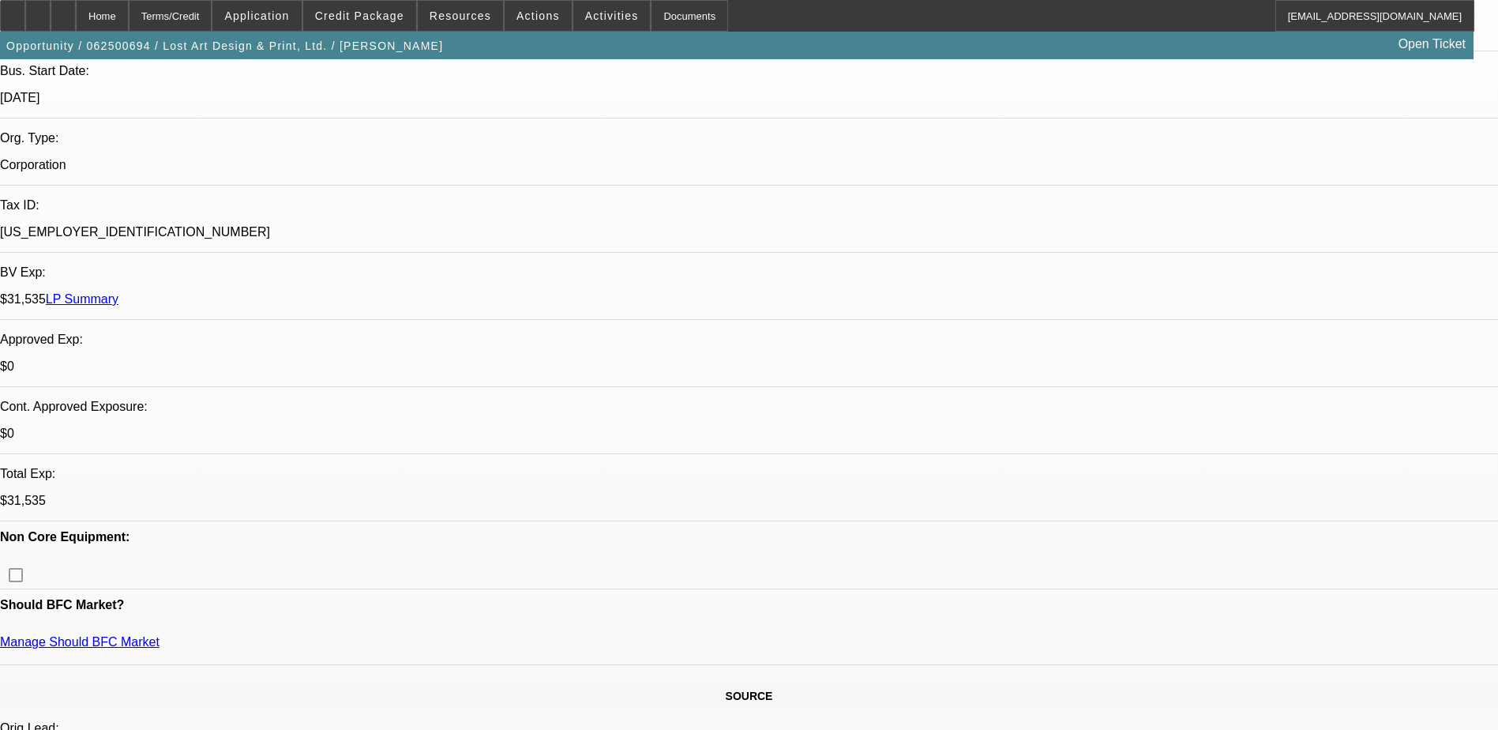
select select "2"
select select "0"
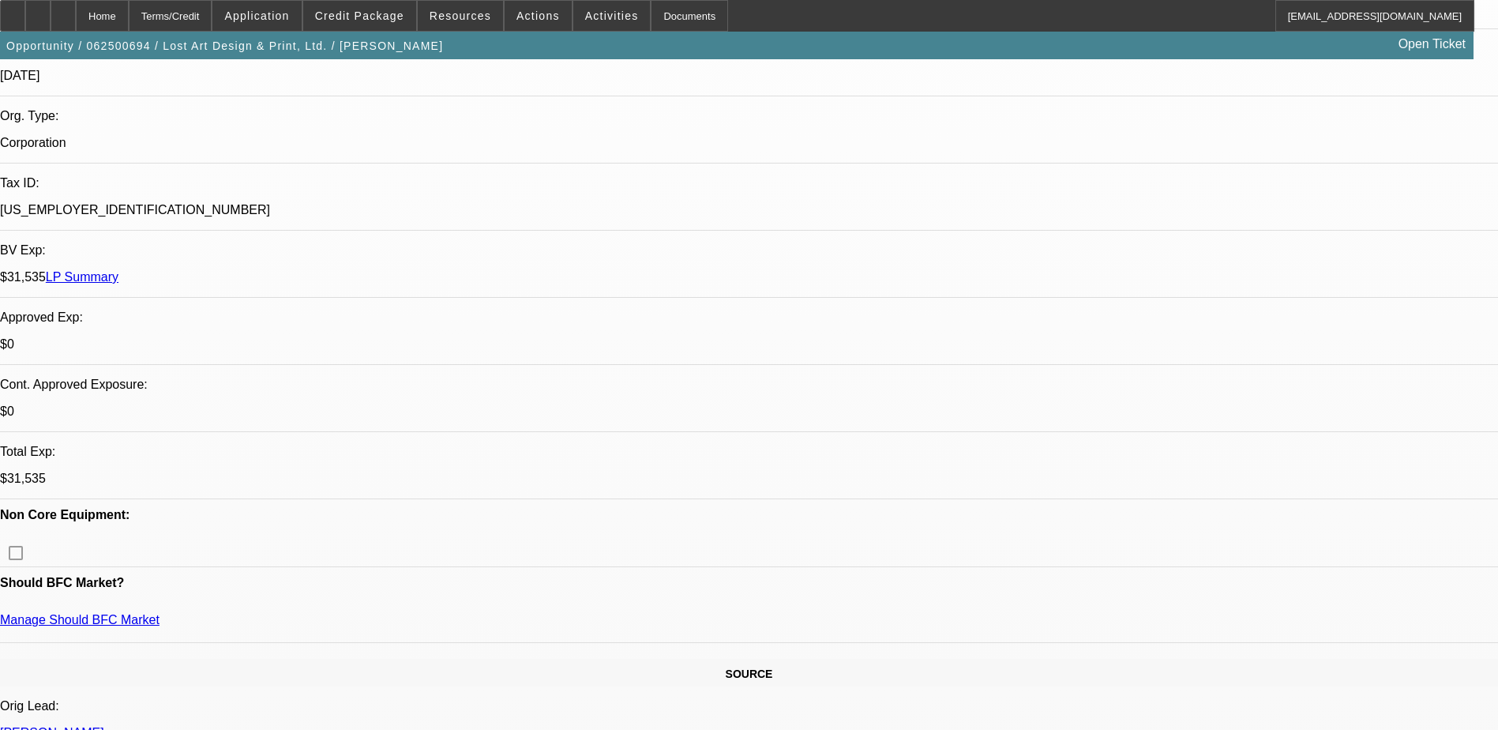
select select "1"
select select "6"
select select "1"
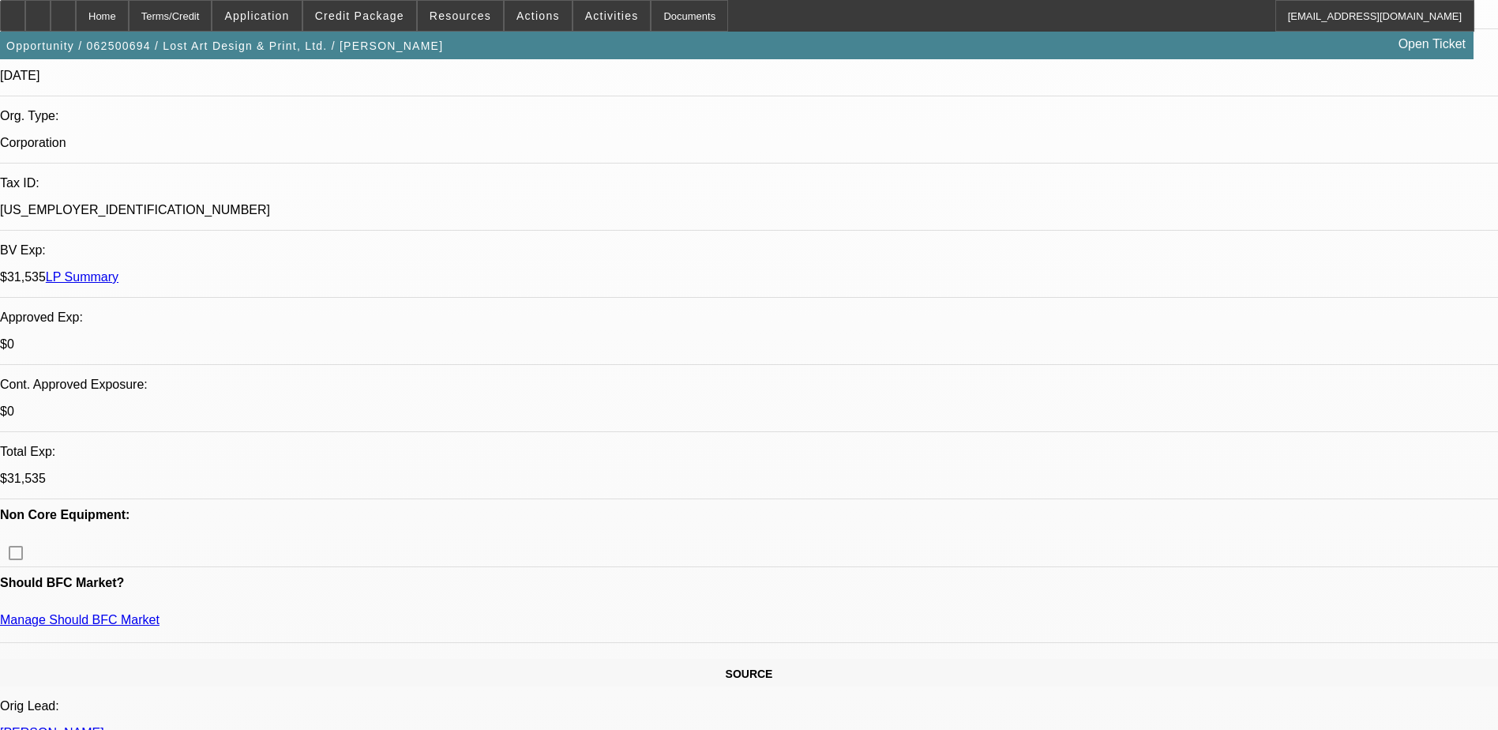
select select "6"
select select "1"
select select "6"
select select "1"
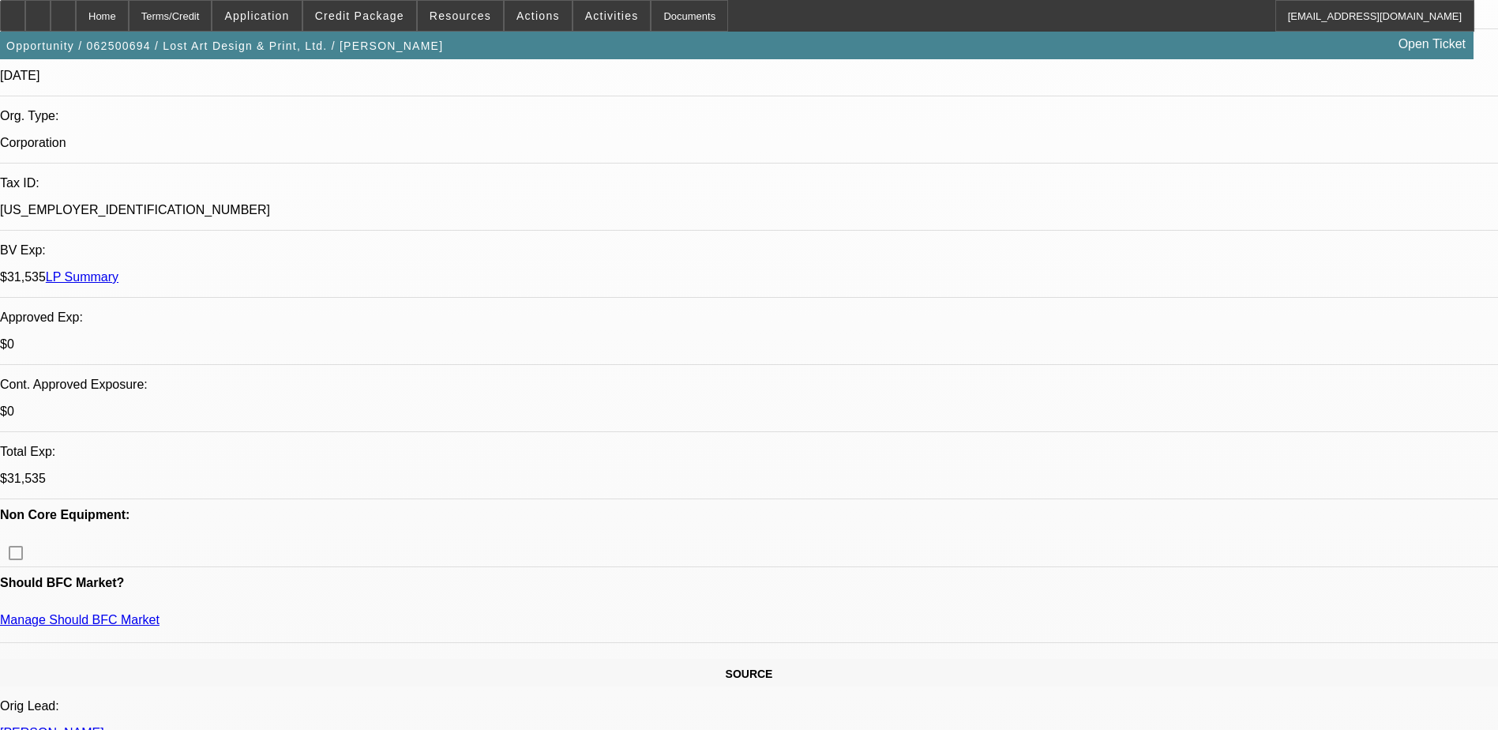
select select "2"
select select "6"
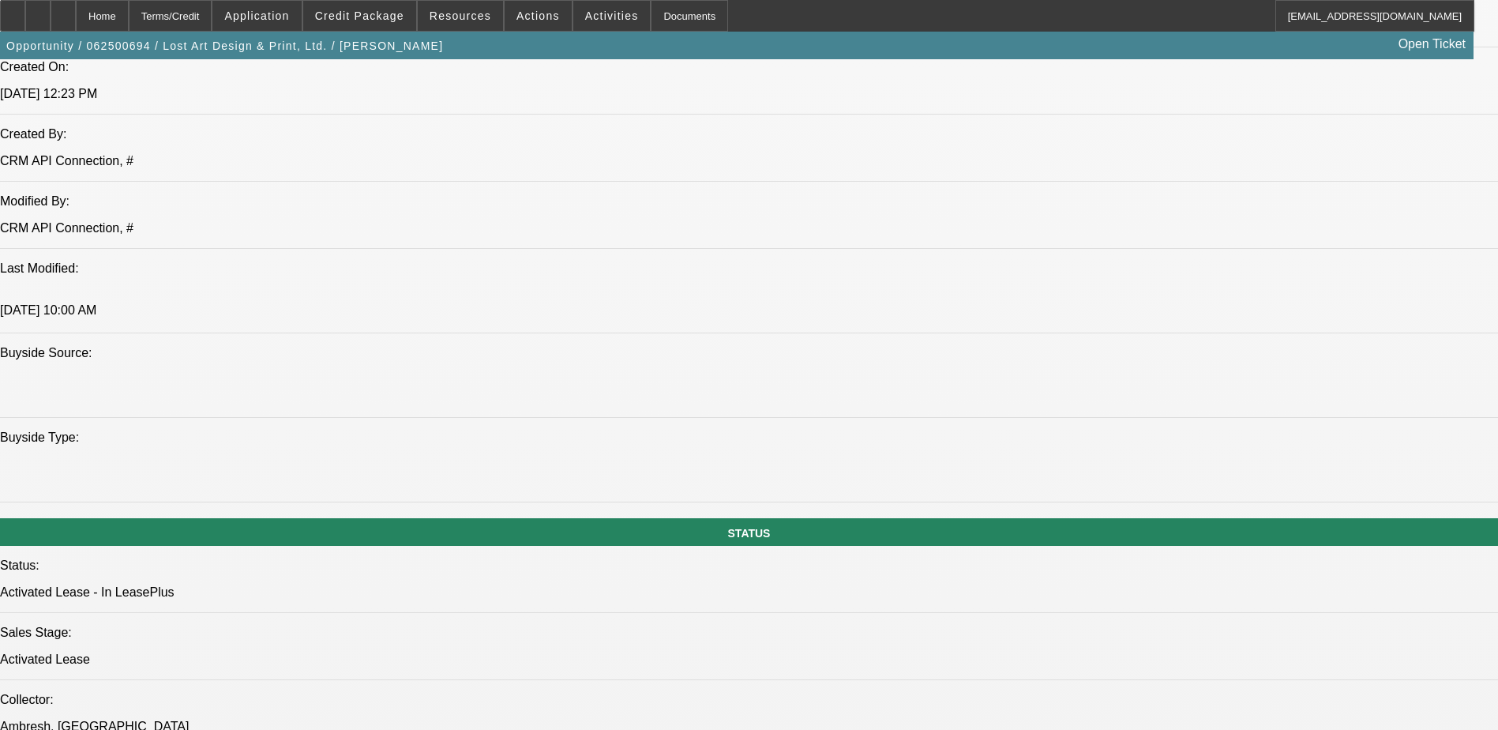
scroll to position [1580, 0]
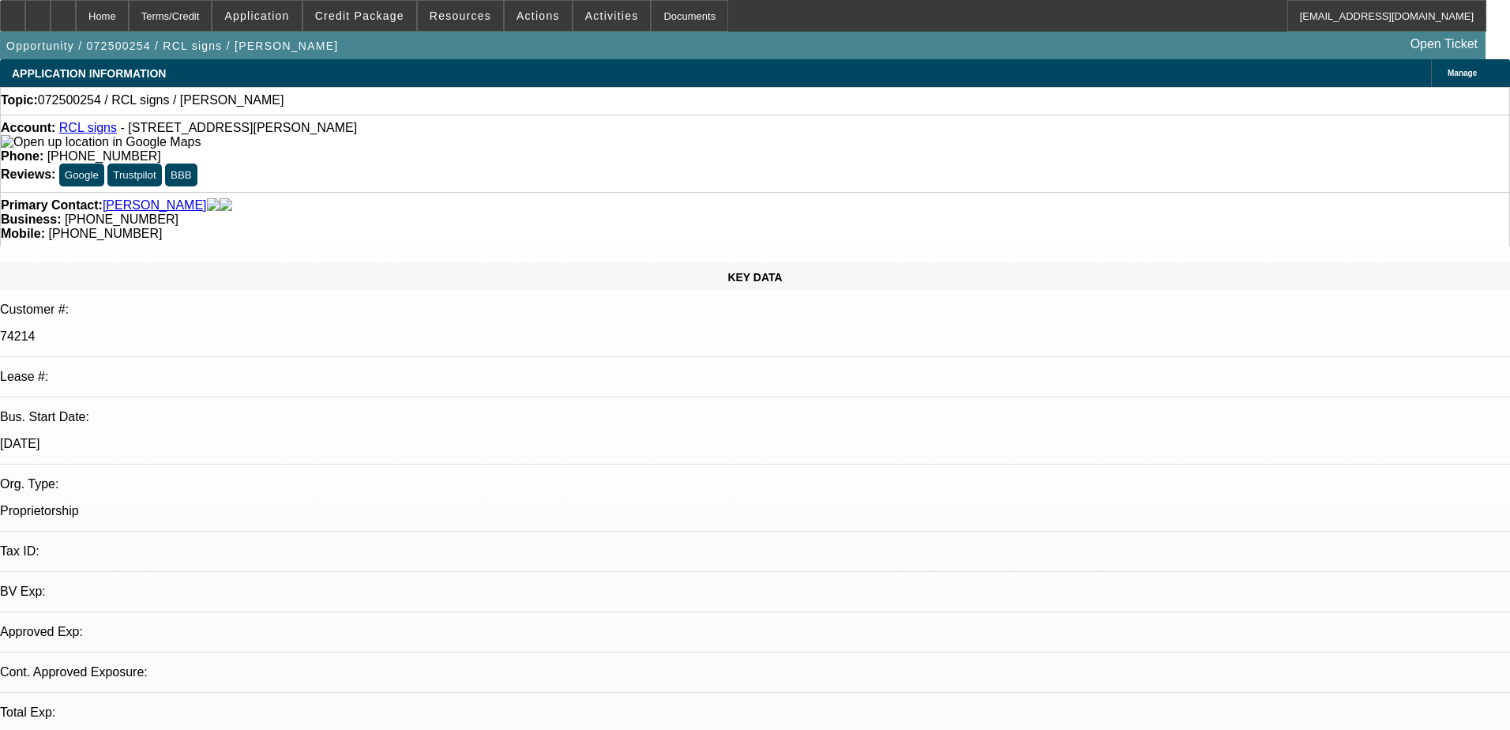
select select "0"
select select "2"
select select "0.1"
select select "4"
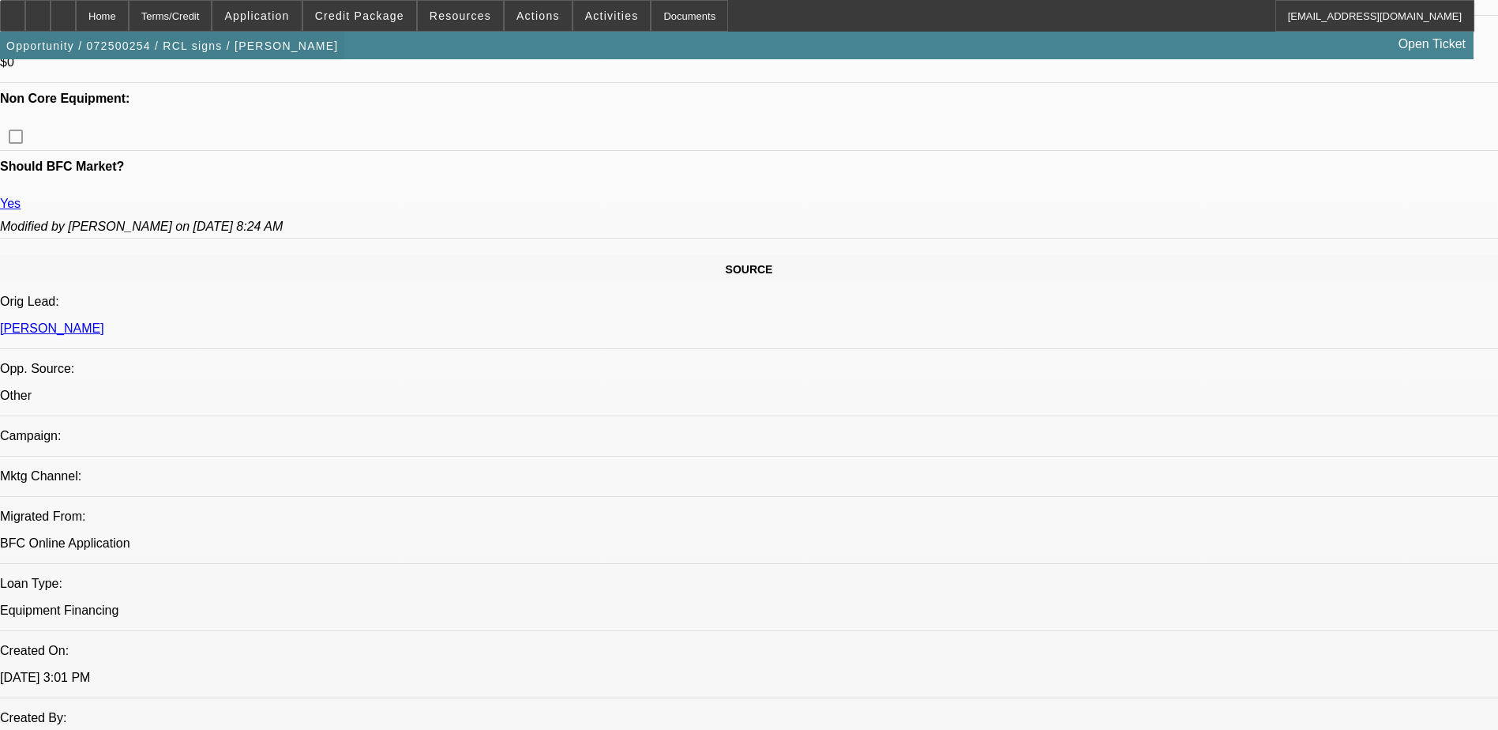
scroll to position [742, 0]
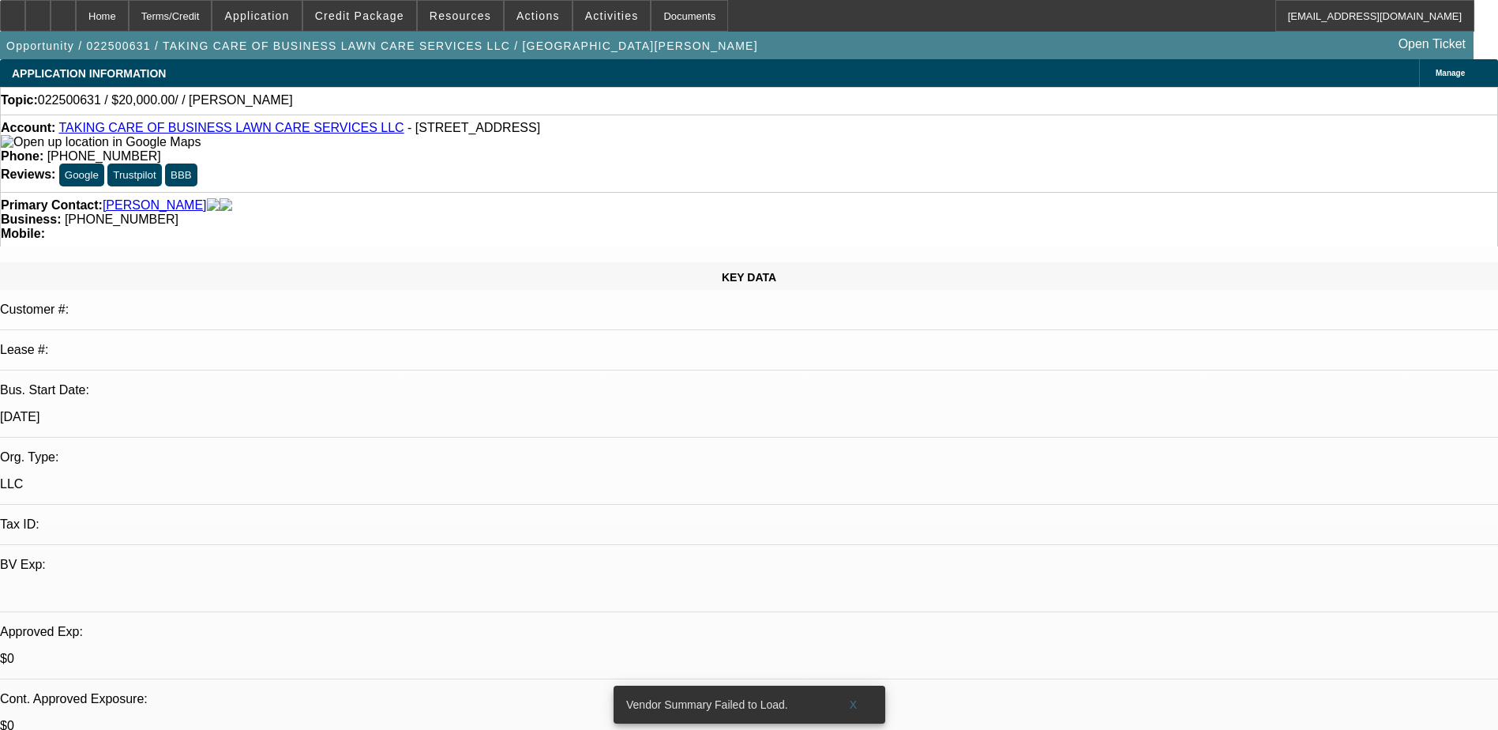
select select "0"
select select "2"
select select "0.1"
select select "4"
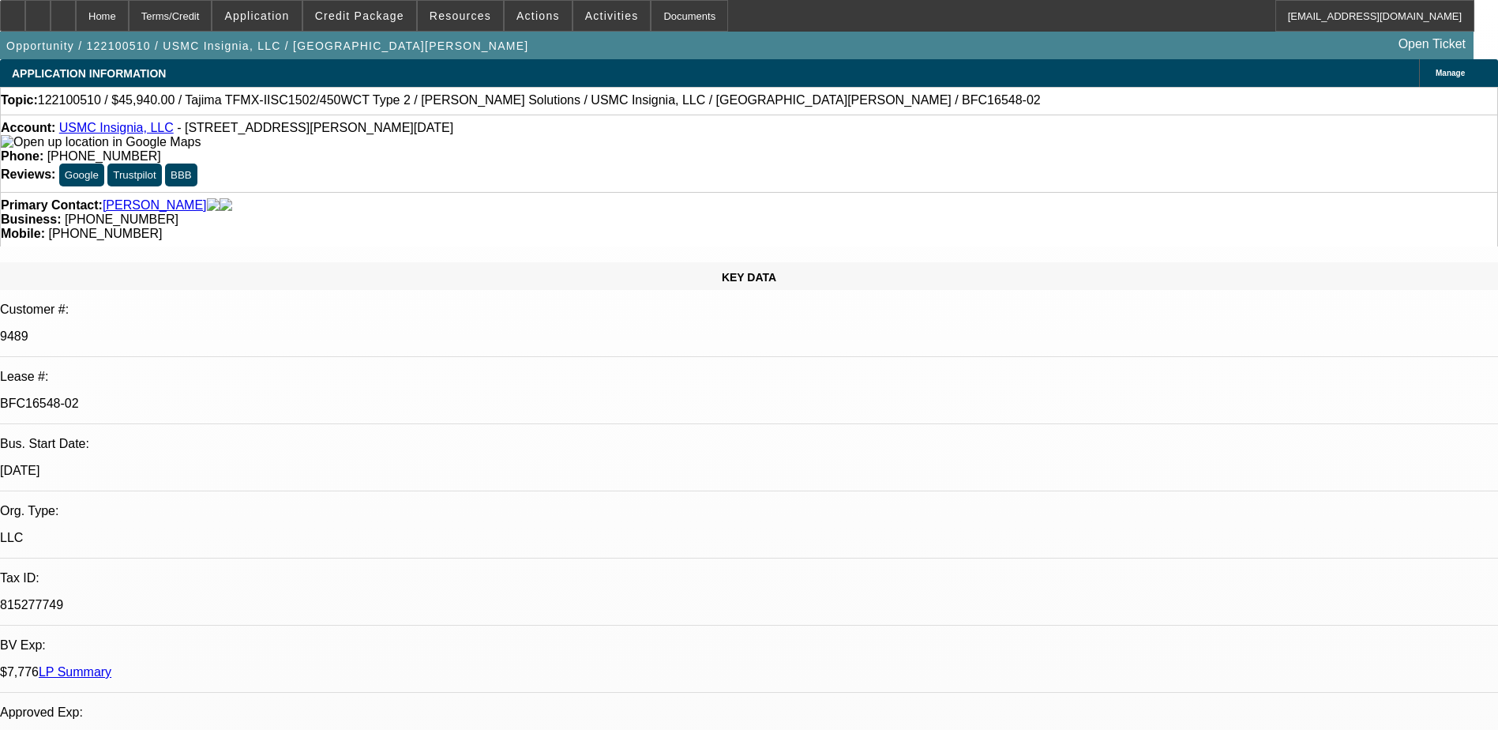
select select "0"
select select "2"
select select "0.1"
select select "0"
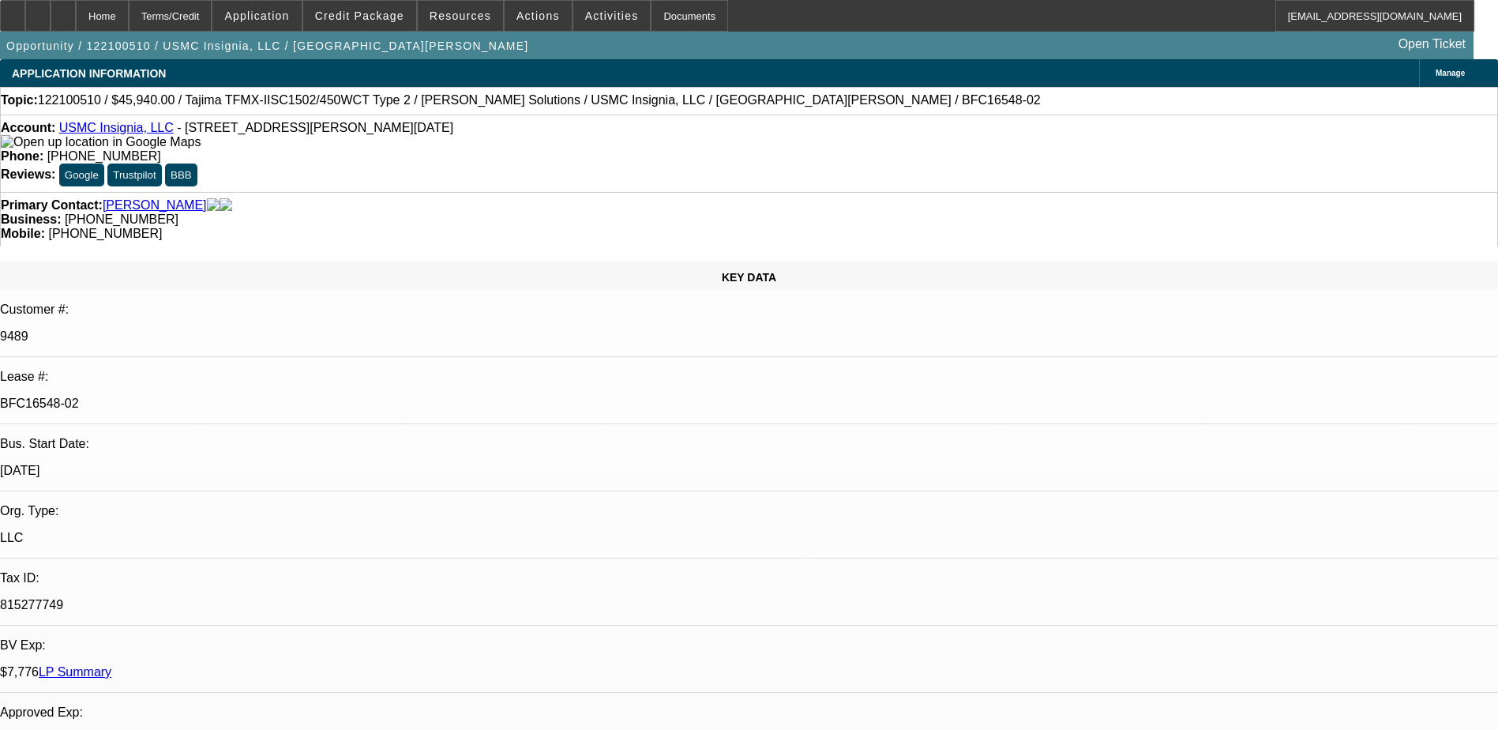
select select "0.1"
select select "0"
select select "2"
select select "0.1"
select select "1"
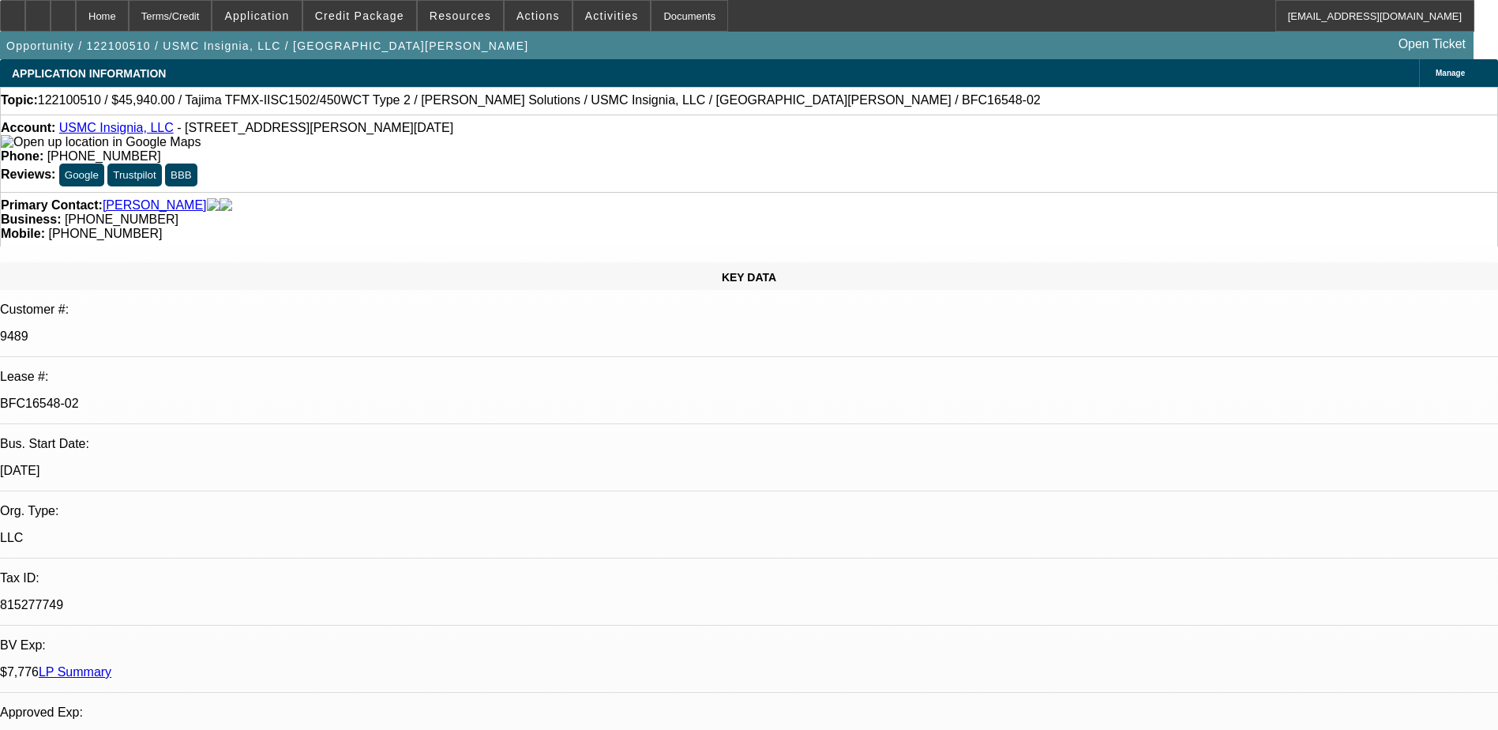
select select "2"
select select "4"
select select "1"
select select "4"
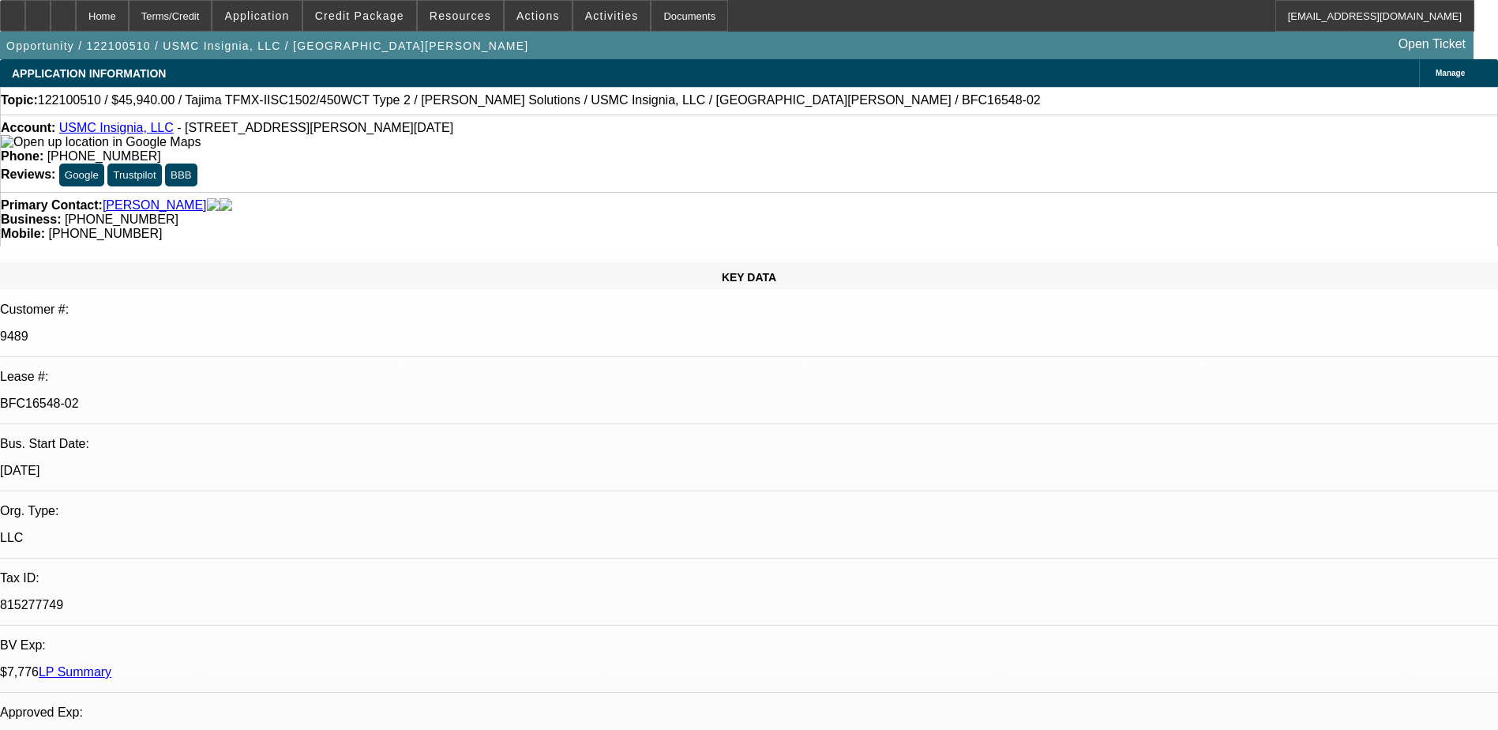
select select "1"
select select "2"
select select "4"
